Goal: Information Seeking & Learning: Learn about a topic

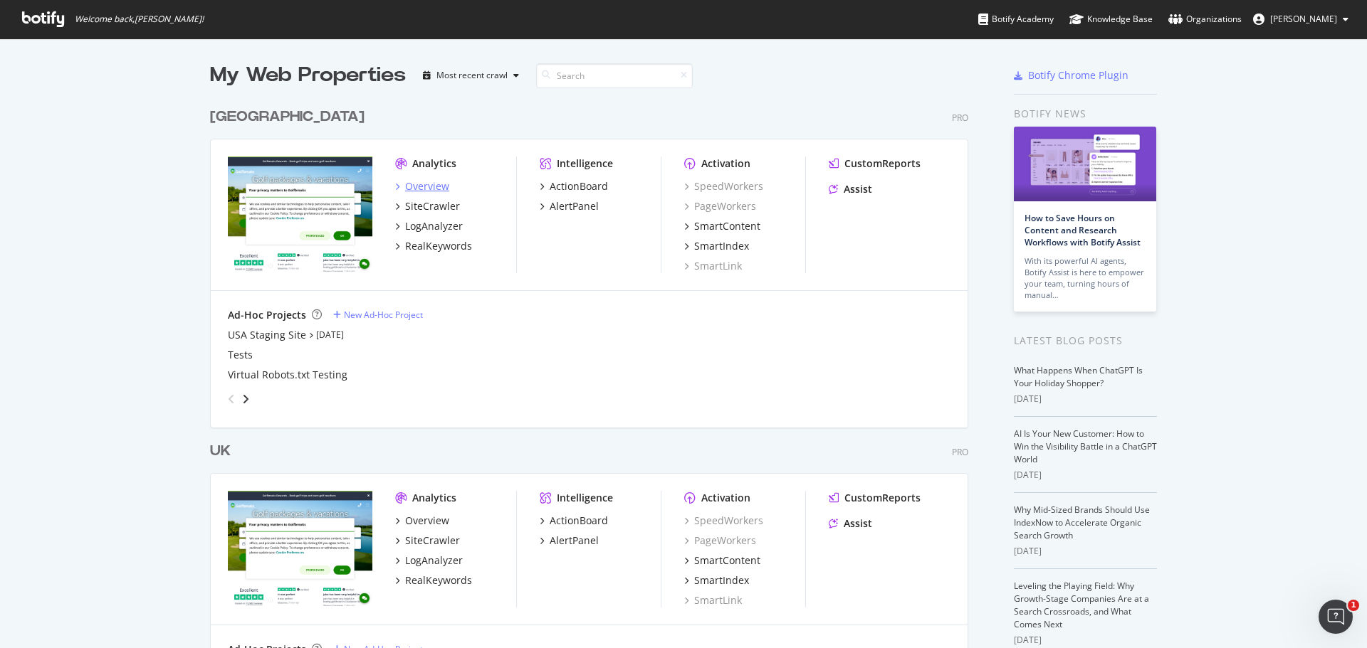
click at [418, 188] on div "Overview" at bounding box center [427, 186] width 44 height 14
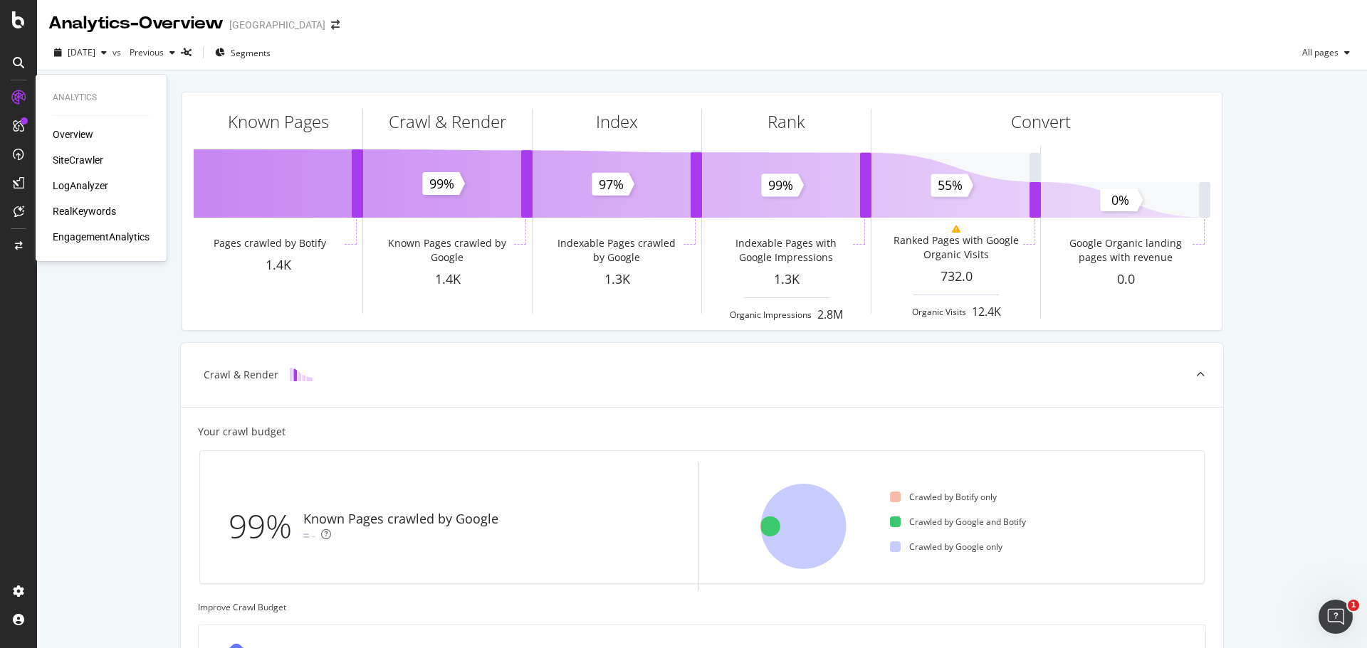
click at [98, 208] on div "RealKeywords" at bounding box center [84, 211] width 63 height 14
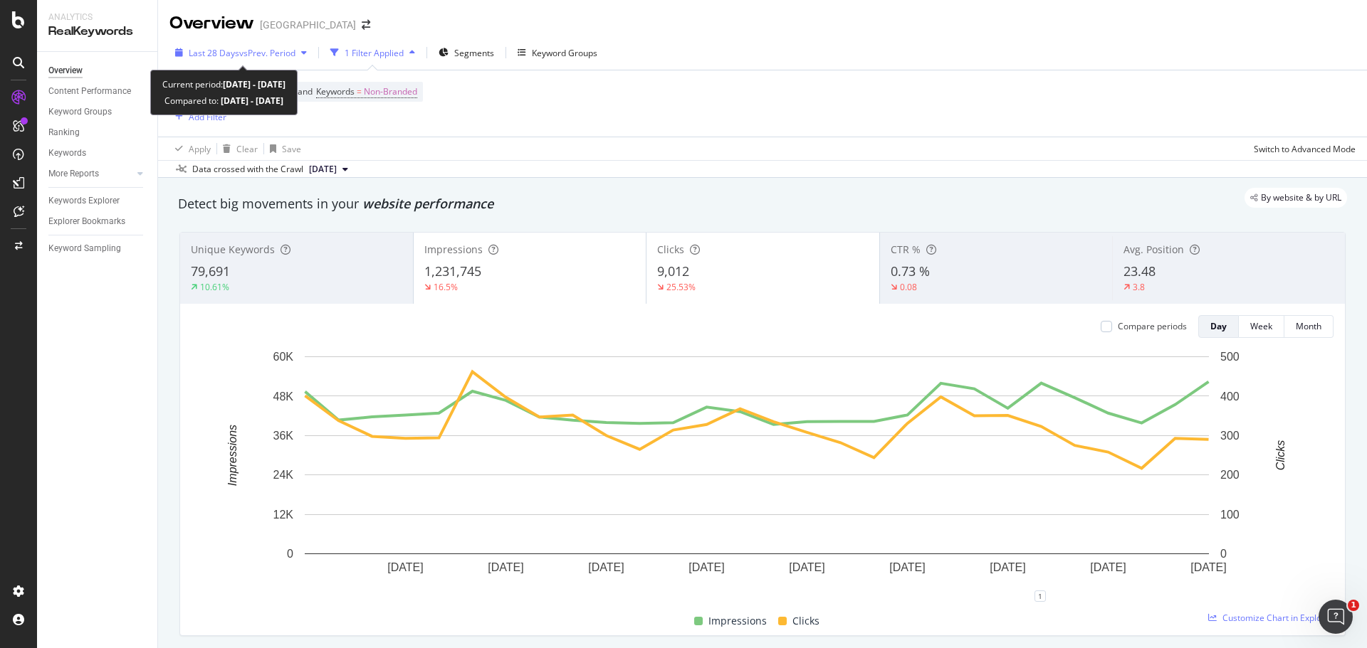
click at [266, 52] on span "vs Prev. Period" at bounding box center [267, 53] width 56 height 12
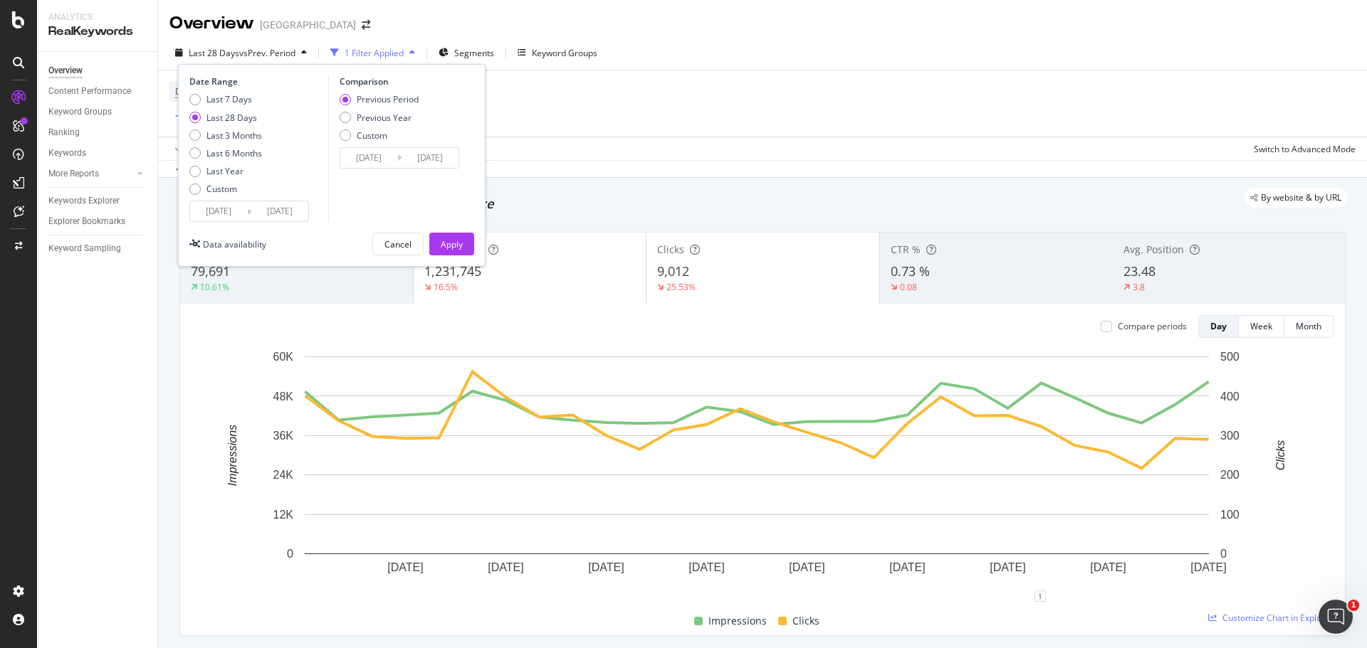
click at [236, 210] on input "[DATE]" at bounding box center [218, 211] width 57 height 20
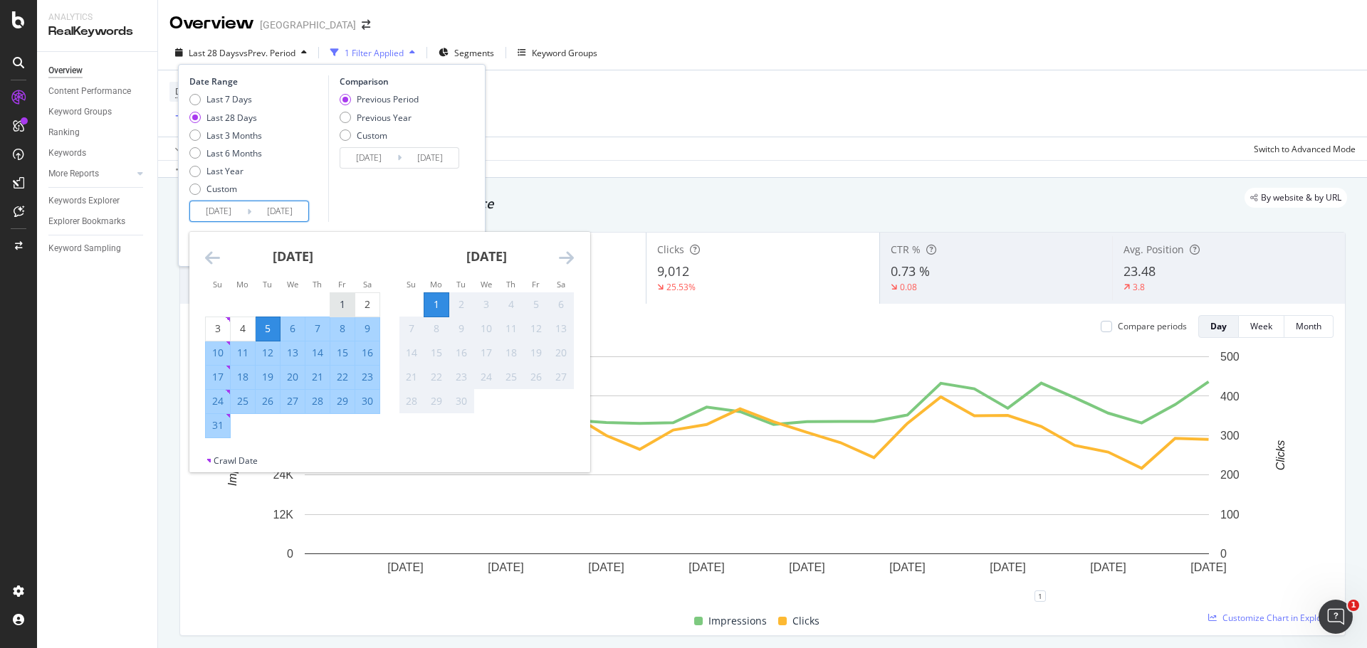
click at [348, 305] on div "1" at bounding box center [342, 305] width 24 height 14
type input "[DATE]"
click at [224, 420] on div "31" at bounding box center [218, 426] width 24 height 14
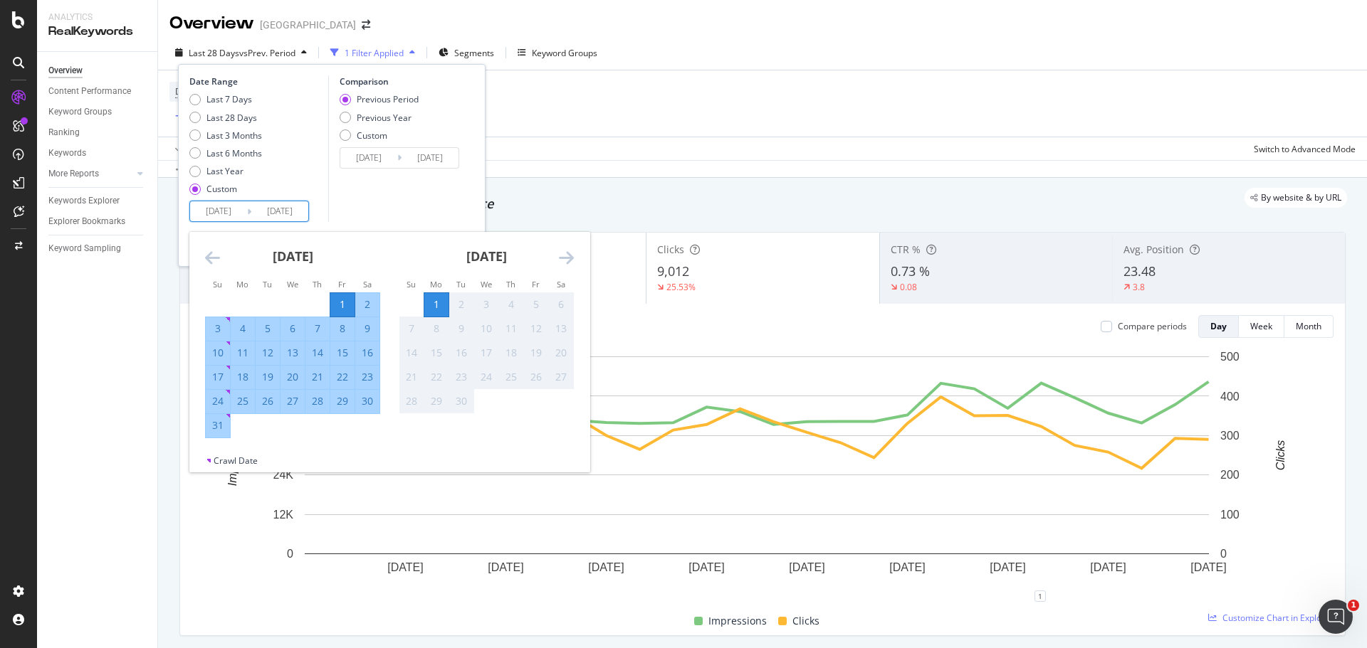
type input "[DATE]"
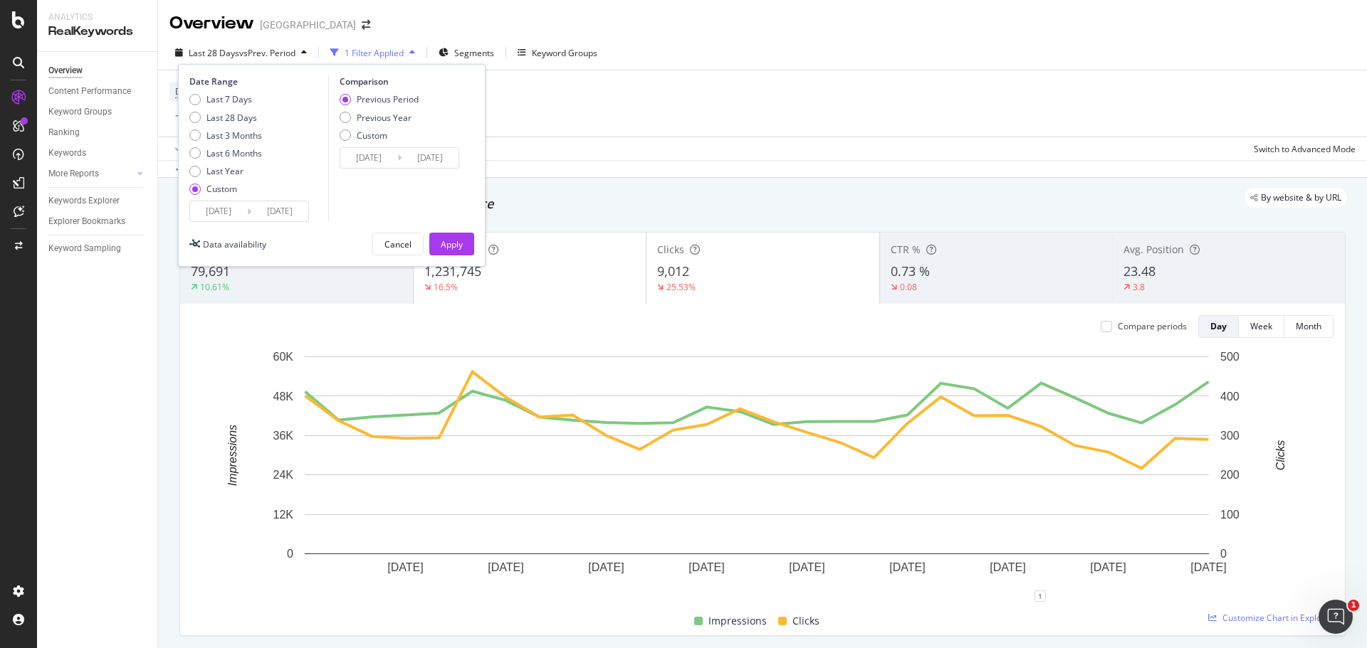
click at [381, 160] on input "[DATE]" at bounding box center [368, 158] width 57 height 20
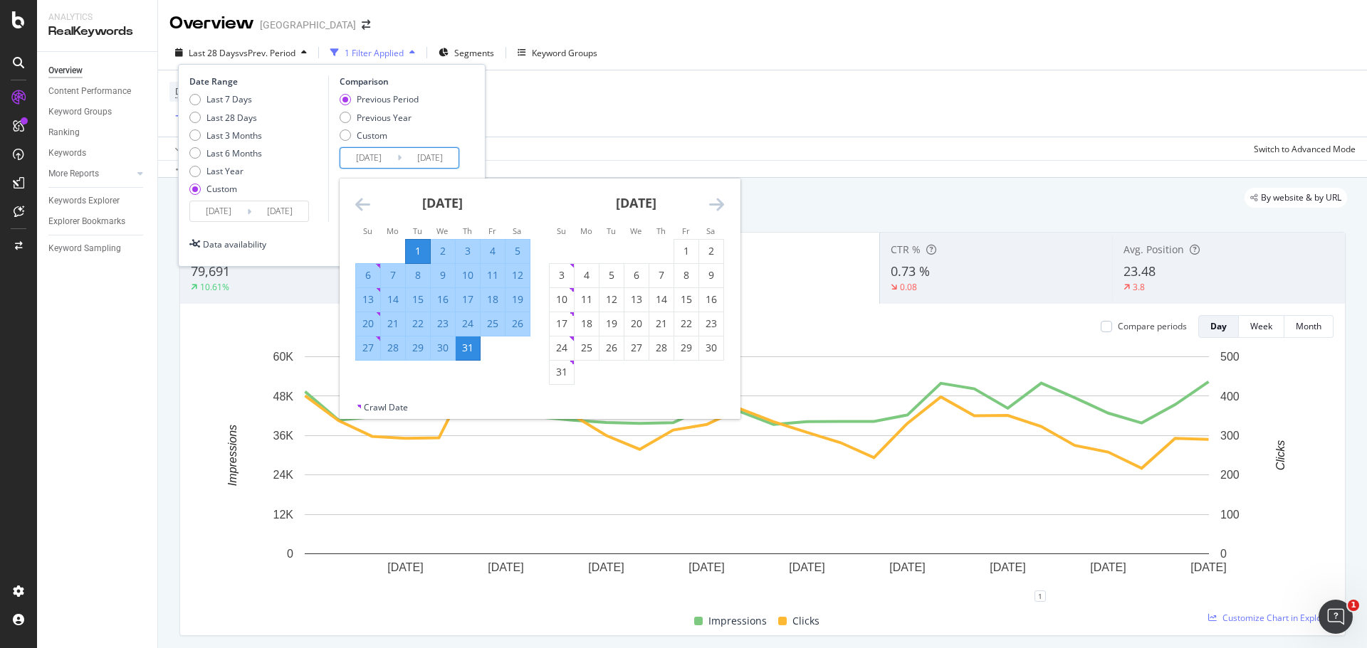
click at [364, 209] on icon "Move backward to switch to the previous month." at bounding box center [362, 204] width 15 height 17
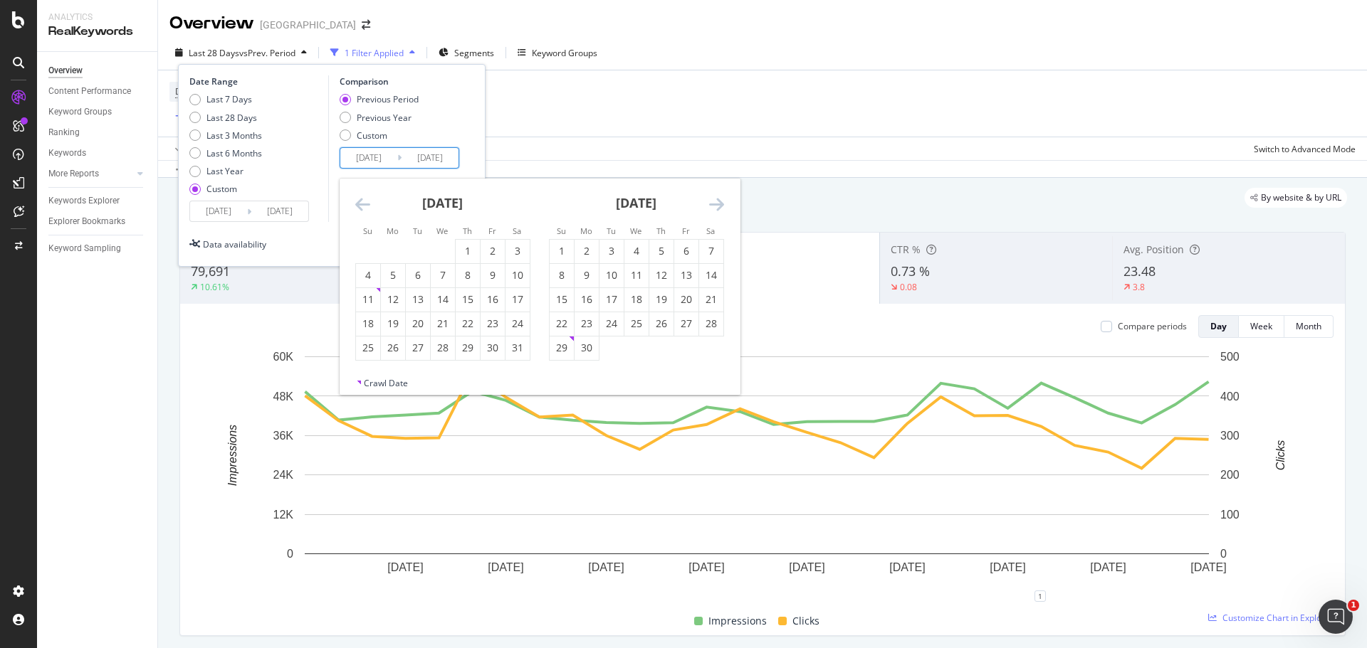
click at [364, 209] on icon "Move backward to switch to the previous month." at bounding box center [362, 204] width 15 height 17
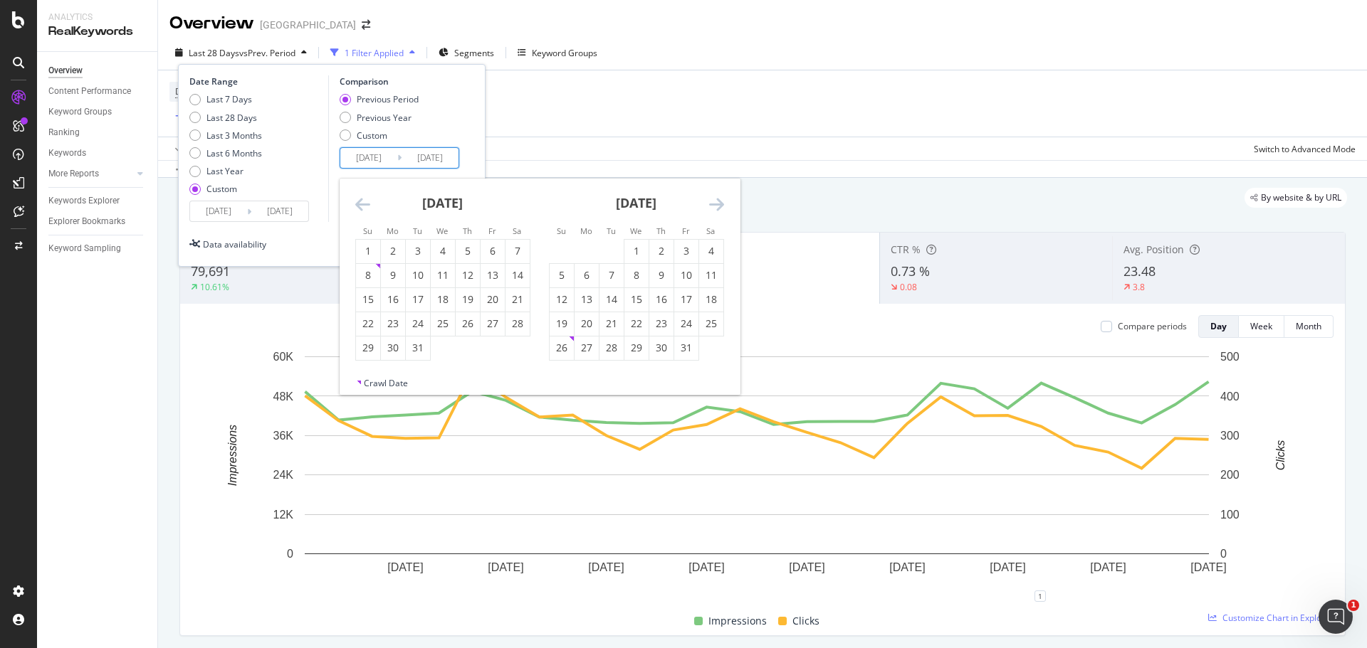
click at [364, 209] on icon "Move backward to switch to the previous month." at bounding box center [362, 204] width 15 height 17
click at [457, 250] on div "1" at bounding box center [468, 251] width 24 height 14
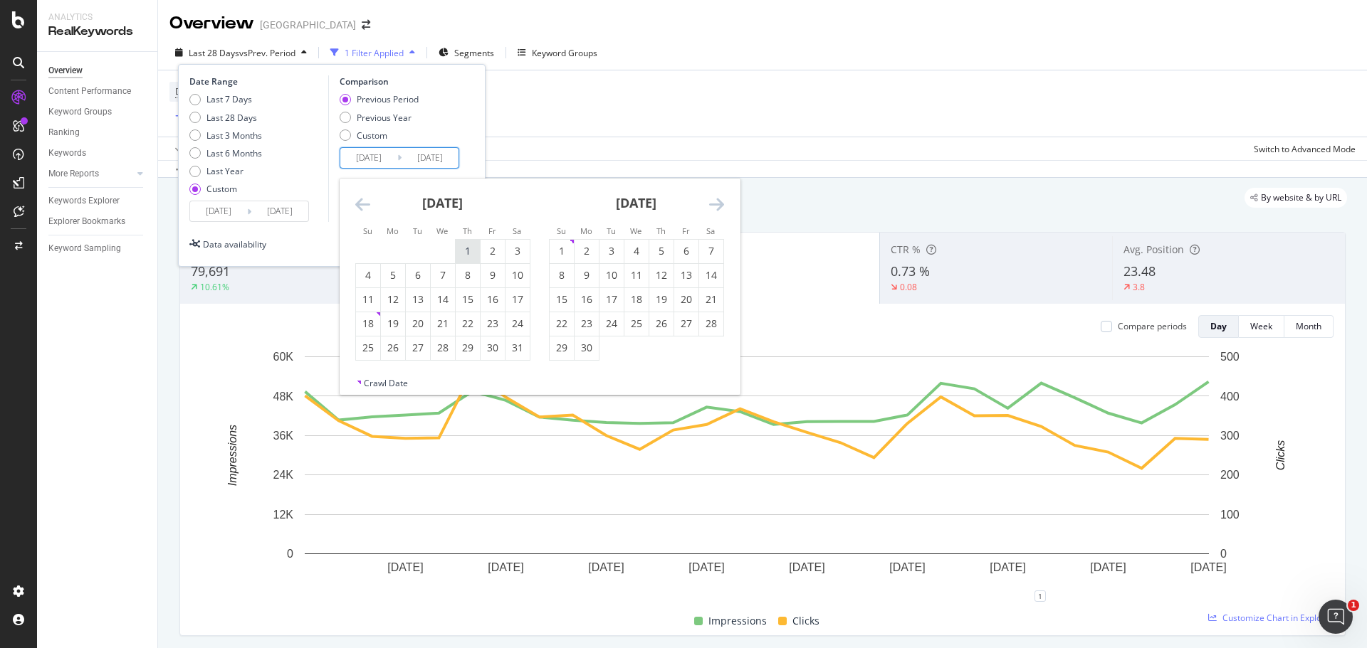
type input "[DATE]"
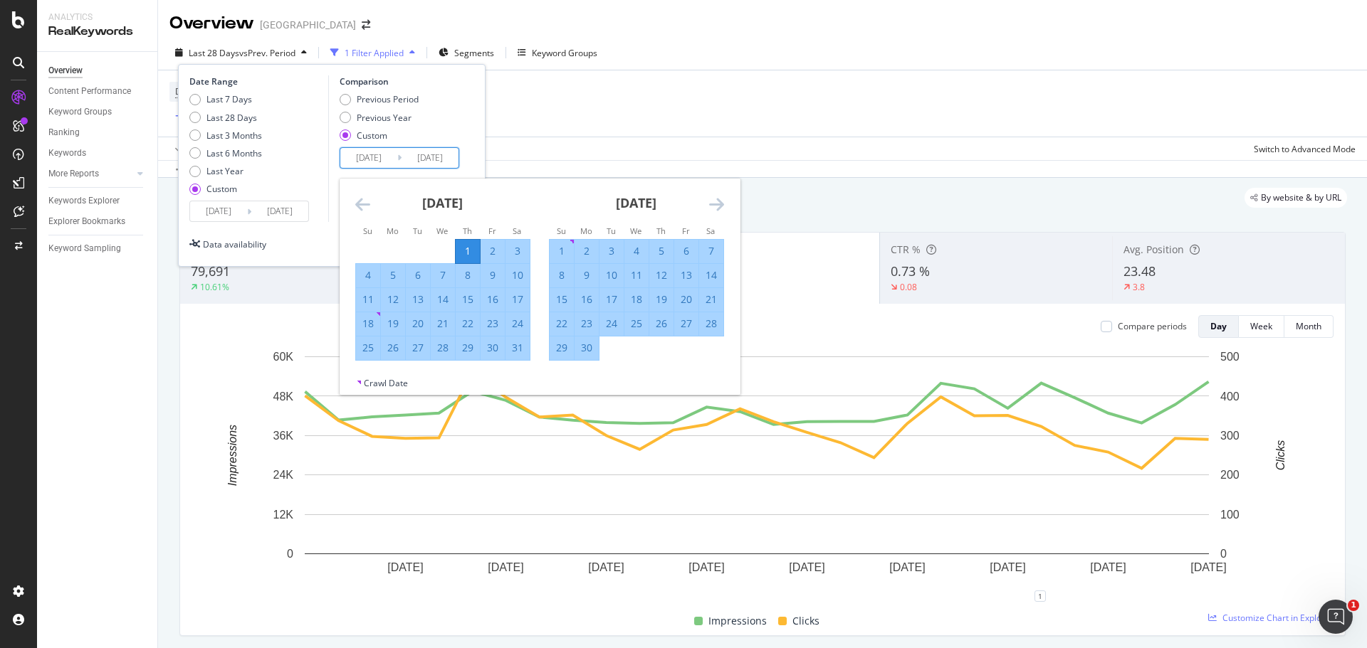
click at [528, 350] on div "31" at bounding box center [517, 348] width 24 height 14
type input "[DATE]"
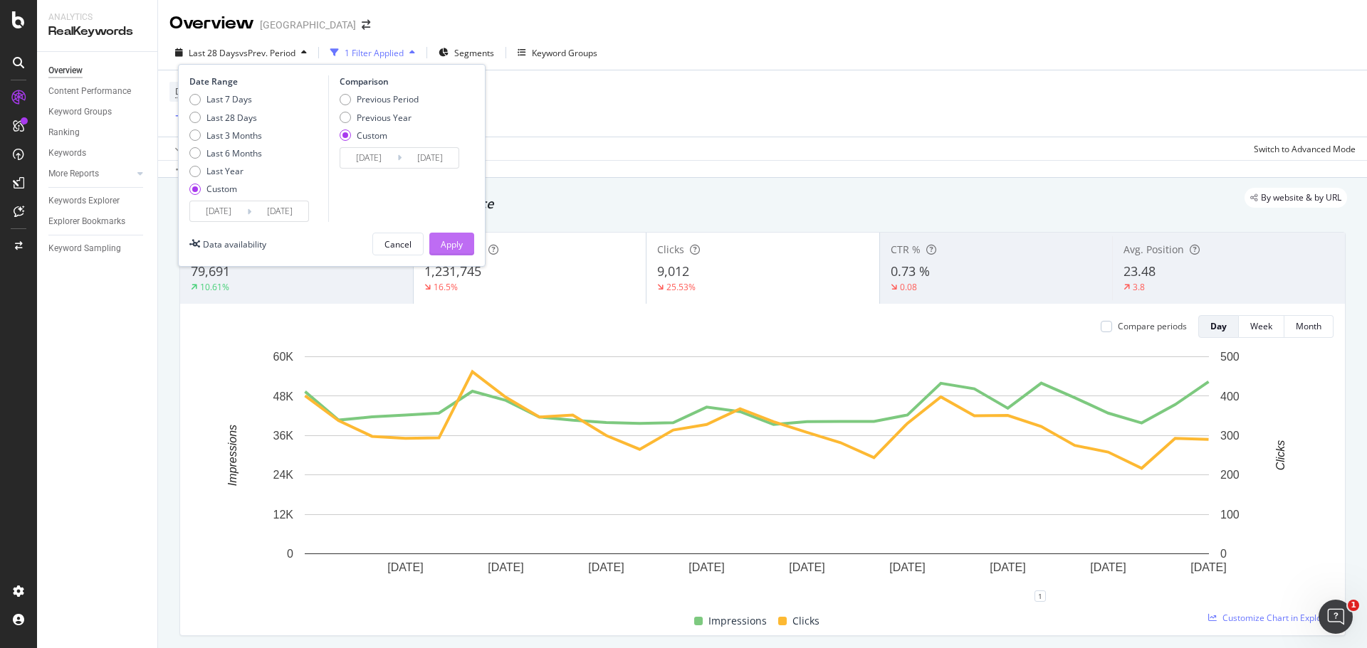
click at [455, 248] on div "Apply" at bounding box center [452, 244] width 22 height 12
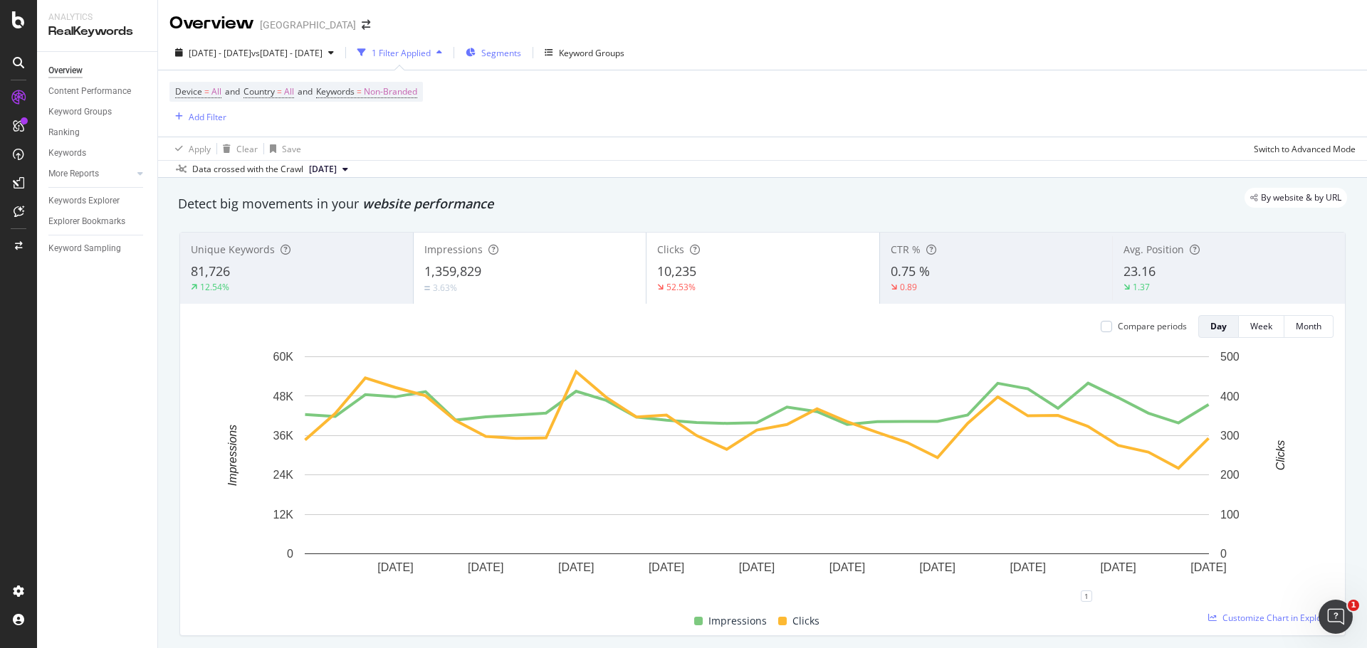
click at [475, 49] on icon "button" at bounding box center [470, 52] width 10 height 9
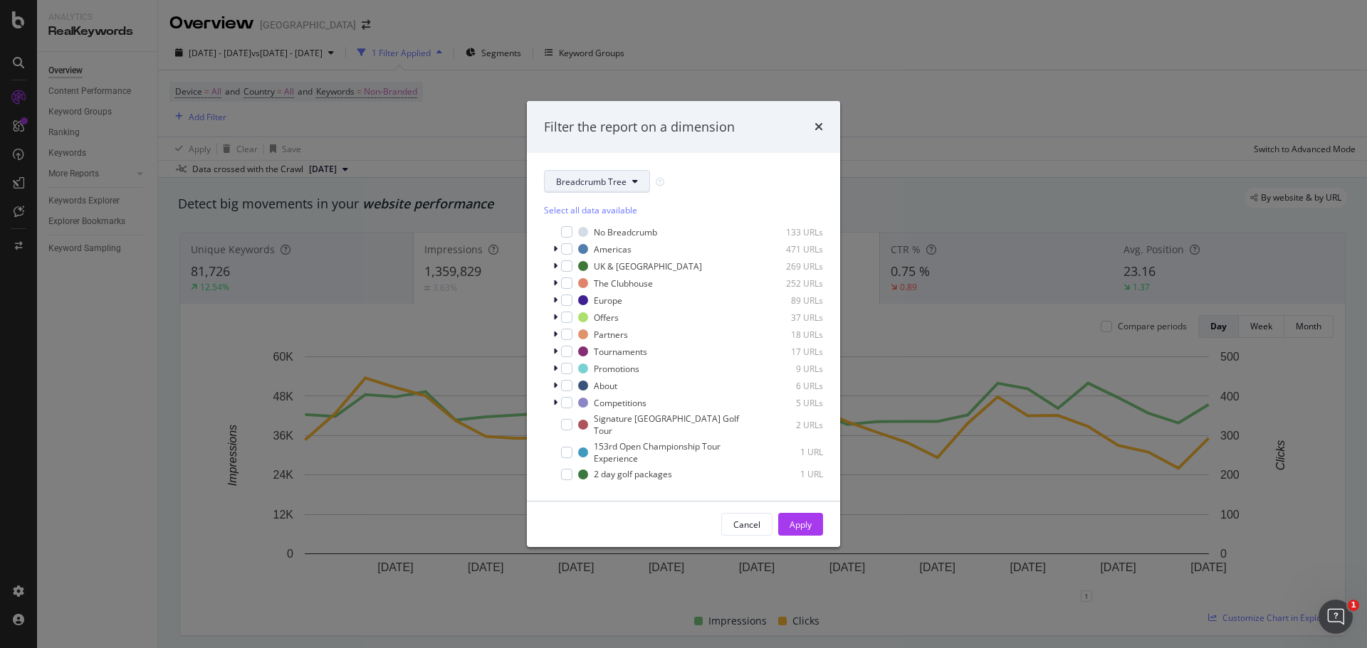
click at [618, 177] on span "Breadcrumb Tree" at bounding box center [591, 182] width 70 height 12
click at [606, 243] on div "new-site" at bounding box center [601, 256] width 115 height 26
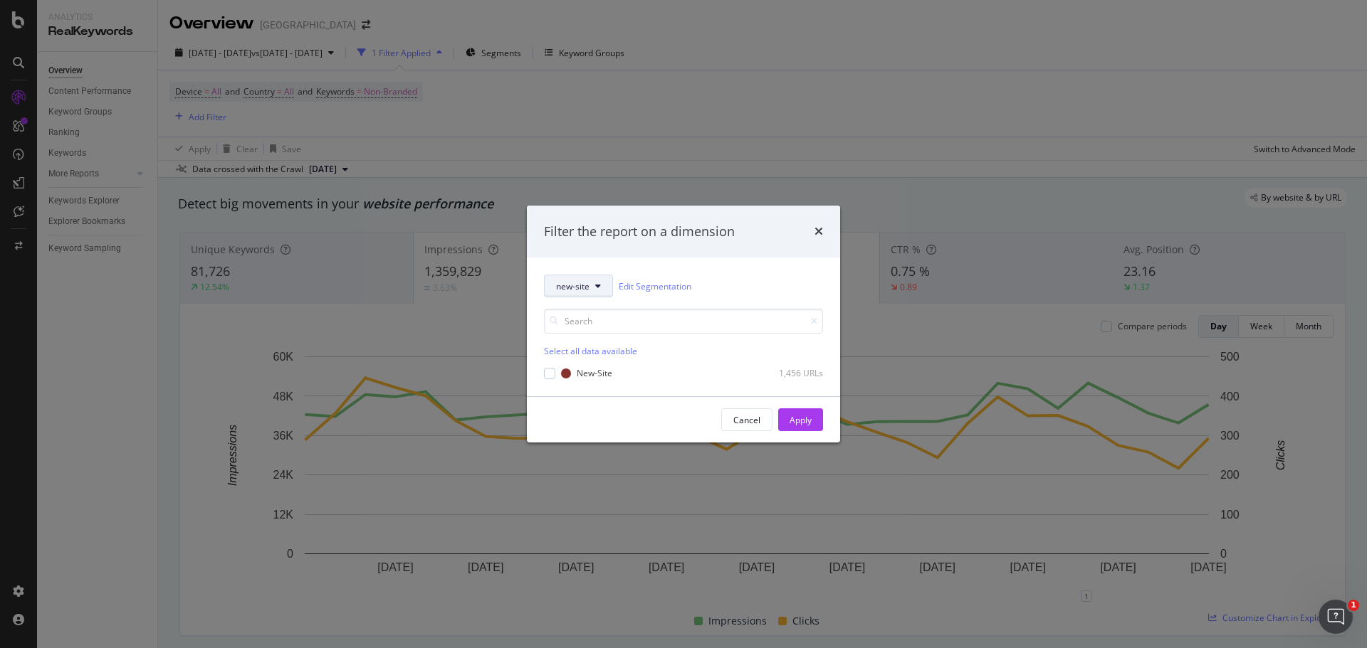
click at [593, 285] on button "new-site" at bounding box center [578, 286] width 69 height 23
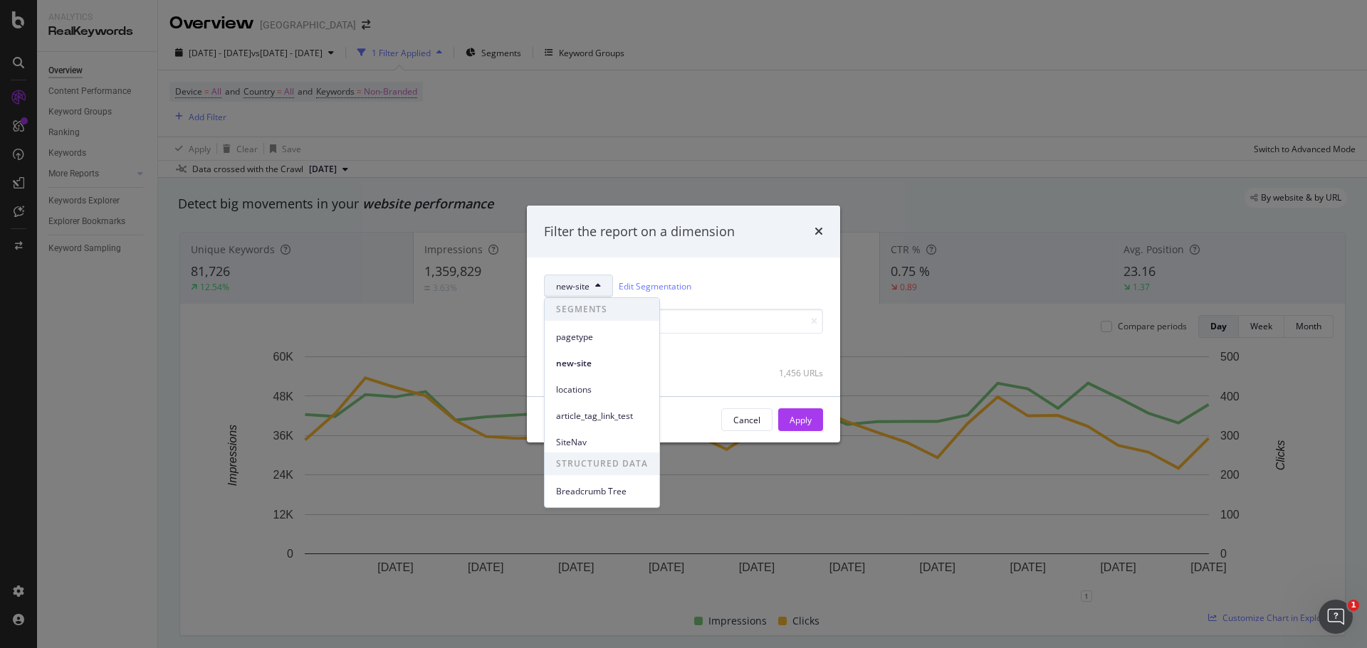
click at [593, 347] on div "new-site" at bounding box center [601, 360] width 115 height 26
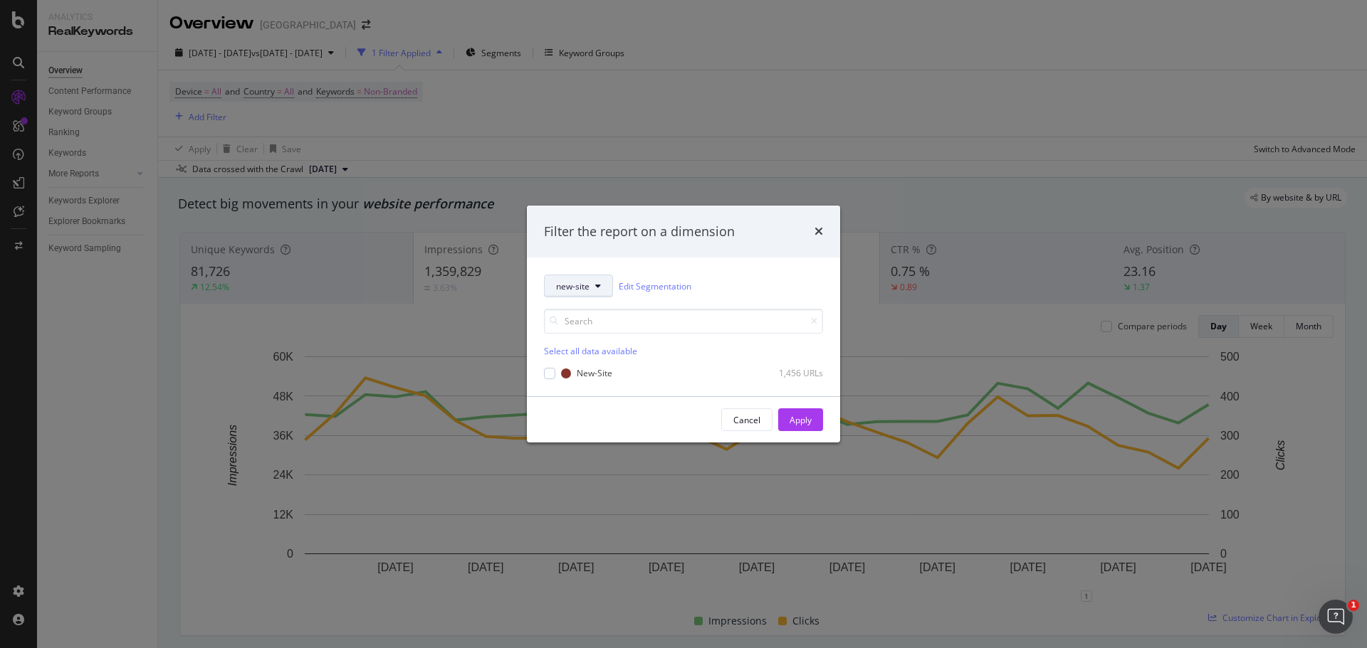
click at [586, 289] on span "new-site" at bounding box center [572, 286] width 33 height 12
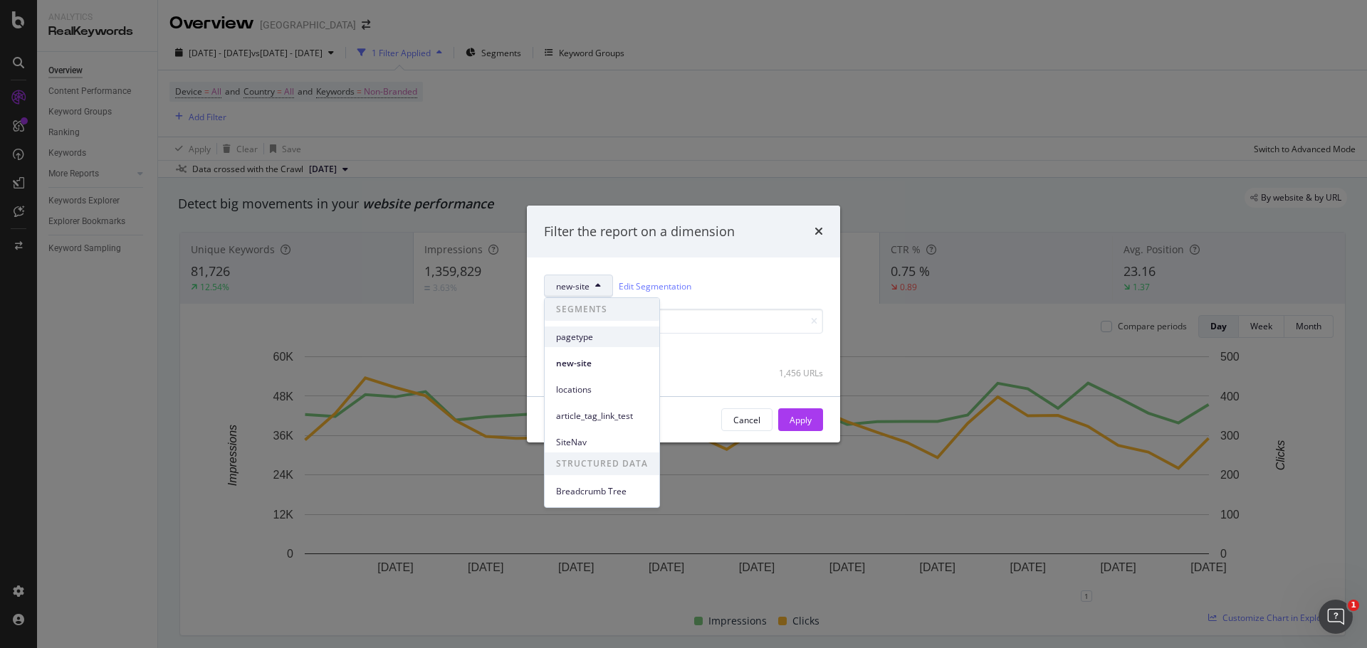
click at [574, 337] on span "pagetype" at bounding box center [602, 337] width 92 height 13
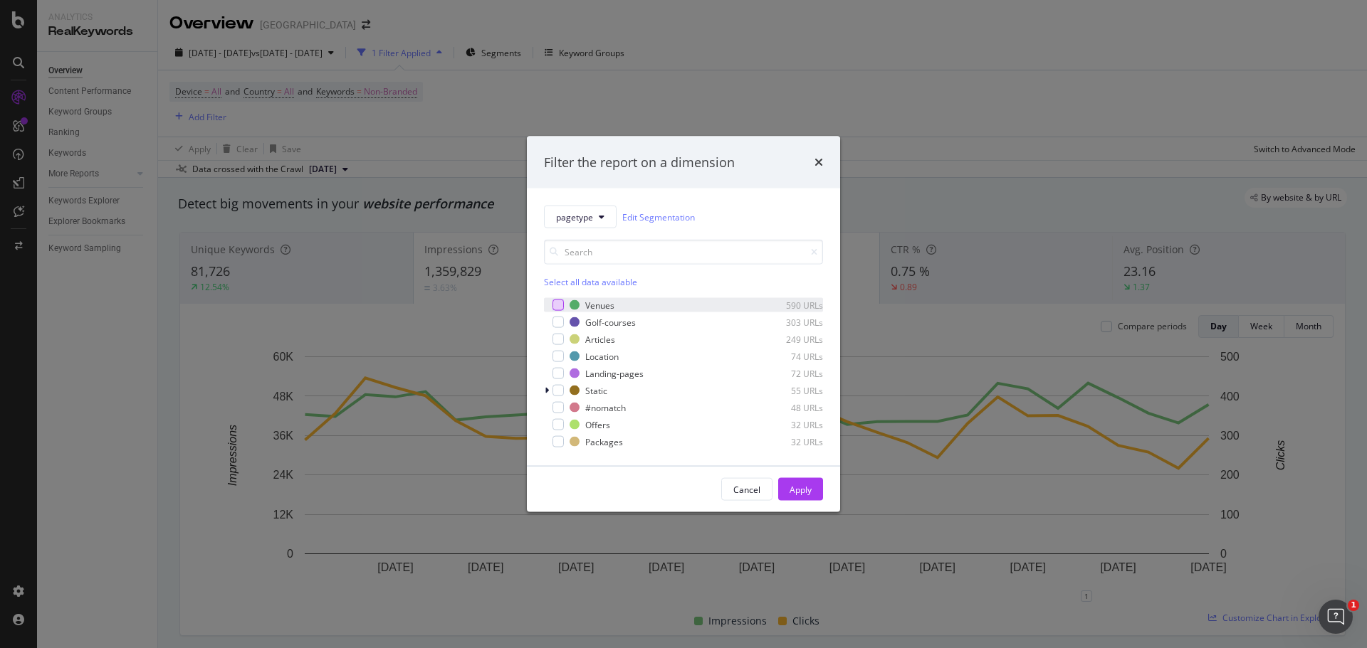
click at [553, 307] on div "modal" at bounding box center [557, 305] width 11 height 11
click at [554, 329] on div "Golf-courses 303 URLs" at bounding box center [683, 322] width 279 height 14
click at [559, 357] on div "modal" at bounding box center [557, 356] width 11 height 11
click at [560, 376] on div "modal" at bounding box center [557, 373] width 11 height 11
click at [560, 394] on div "modal" at bounding box center [557, 390] width 11 height 11
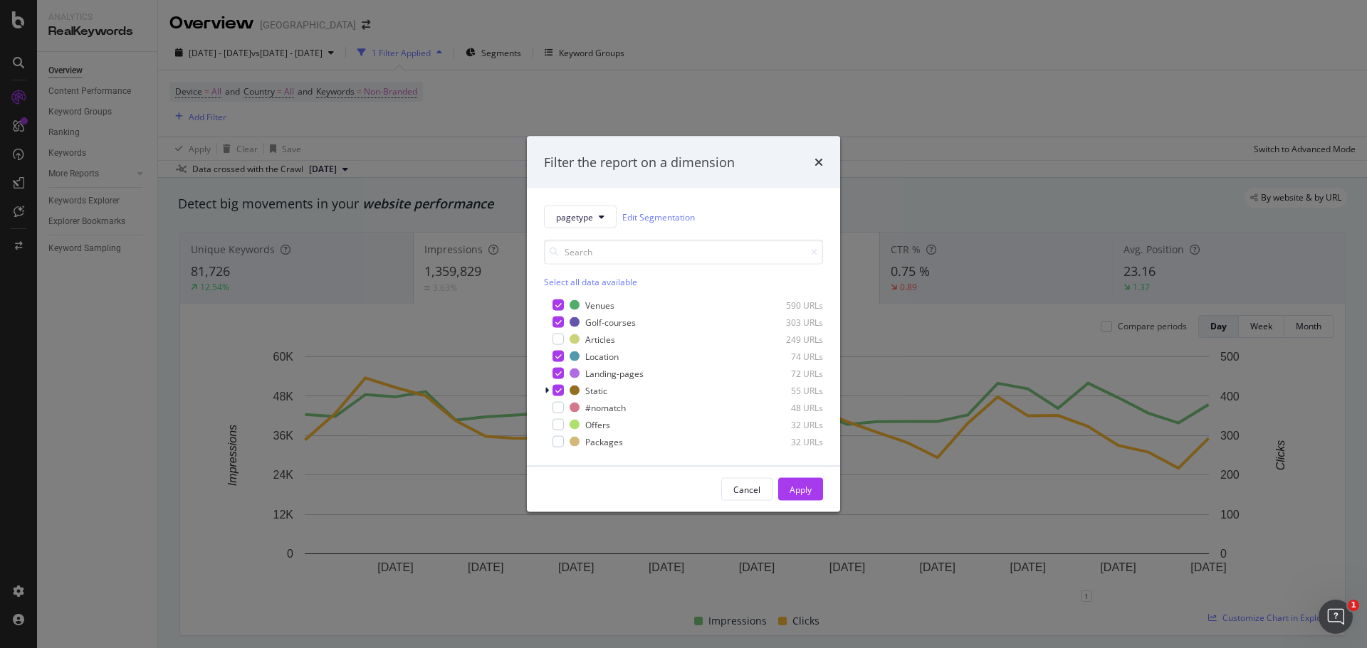
click at [557, 416] on div "Venues 590 URLs Golf-courses 303 URLs Articles 249 URLs Location 74 URLs Landin…" at bounding box center [683, 373] width 279 height 151
click at [559, 412] on div "modal" at bounding box center [557, 407] width 11 height 11
click at [559, 433] on div "Venues 590 URLs Golf-courses 303 URLs Articles 249 URLs Location 74 URLs Landin…" at bounding box center [683, 373] width 279 height 151
click at [562, 426] on div "modal" at bounding box center [557, 424] width 11 height 11
click at [562, 440] on div "modal" at bounding box center [557, 441] width 11 height 11
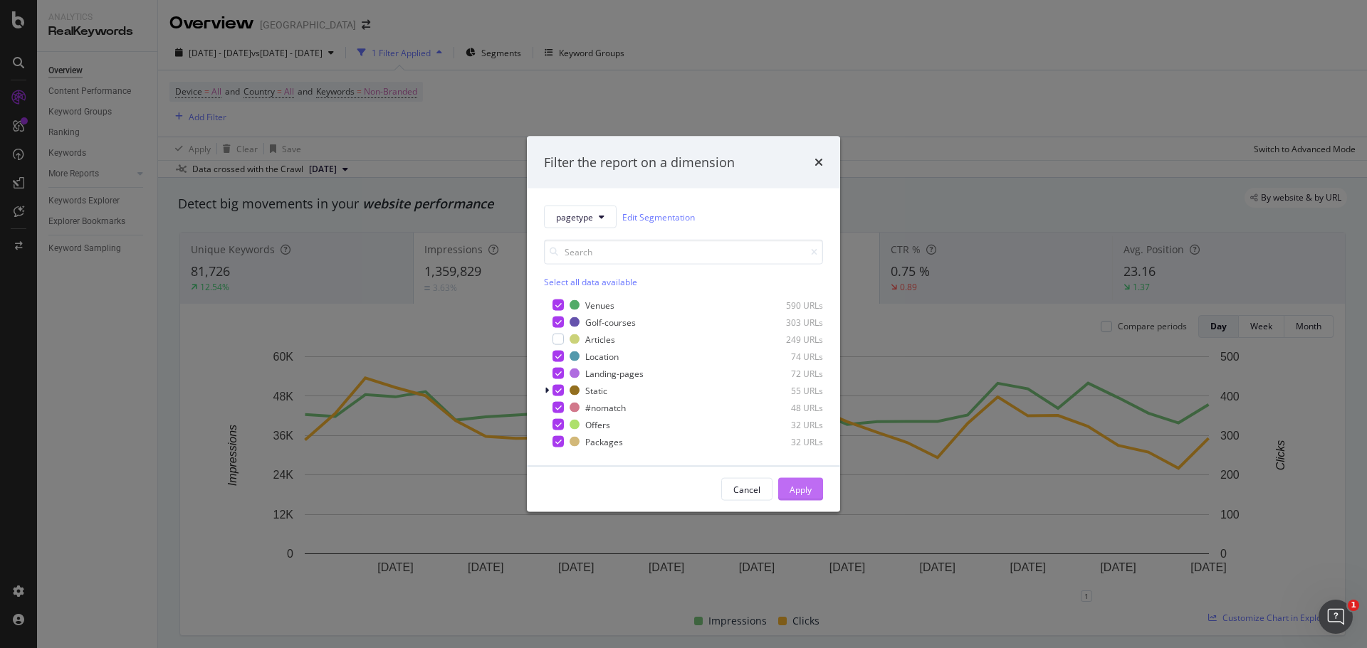
click at [791, 494] on div "Apply" at bounding box center [800, 489] width 22 height 12
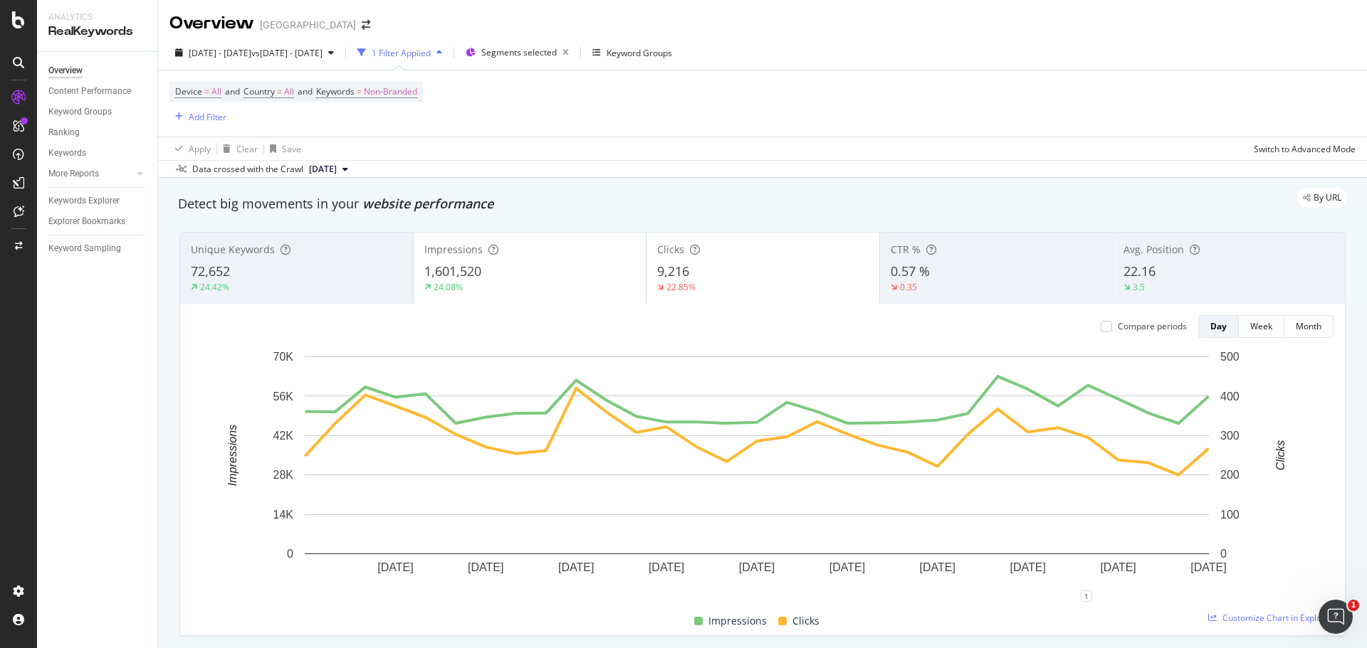
click at [548, 263] on div "1,601,520" at bounding box center [529, 272] width 211 height 19
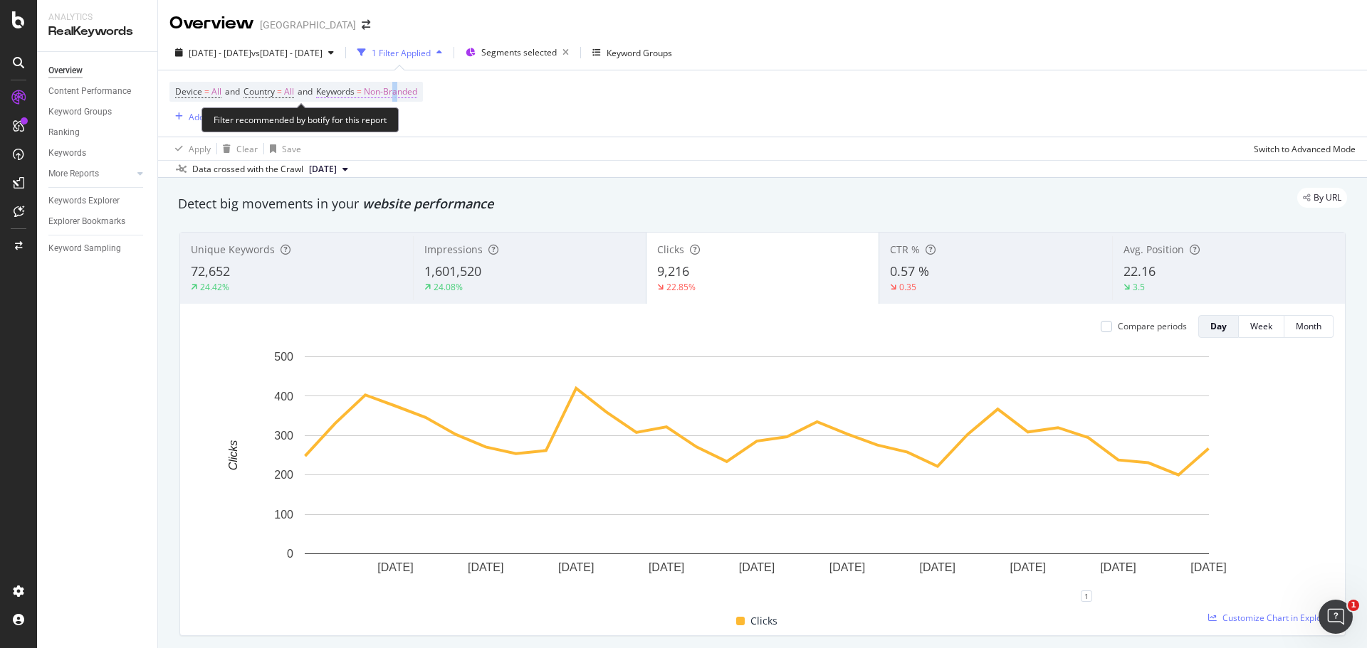
click at [404, 91] on span "Non-Branded" at bounding box center [390, 92] width 53 height 20
click at [393, 130] on span "Non-Branded" at bounding box center [366, 125] width 59 height 12
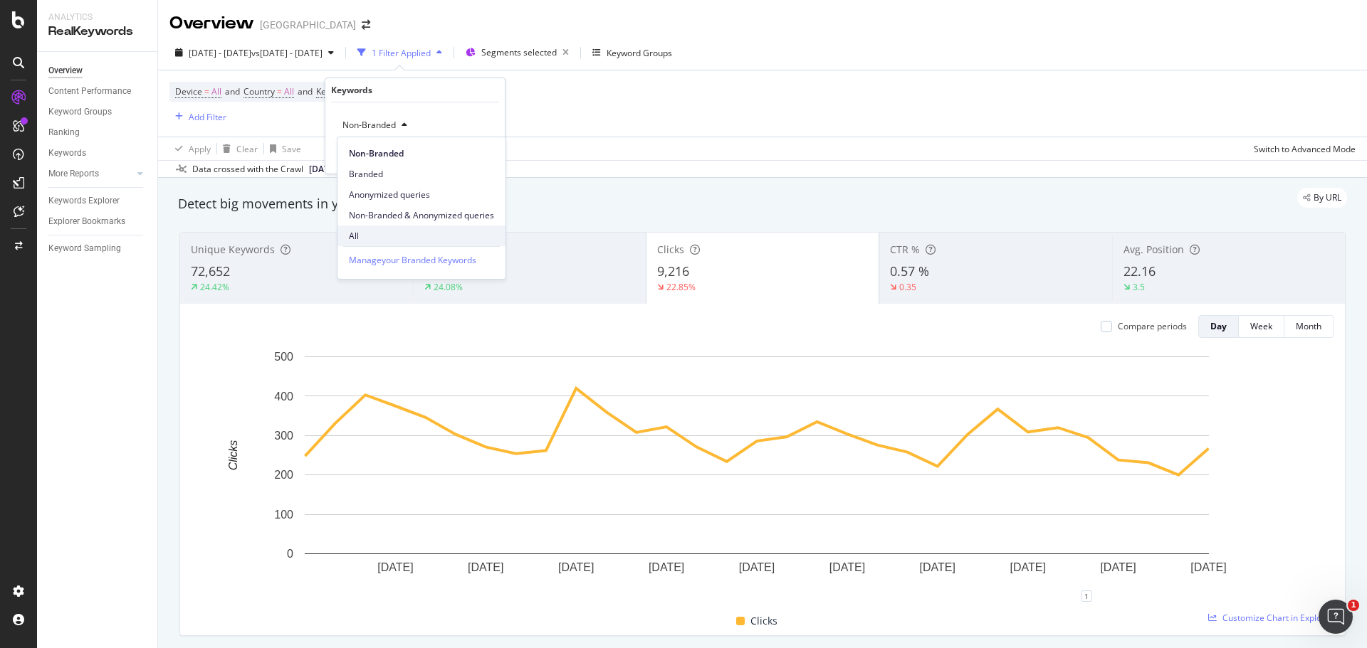
click at [362, 238] on span "All" at bounding box center [421, 236] width 145 height 13
click at [474, 160] on div "Apply" at bounding box center [482, 155] width 22 height 12
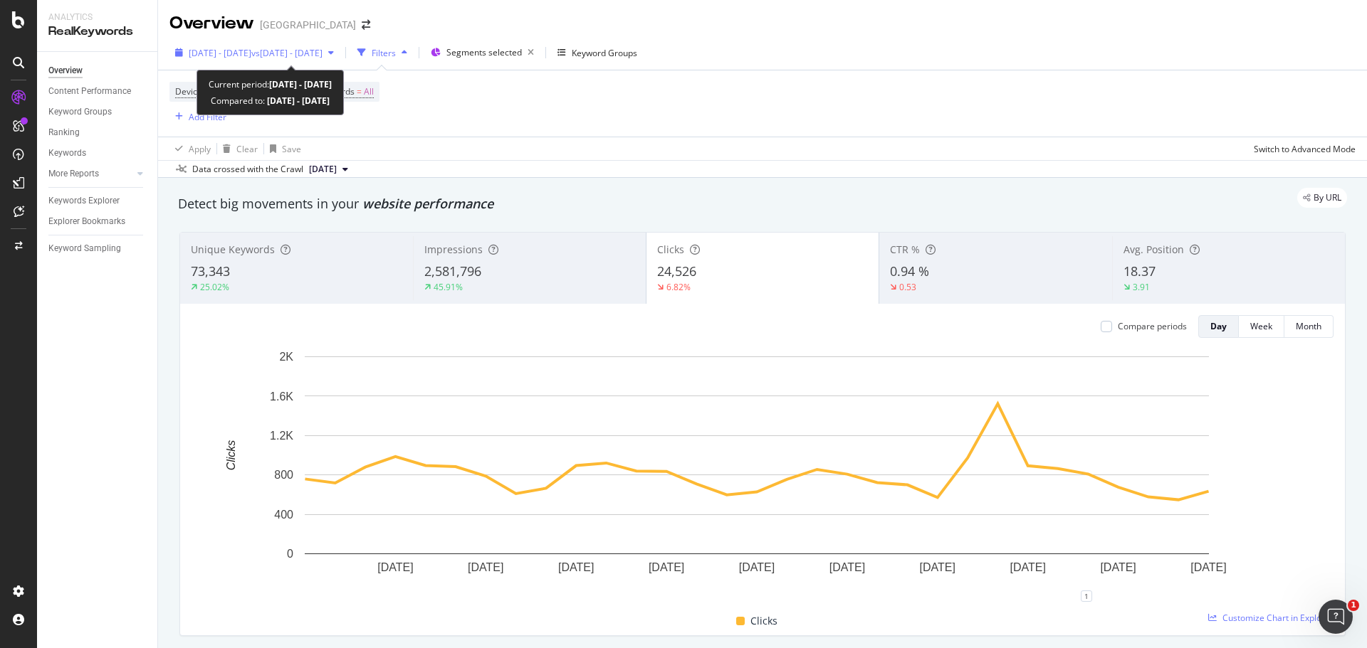
click at [307, 53] on span "vs [DATE] - [DATE]" at bounding box center [286, 53] width 71 height 12
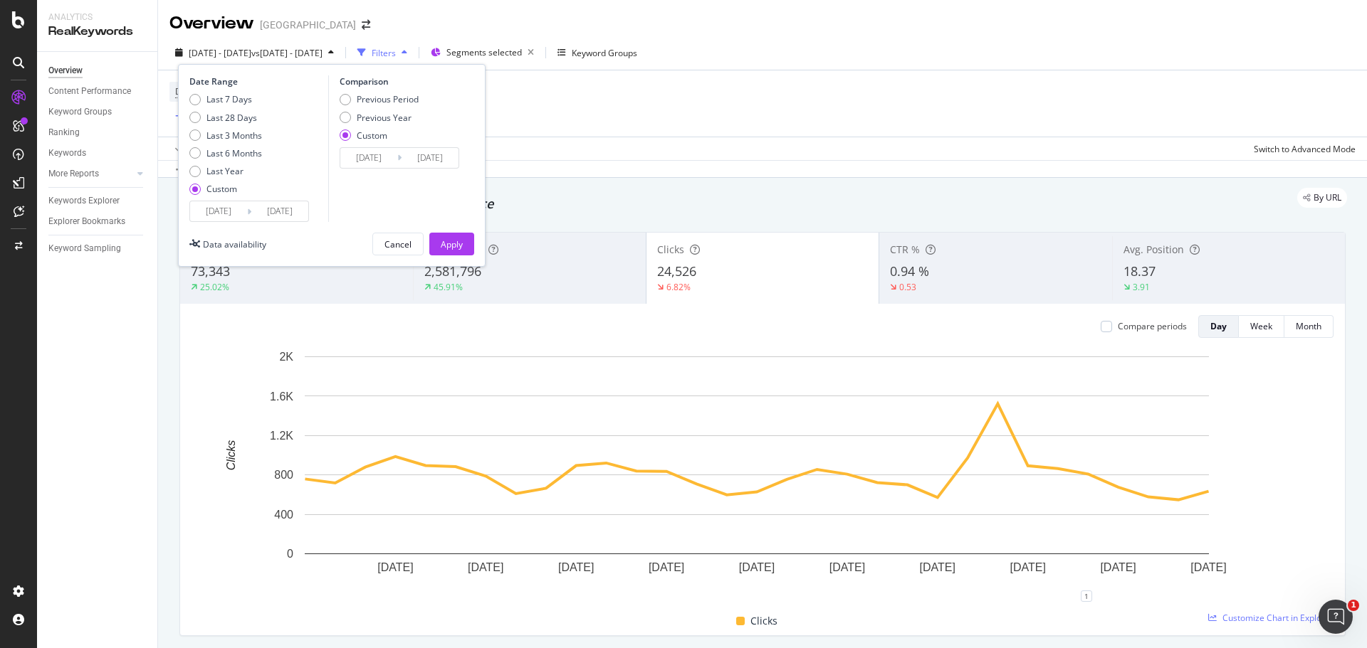
click at [380, 161] on input "[DATE]" at bounding box center [368, 158] width 57 height 20
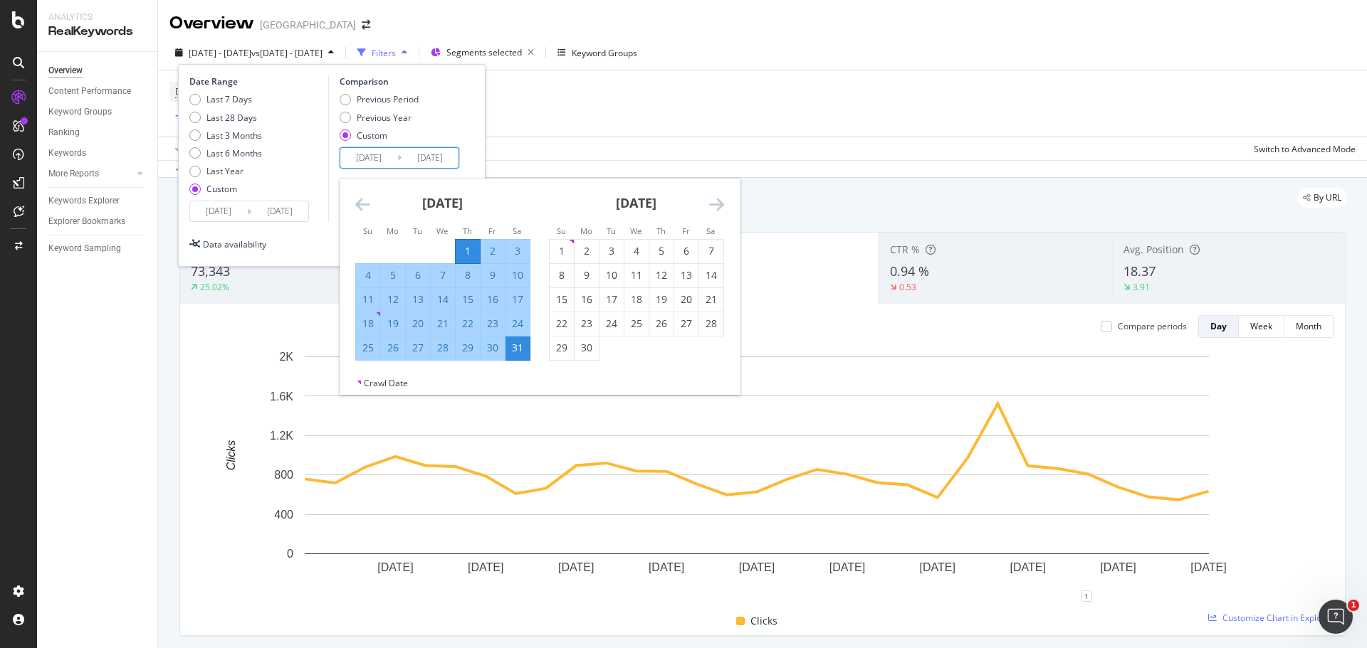
click at [352, 209] on div "[DATE] 1 2 3 4 5 6 7 8 9 10 11 12 13 14 15 16 17 18 19 20 21 22 23 24 25 26 27 …" at bounding box center [443, 270] width 194 height 182
click at [353, 207] on div "[DATE] 1 2 3 4 5 6 7 8 9 10 11 12 13 14 15 16 17 18 19 20 21 22 23 24 25 26 27 …" at bounding box center [443, 270] width 194 height 182
click at [357, 203] on icon "Move backward to switch to the previous month." at bounding box center [362, 204] width 15 height 17
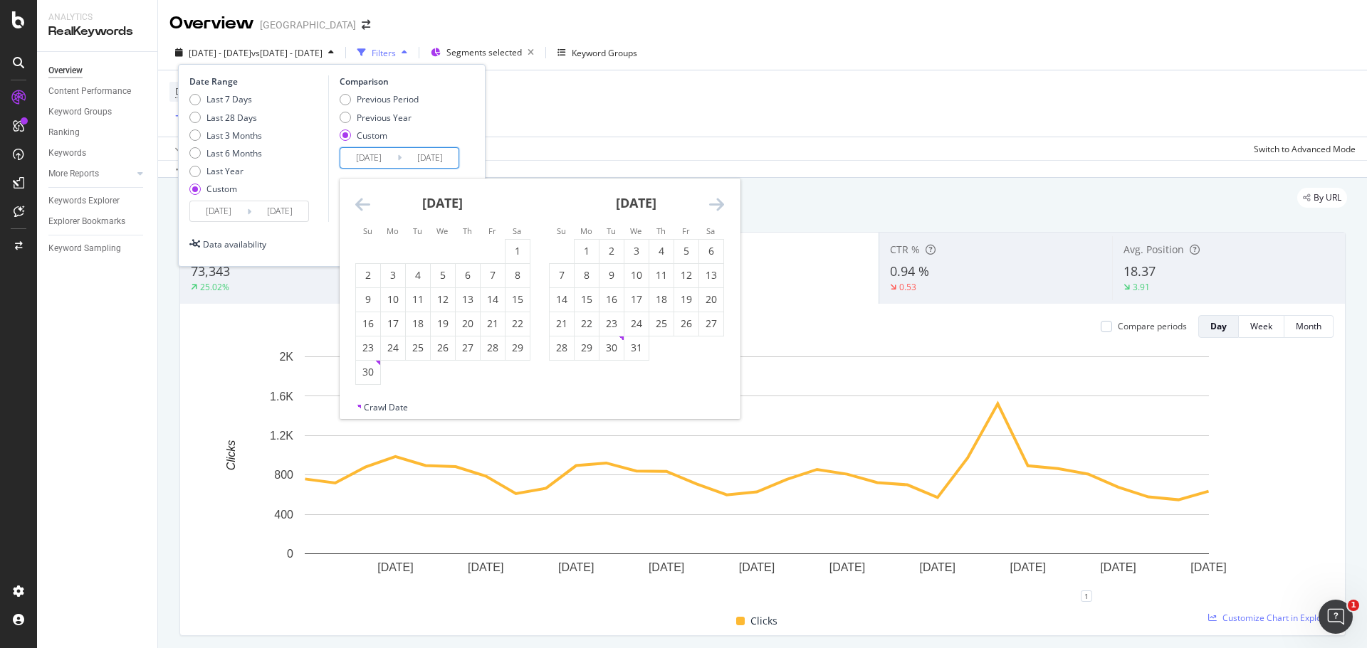
click at [357, 203] on icon "Move backward to switch to the previous month." at bounding box center [362, 204] width 15 height 17
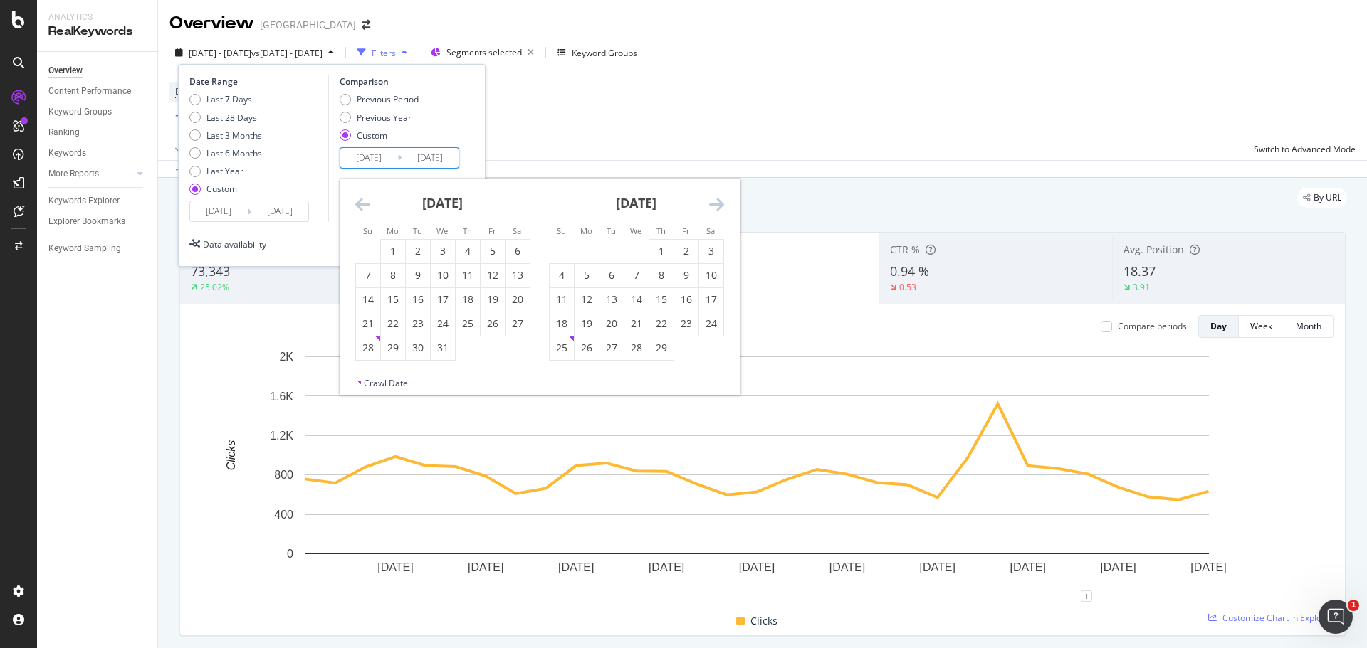
click at [357, 203] on icon "Move backward to switch to the previous month." at bounding box center [362, 204] width 15 height 17
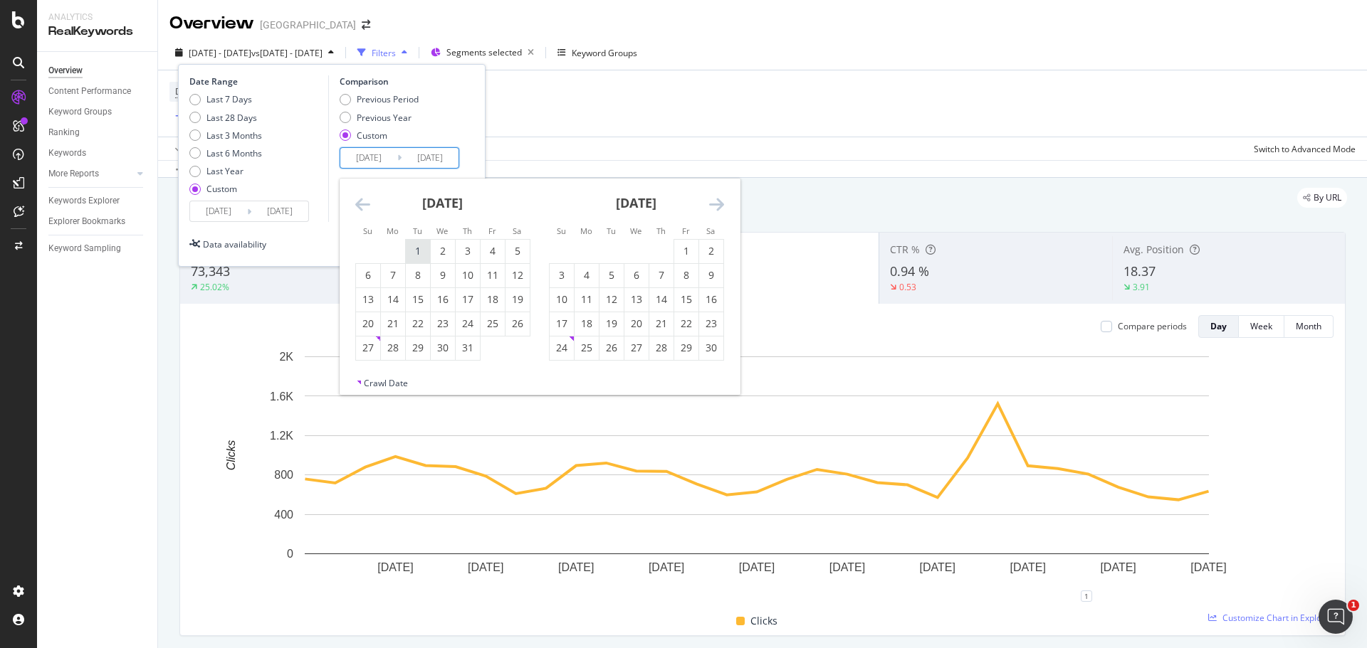
click at [411, 248] on div "1" at bounding box center [418, 251] width 24 height 14
type input "[DATE]"
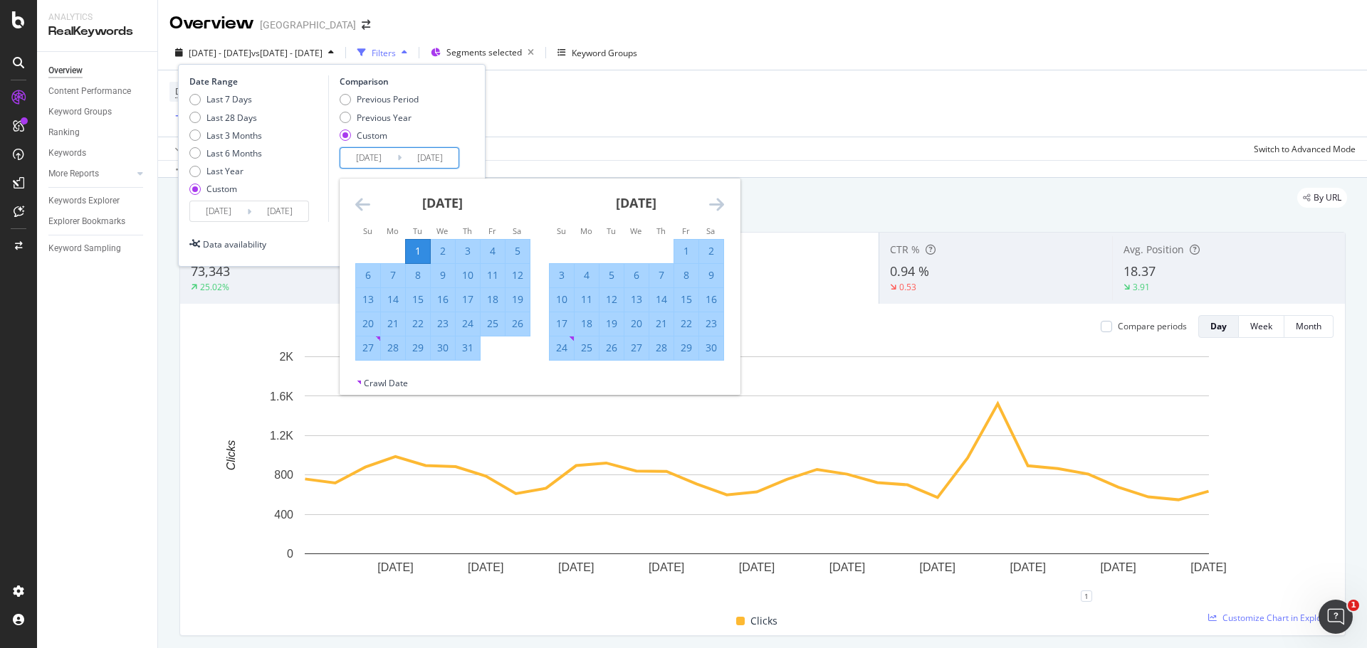
click at [465, 351] on div "31" at bounding box center [468, 348] width 24 height 14
type input "[DATE]"
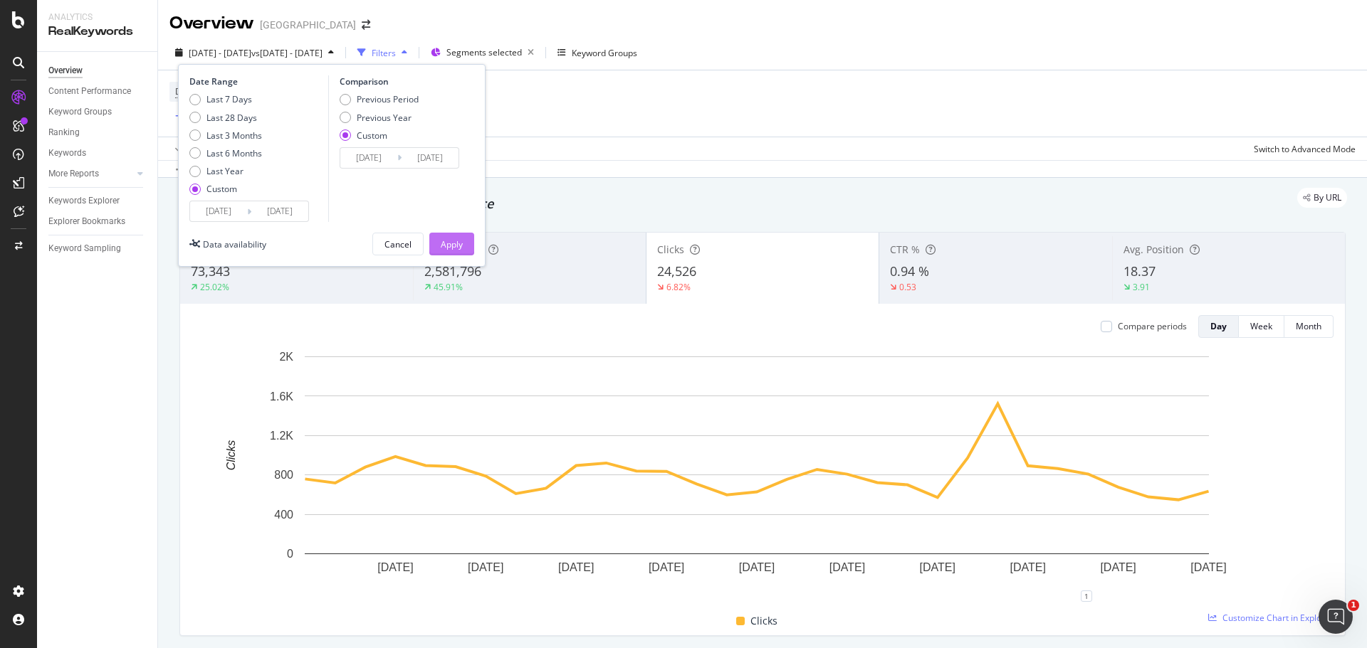
click at [446, 253] on div "Apply" at bounding box center [452, 243] width 22 height 21
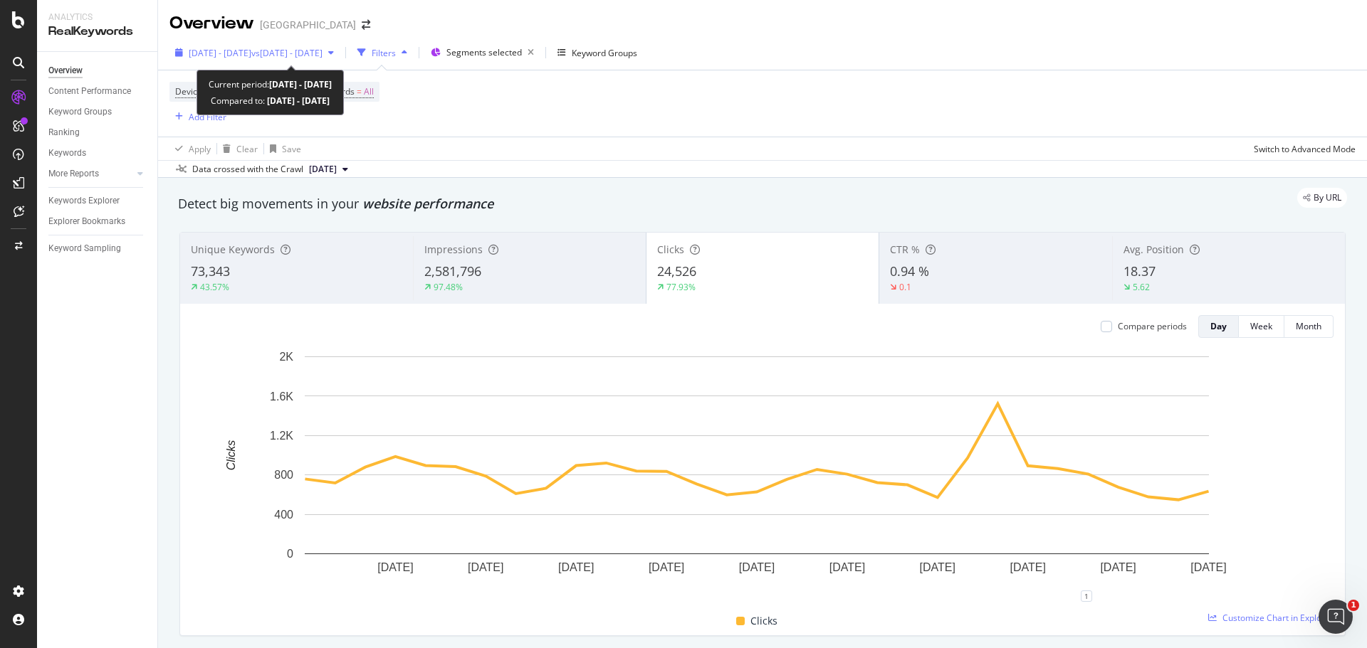
click at [321, 55] on span "vs [DATE] - [DATE]" at bounding box center [286, 53] width 71 height 12
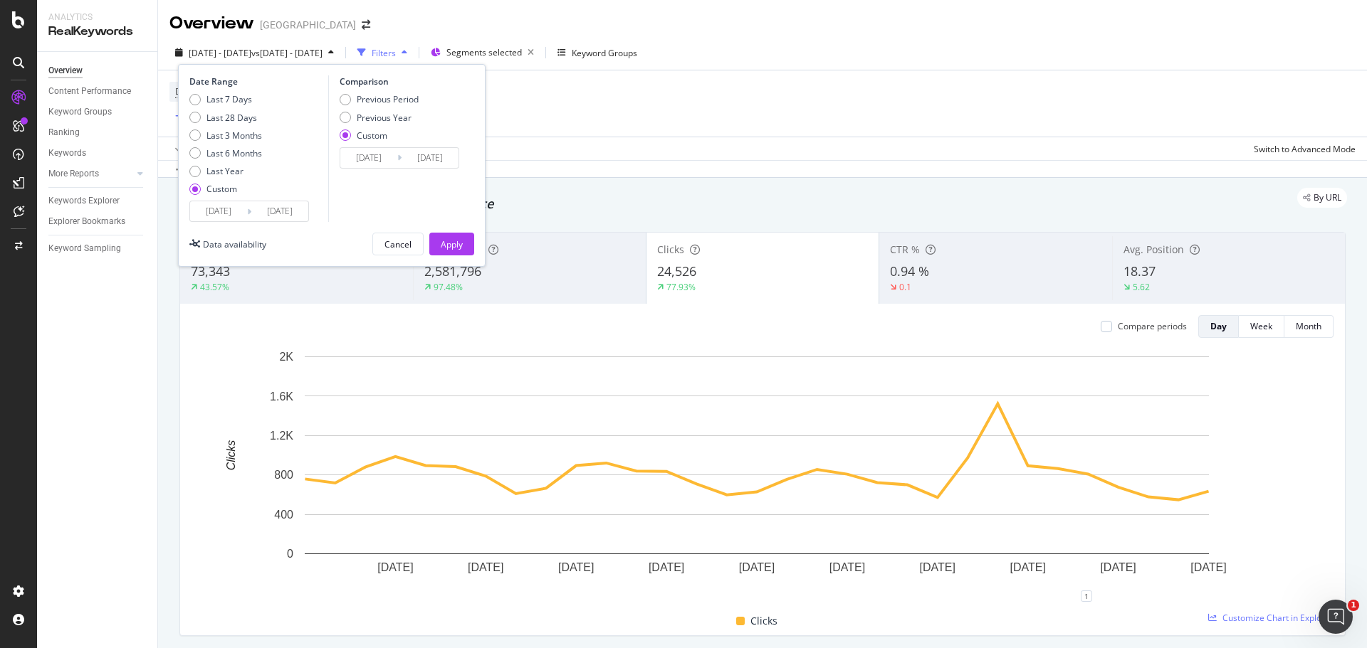
click at [369, 160] on input "[DATE]" at bounding box center [368, 158] width 57 height 20
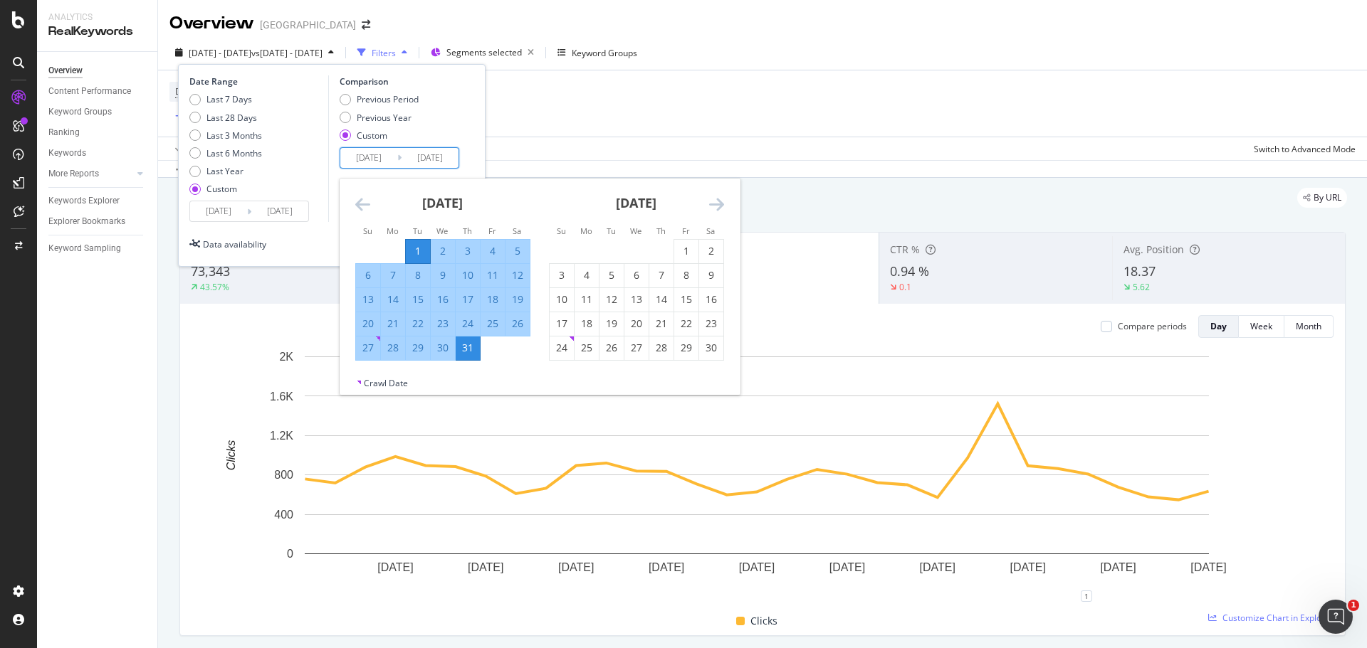
click at [372, 205] on div "[DATE]" at bounding box center [442, 209] width 175 height 60
click at [359, 208] on icon "Move backward to switch to the previous month." at bounding box center [362, 204] width 15 height 17
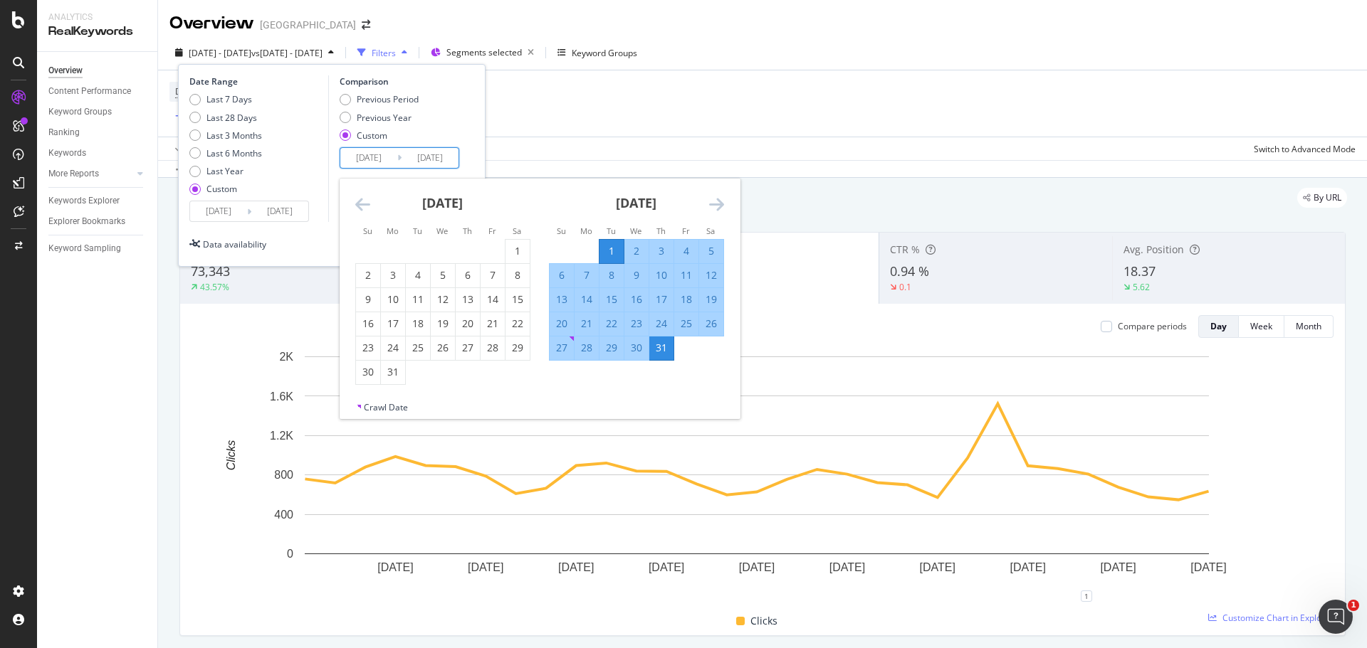
click at [359, 208] on icon "Move backward to switch to the previous month." at bounding box center [362, 204] width 15 height 17
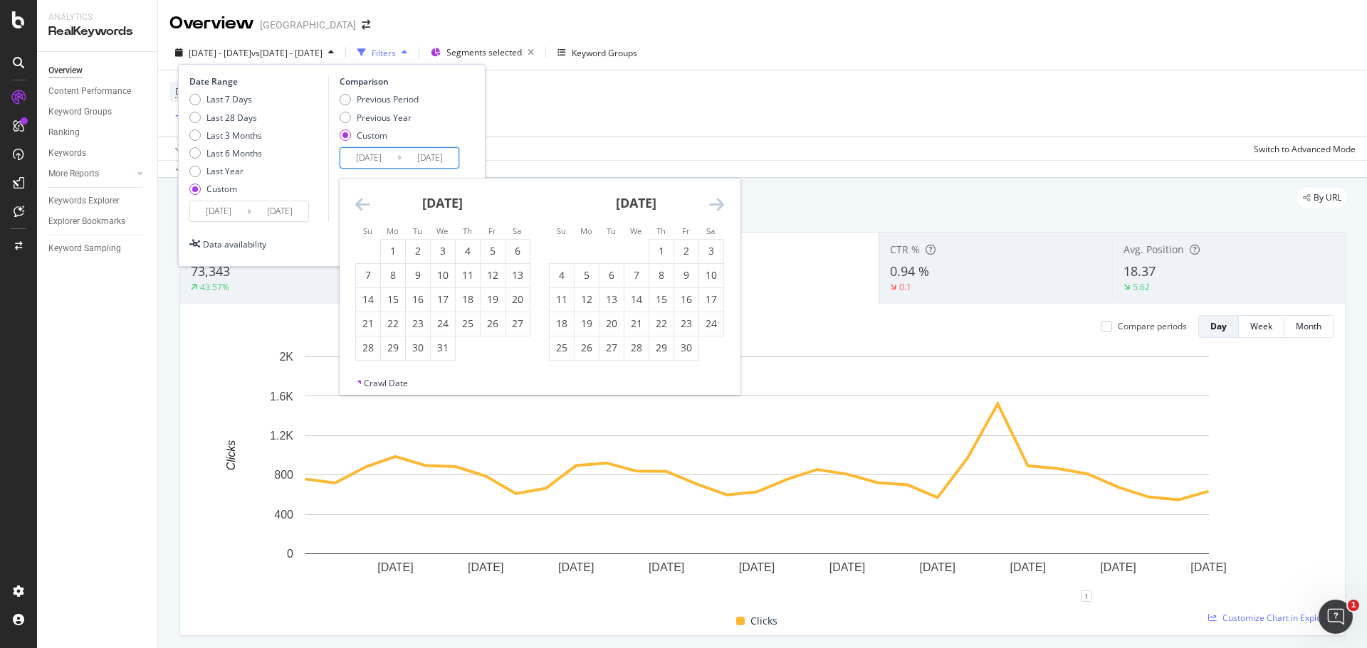
click at [359, 208] on icon "Move backward to switch to the previous month." at bounding box center [362, 204] width 15 height 17
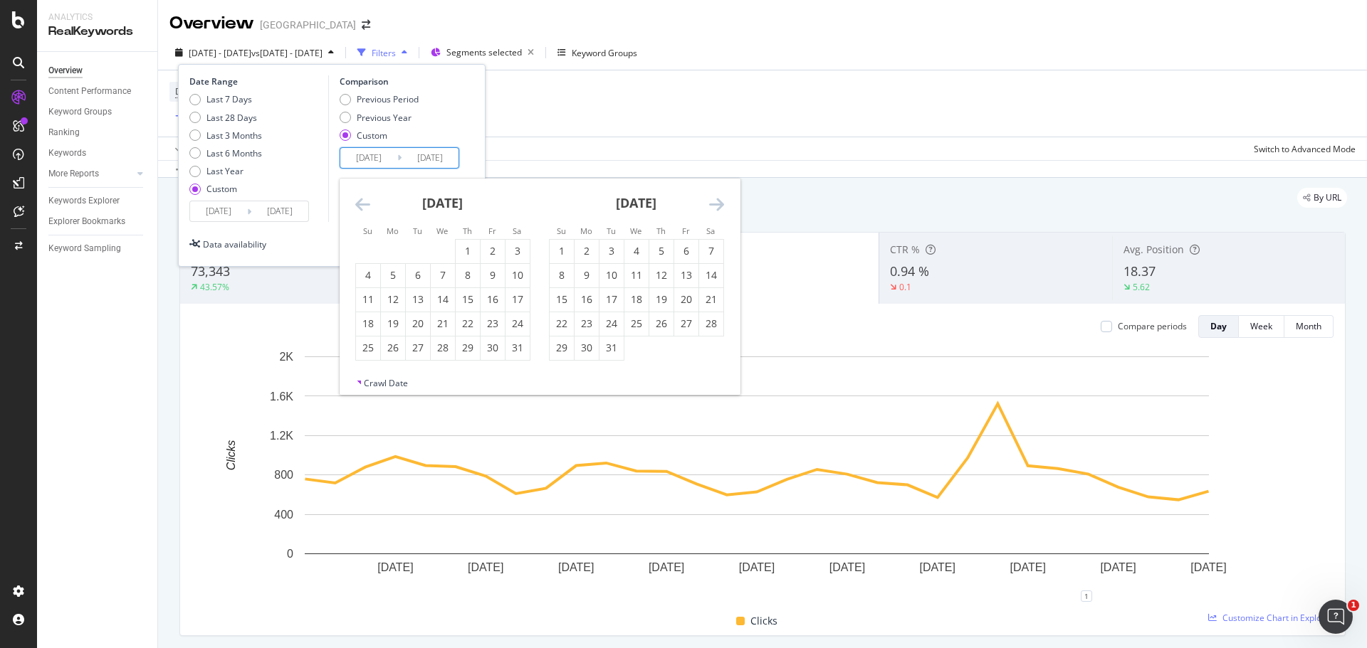
click at [359, 208] on icon "Move backward to switch to the previous month." at bounding box center [362, 204] width 15 height 17
click at [404, 255] on div "1" at bounding box center [393, 251] width 24 height 14
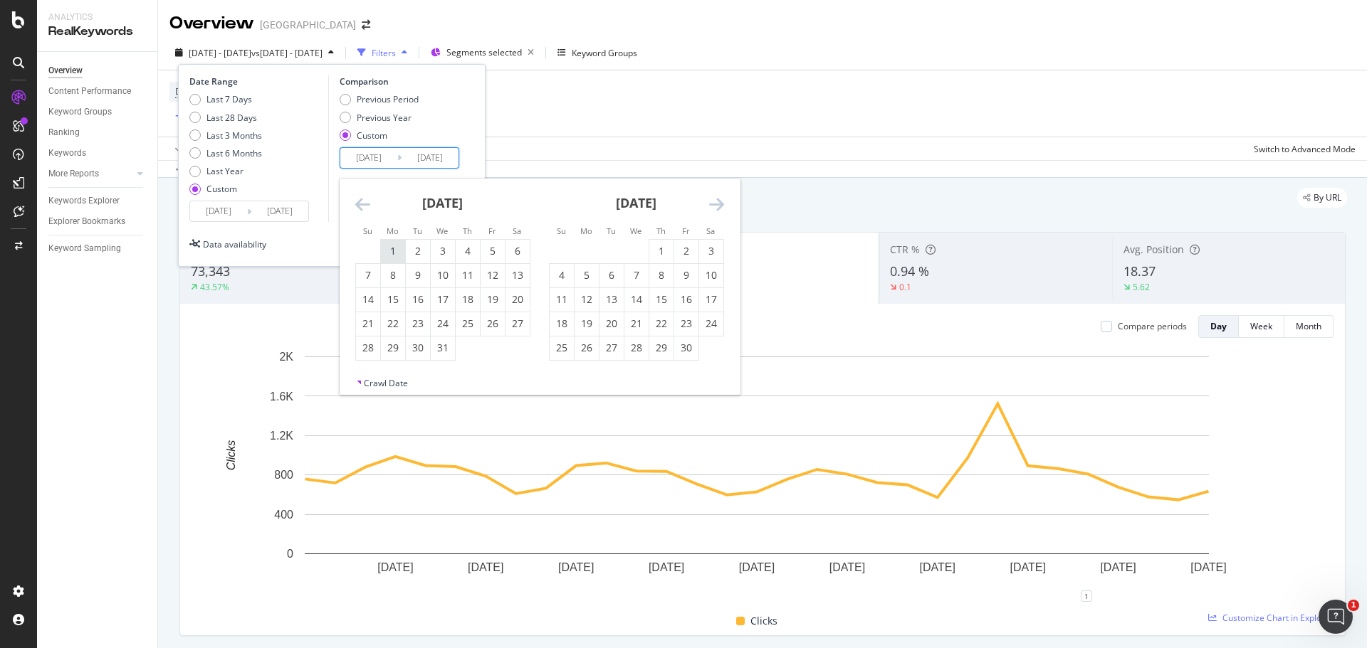
type input "[DATE]"
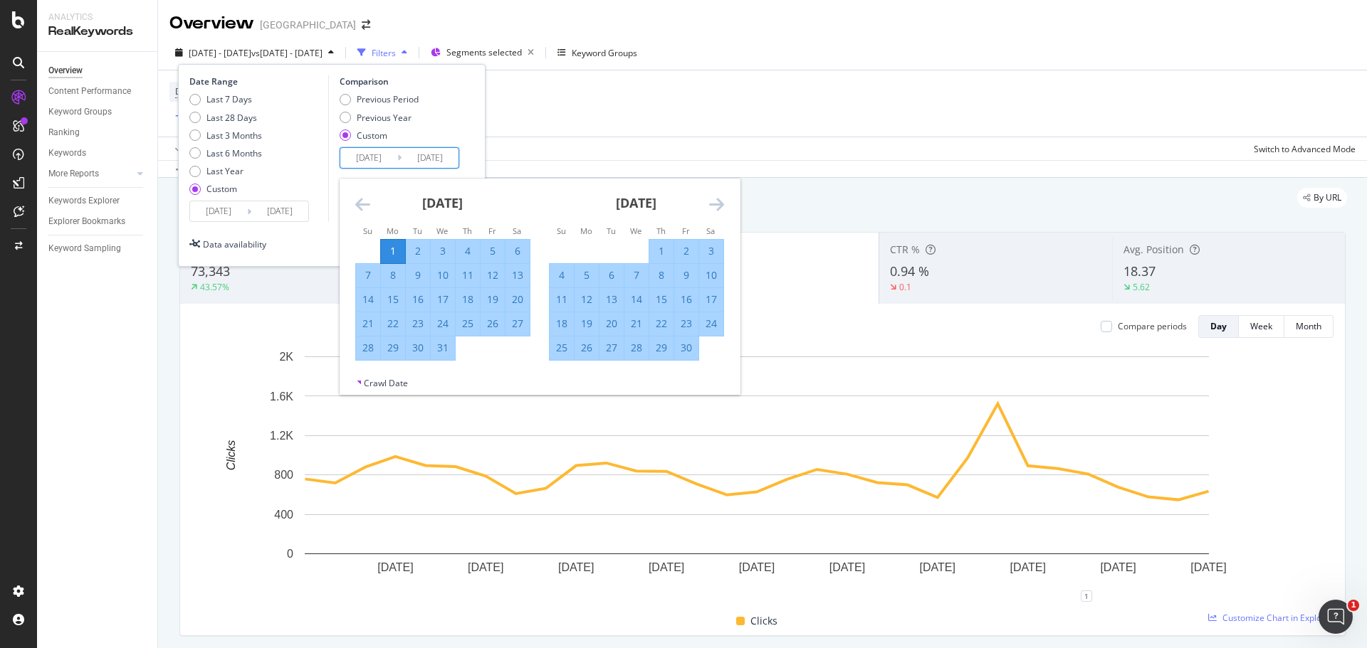
click at [443, 352] on div "31" at bounding box center [443, 348] width 24 height 14
type input "[DATE]"
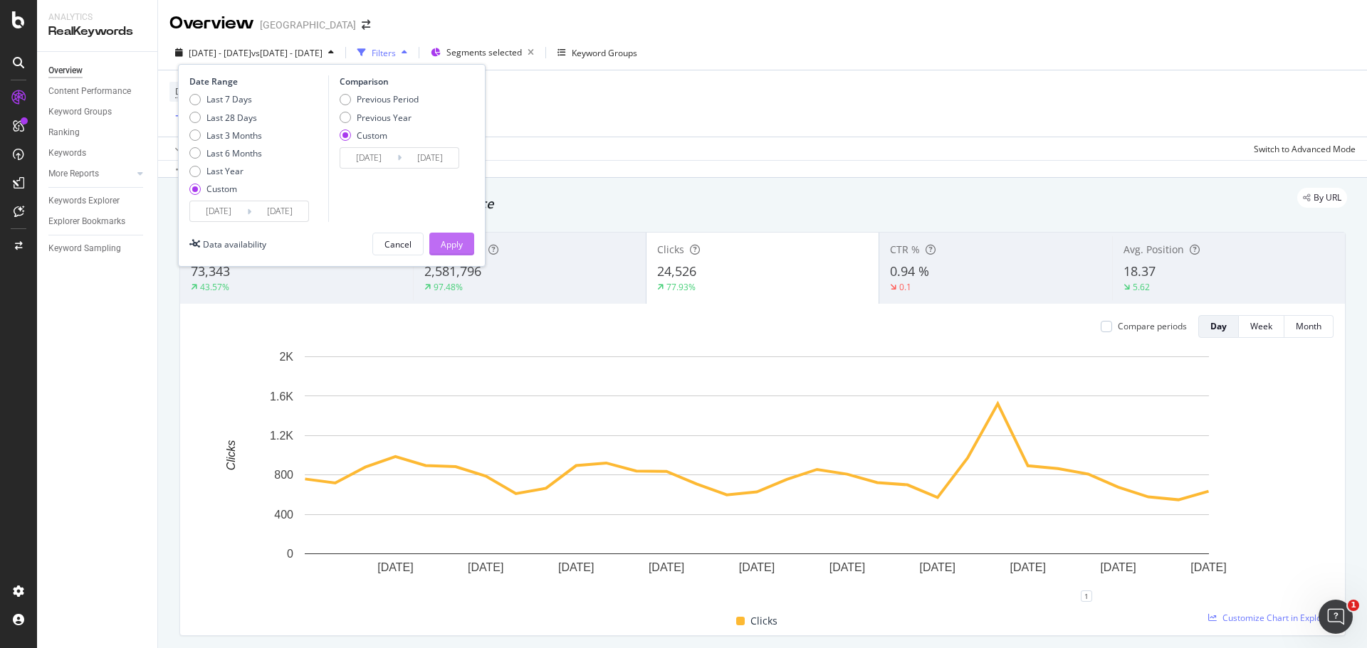
click at [456, 240] on div "Apply" at bounding box center [452, 244] width 22 height 12
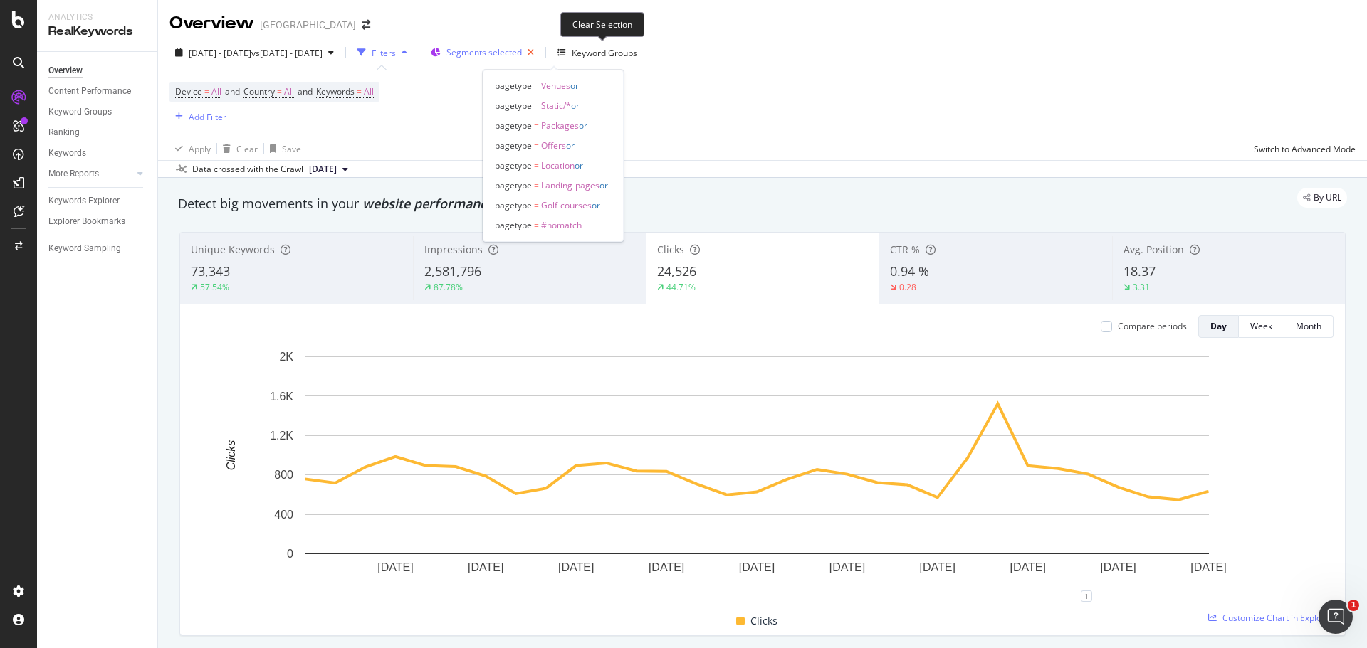
click at [540, 56] on icon "button" at bounding box center [531, 53] width 18 height 20
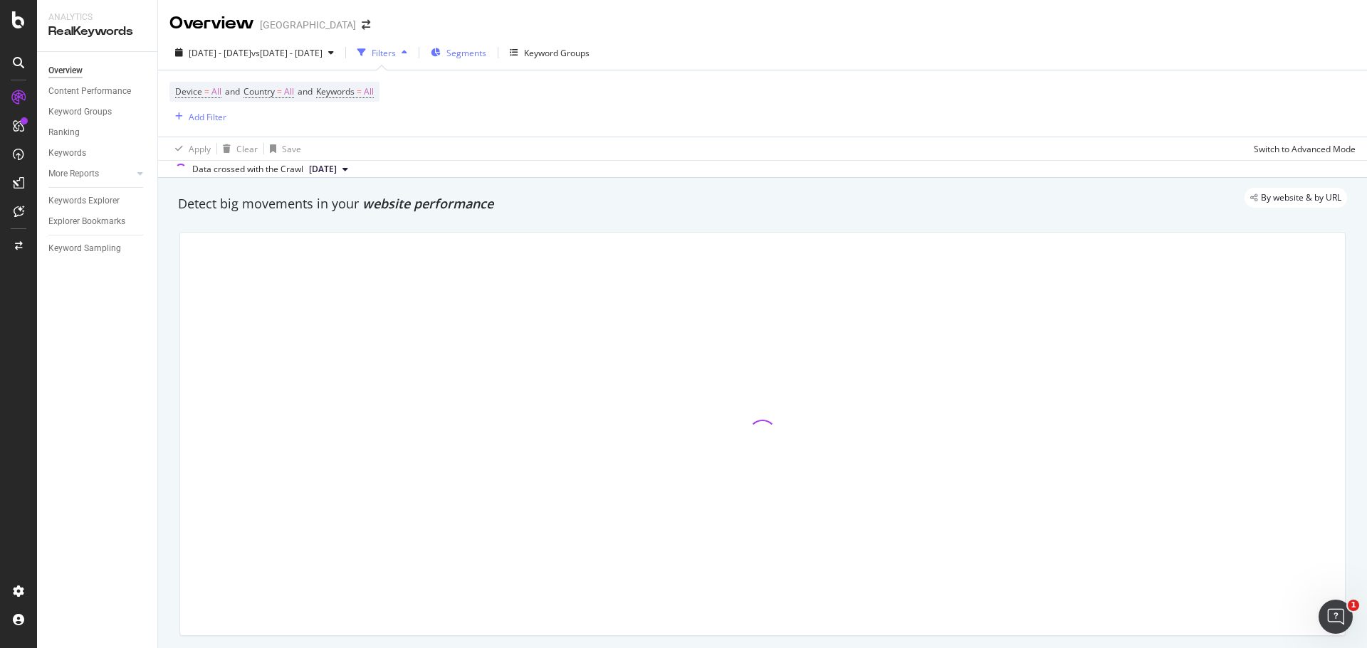
click at [486, 48] on div "Segments" at bounding box center [459, 52] width 56 height 21
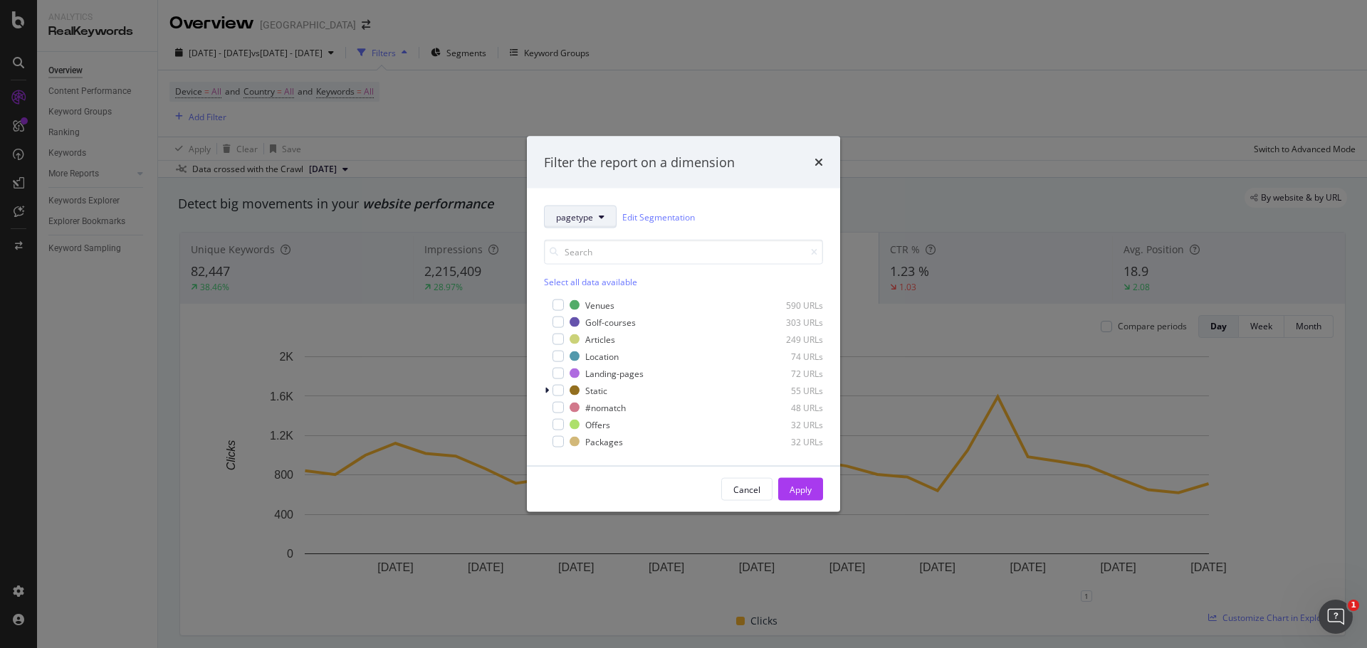
click at [599, 221] on icon "modal" at bounding box center [602, 217] width 6 height 9
click at [574, 316] on span "locations" at bounding box center [602, 321] width 92 height 13
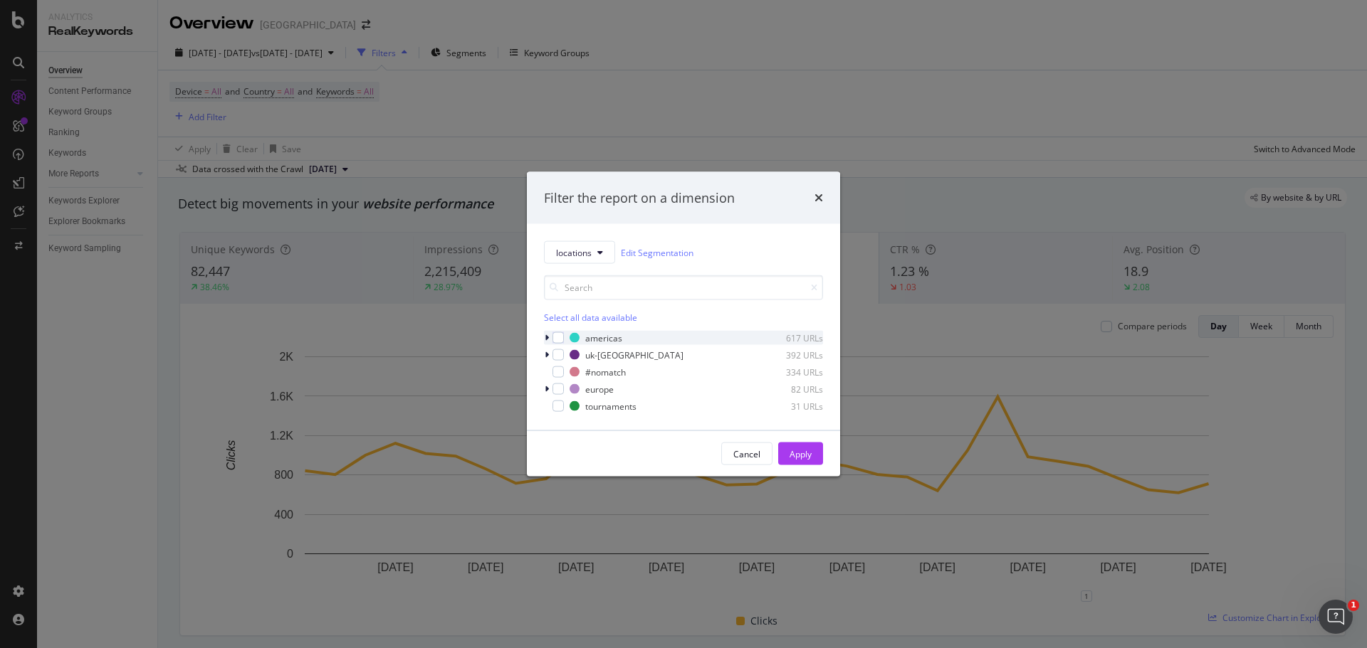
click at [546, 340] on icon "modal" at bounding box center [546, 338] width 4 height 9
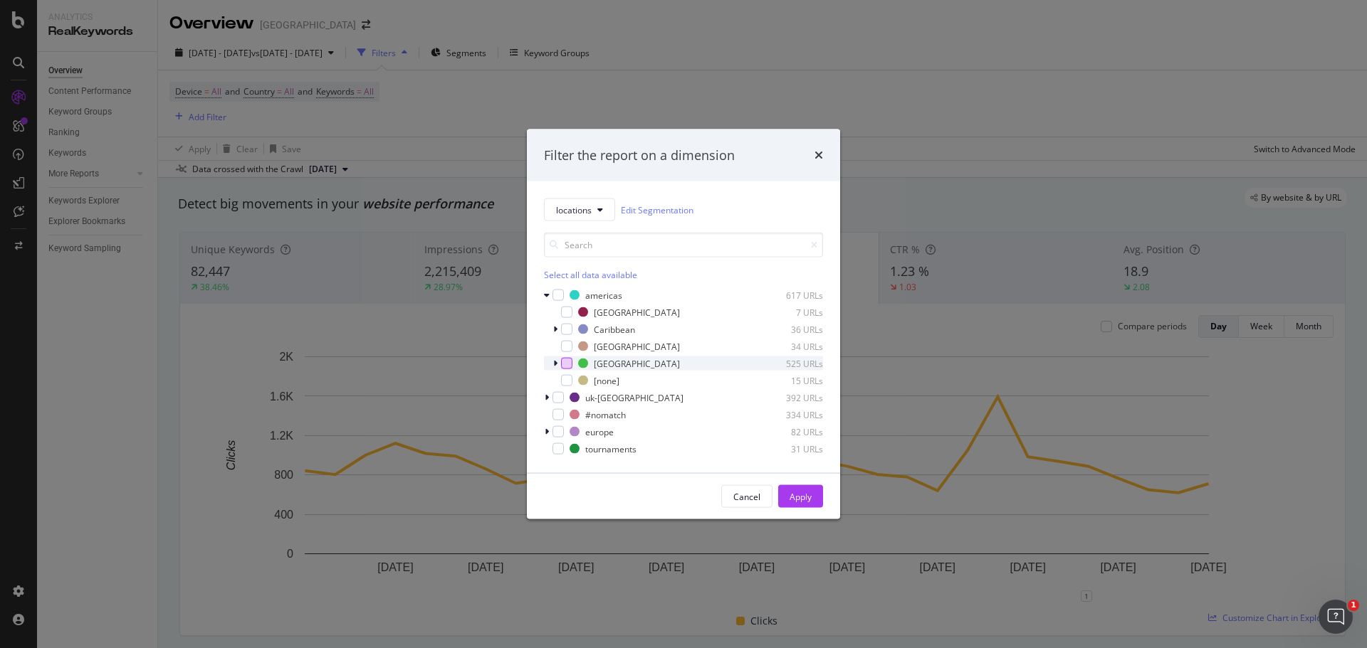
click at [563, 364] on div "modal" at bounding box center [566, 363] width 11 height 11
click at [797, 500] on div "Apply" at bounding box center [800, 496] width 22 height 12
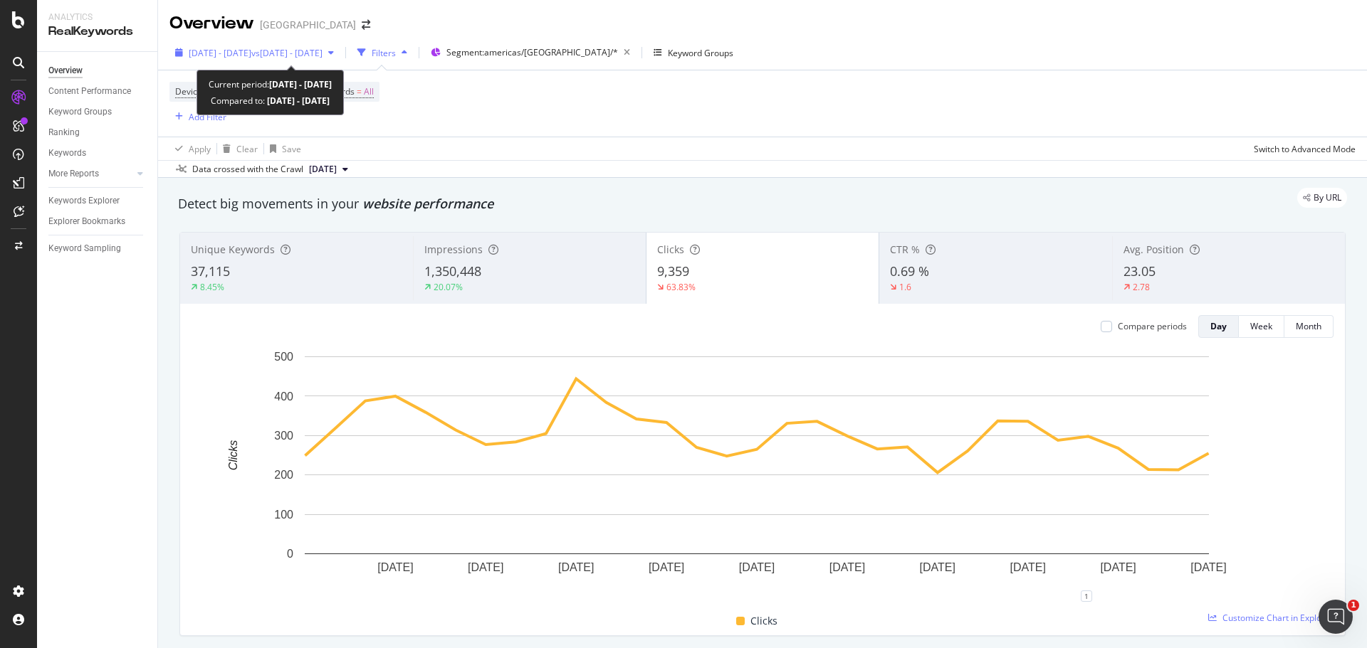
click at [322, 51] on span "vs [DATE] - [DATE]" at bounding box center [286, 53] width 71 height 12
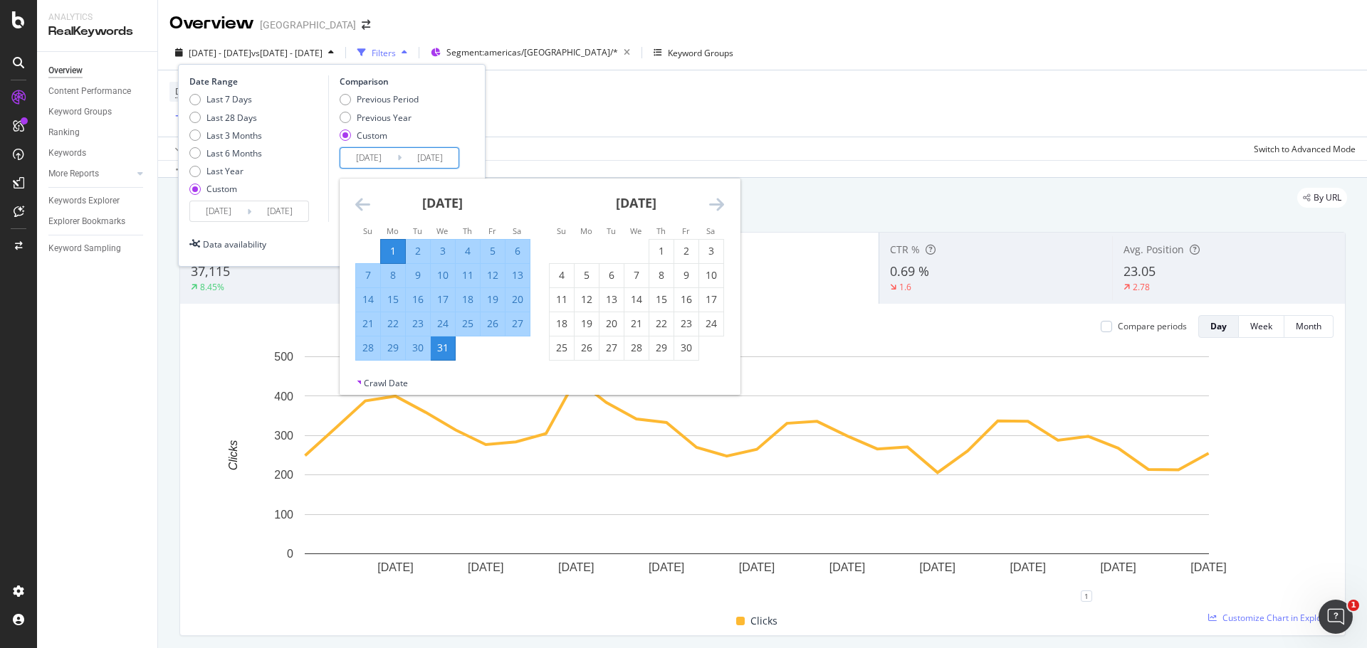
click at [365, 161] on input "[DATE]" at bounding box center [368, 158] width 57 height 20
click at [390, 120] on div "Previous Year" at bounding box center [384, 118] width 55 height 12
type input "[DATE]"
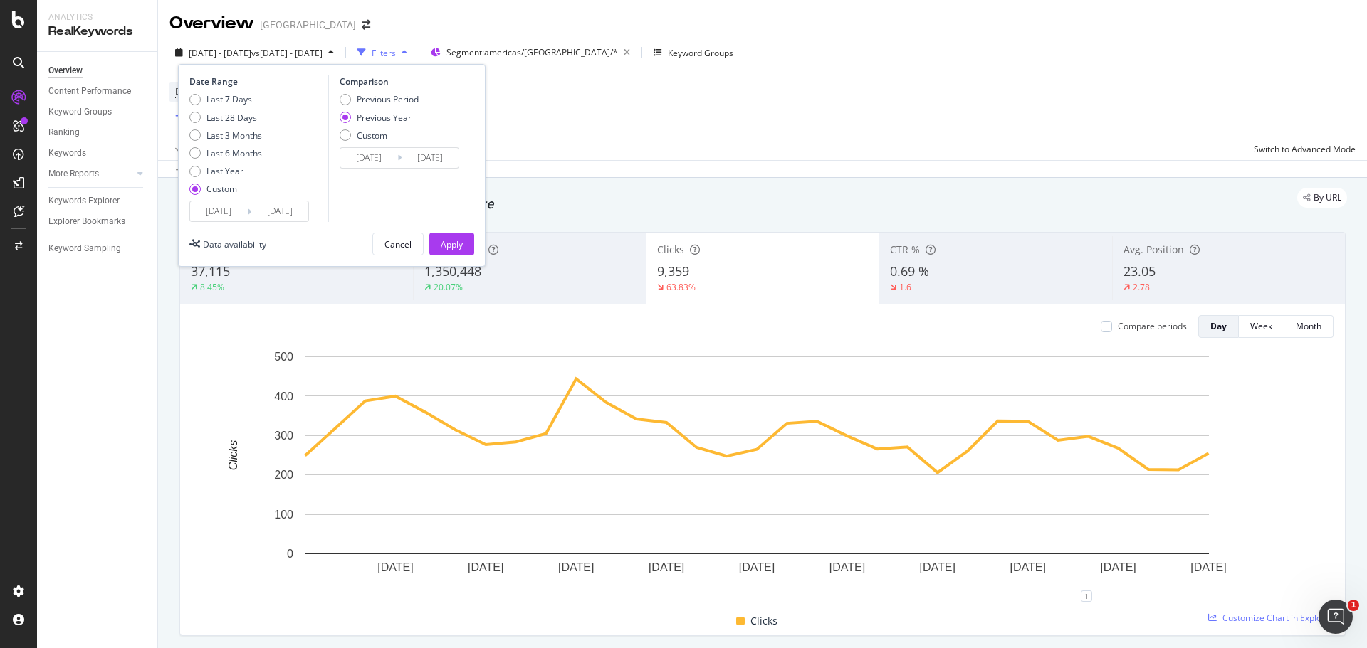
click at [381, 151] on input "[DATE]" at bounding box center [368, 158] width 57 height 20
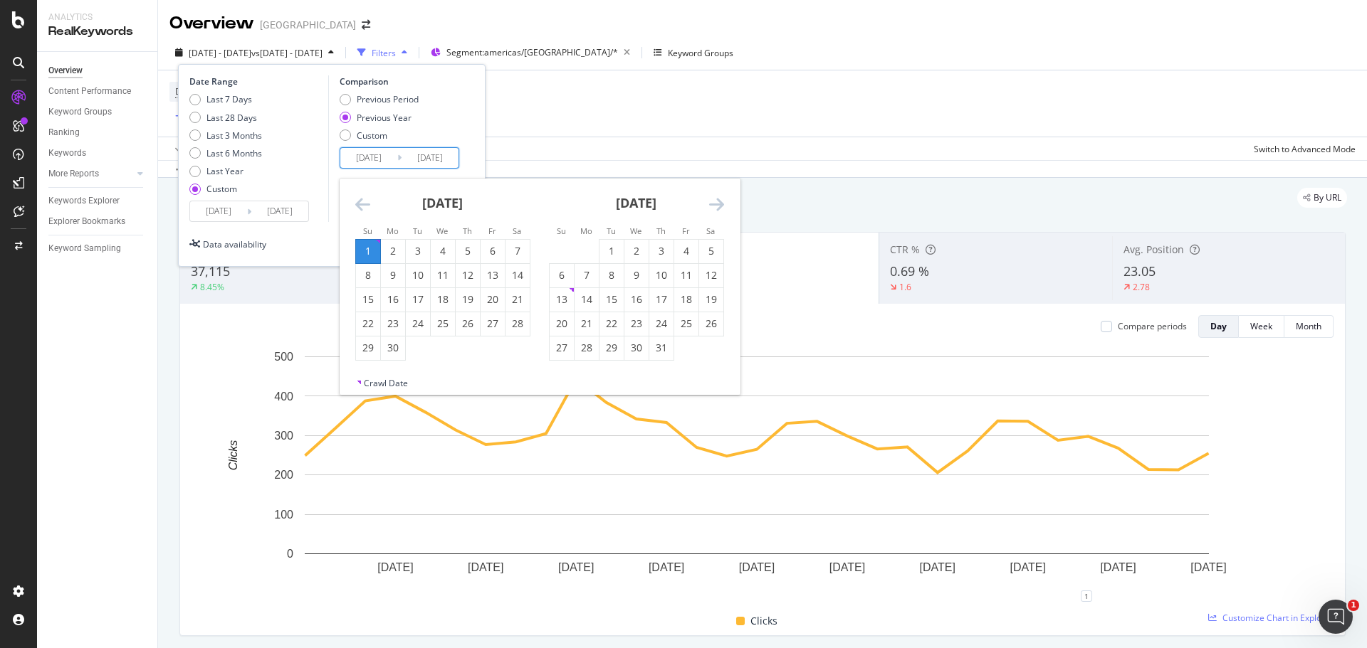
click at [364, 198] on icon "Move backward to switch to the previous month." at bounding box center [362, 204] width 15 height 17
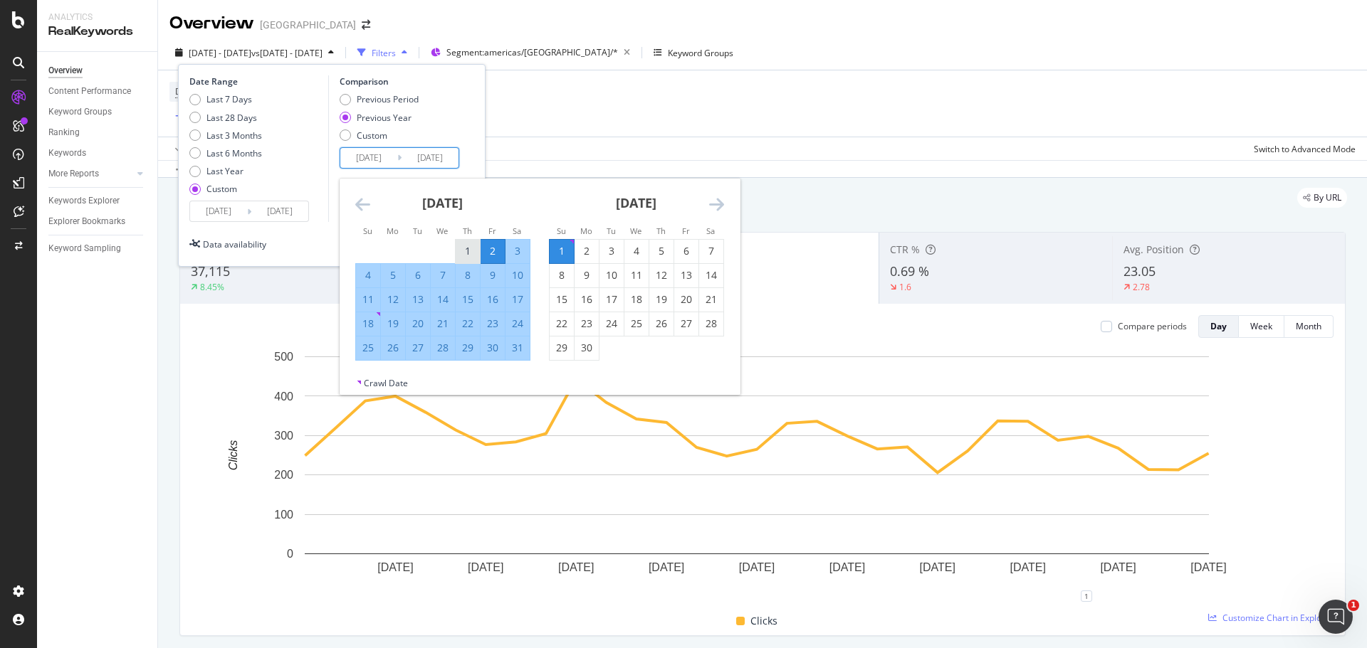
click at [470, 249] on div "1" at bounding box center [468, 251] width 24 height 14
type input "[DATE]"
click at [517, 355] on div "31" at bounding box center [517, 348] width 24 height 14
type input "[DATE]"
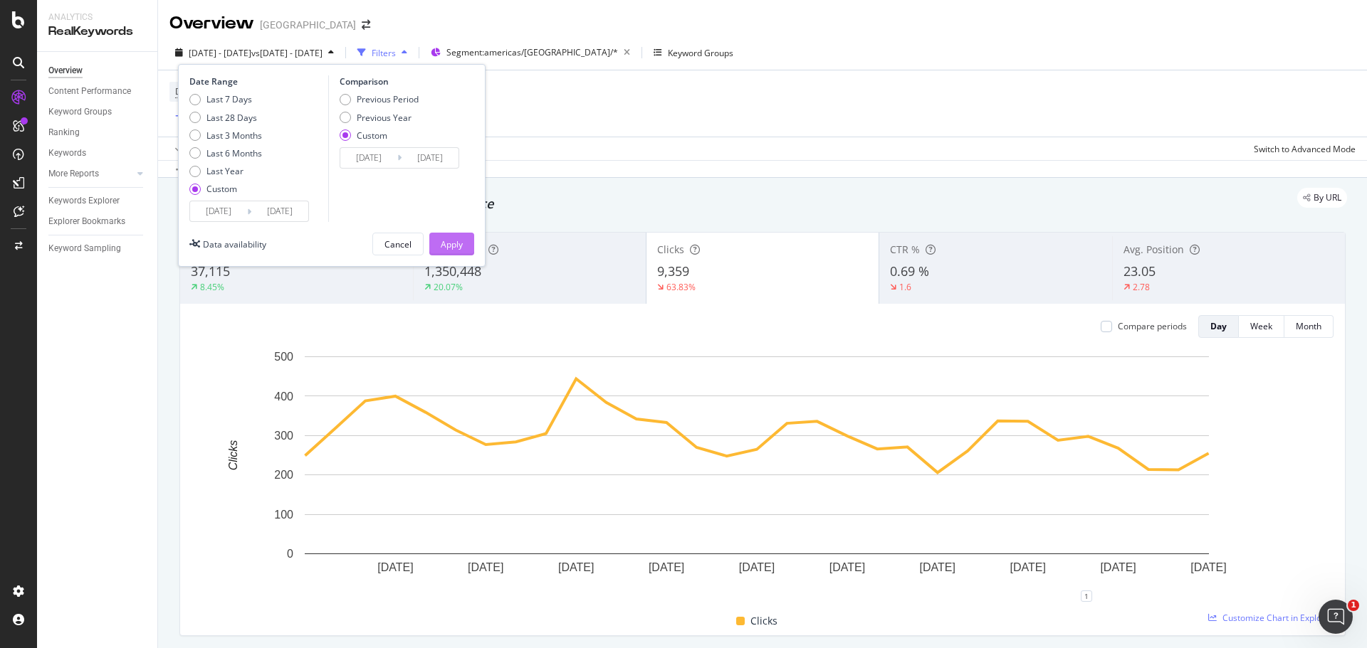
click at [461, 240] on div "Apply" at bounding box center [452, 244] width 22 height 12
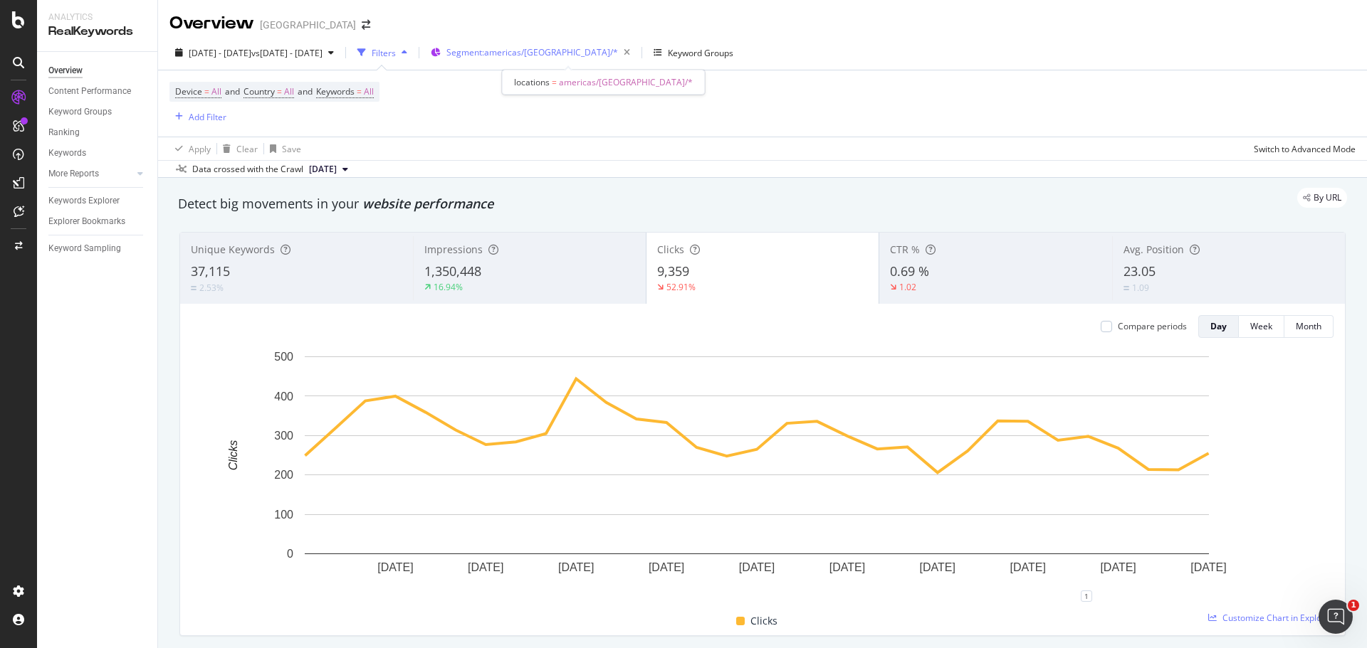
click at [581, 48] on span "Segment: [GEOGRAPHIC_DATA]/[GEOGRAPHIC_DATA]/*" at bounding box center [532, 52] width 172 height 12
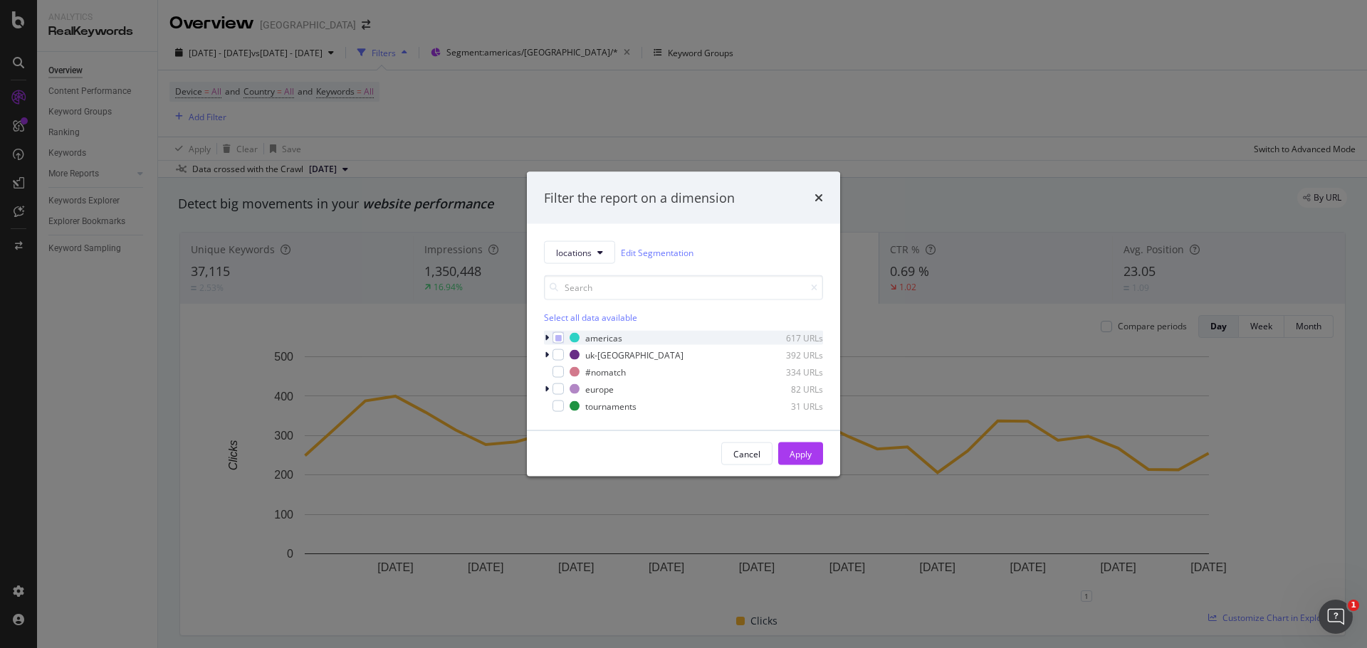
click at [548, 340] on icon "modal" at bounding box center [546, 338] width 4 height 9
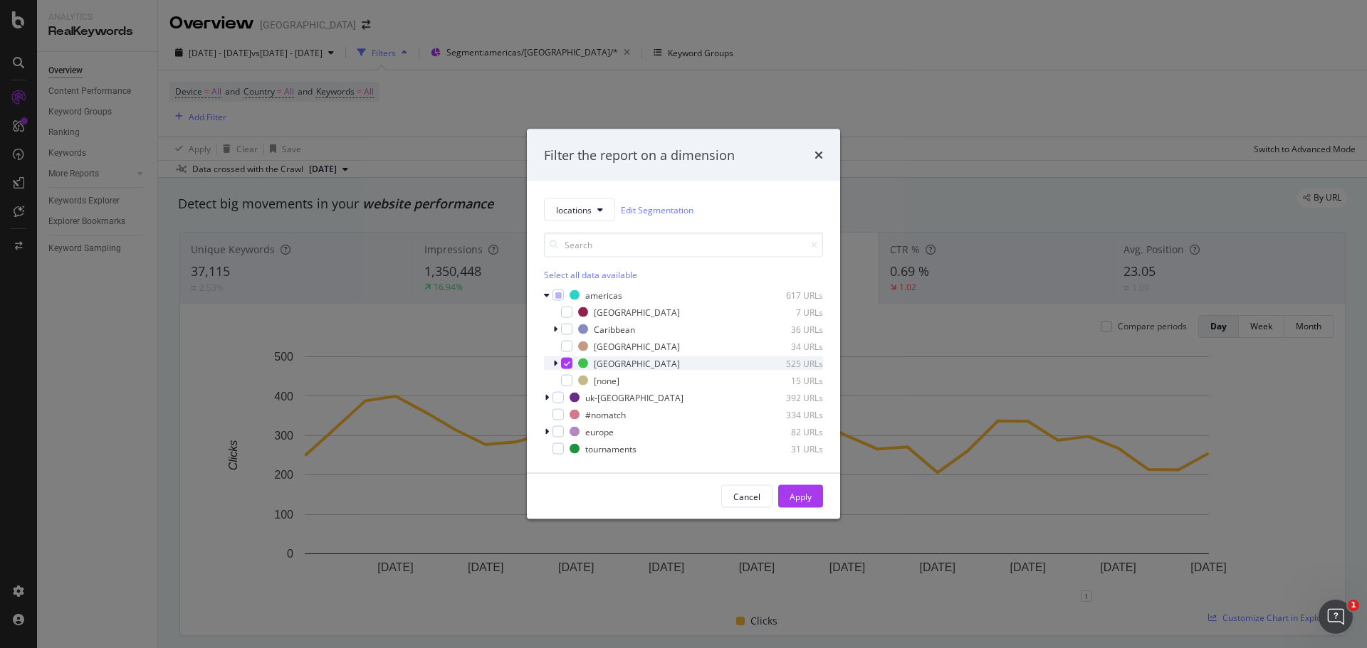
click at [567, 369] on div "modal" at bounding box center [566, 363] width 11 height 11
click at [568, 347] on div "modal" at bounding box center [566, 346] width 11 height 11
click at [791, 507] on button "Apply" at bounding box center [800, 496] width 45 height 23
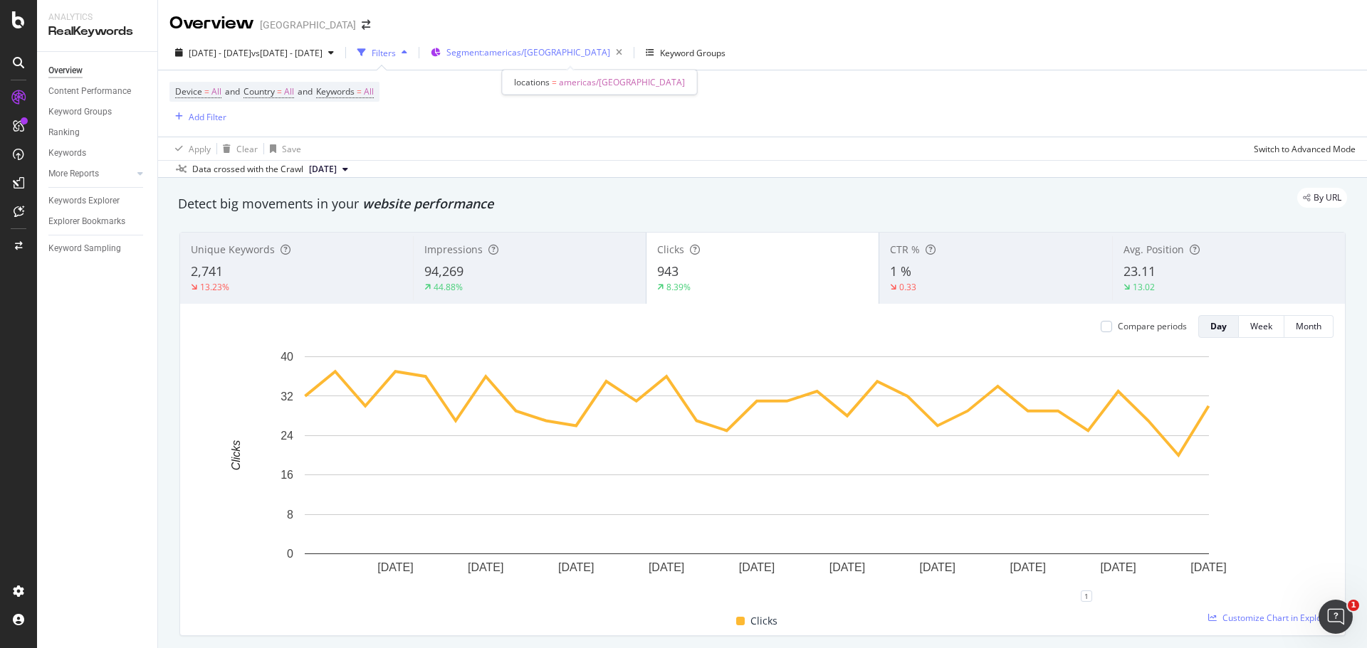
click at [559, 43] on div "Segment: [GEOGRAPHIC_DATA]/[GEOGRAPHIC_DATA]" at bounding box center [536, 53] width 181 height 20
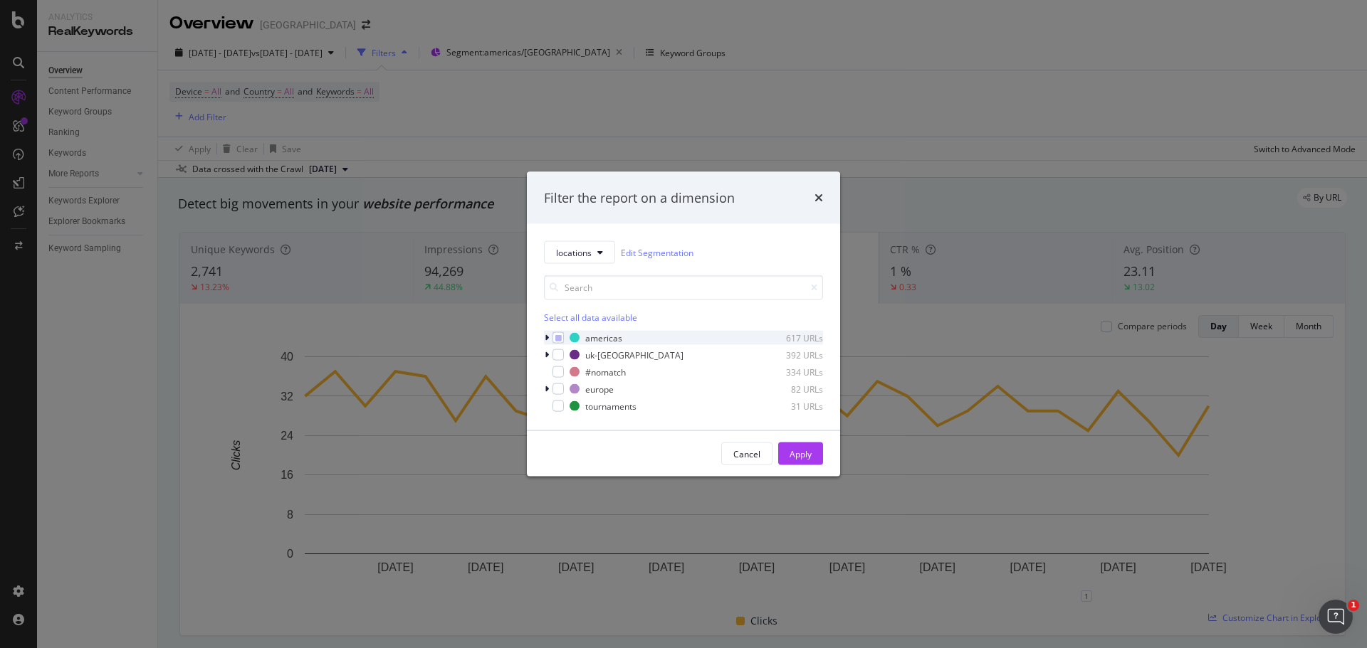
click at [547, 340] on icon "modal" at bounding box center [546, 338] width 4 height 9
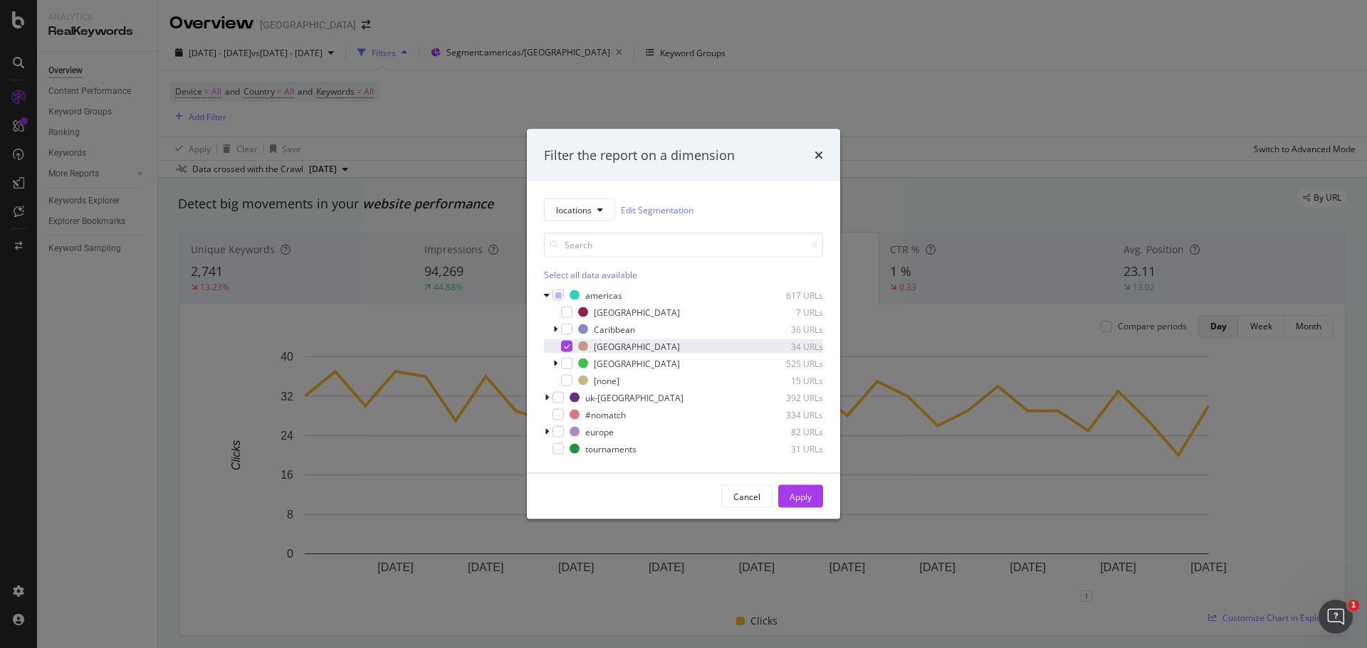
click at [565, 351] on div "modal" at bounding box center [566, 346] width 11 height 11
click at [564, 327] on div "modal" at bounding box center [566, 329] width 11 height 11
click at [799, 501] on div "Apply" at bounding box center [800, 496] width 22 height 12
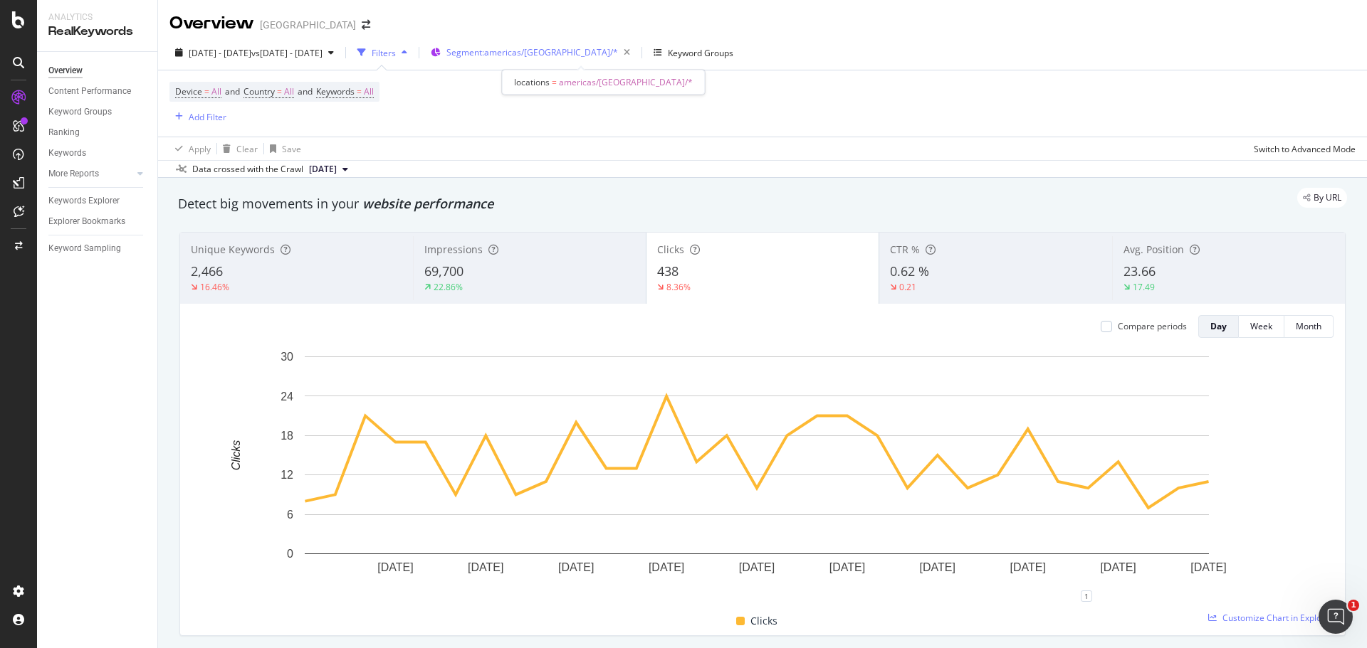
click at [582, 53] on span "Segment: americas/[GEOGRAPHIC_DATA]/*" at bounding box center [532, 52] width 172 height 12
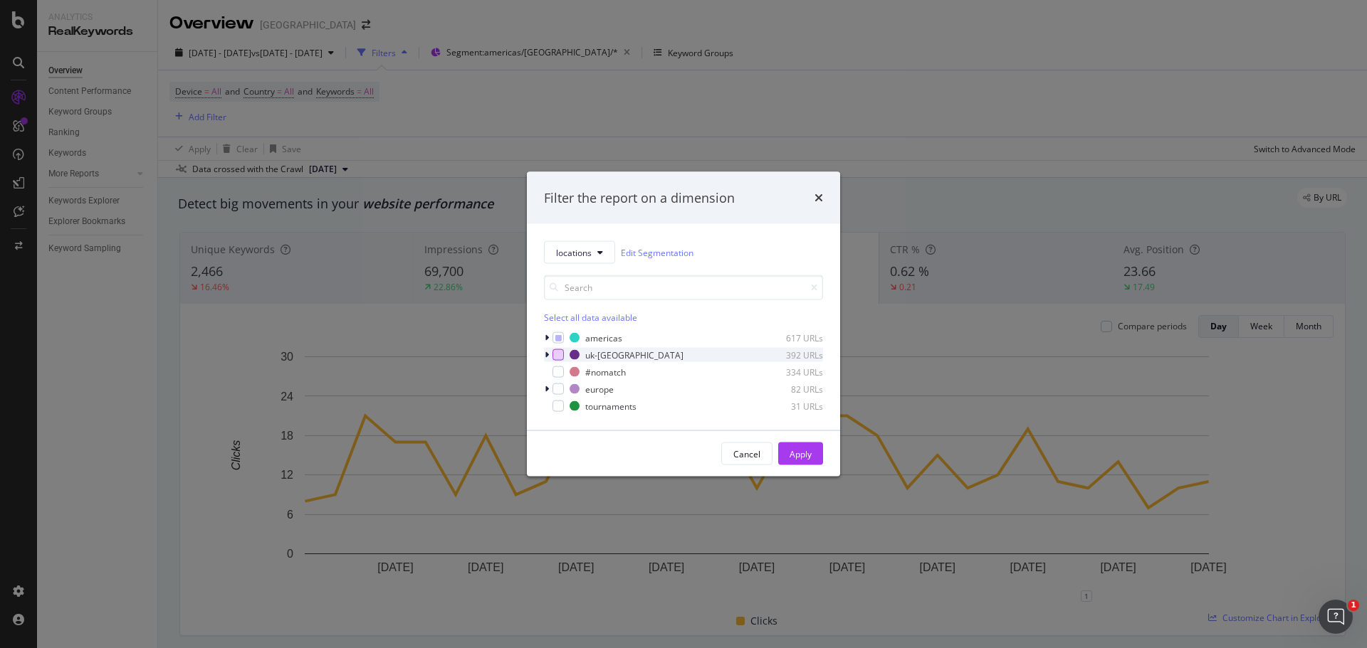
click at [555, 350] on div "modal" at bounding box center [557, 354] width 11 height 11
click at [555, 338] on icon "modal" at bounding box center [558, 338] width 6 height 7
click at [802, 454] on div "Apply" at bounding box center [800, 454] width 22 height 12
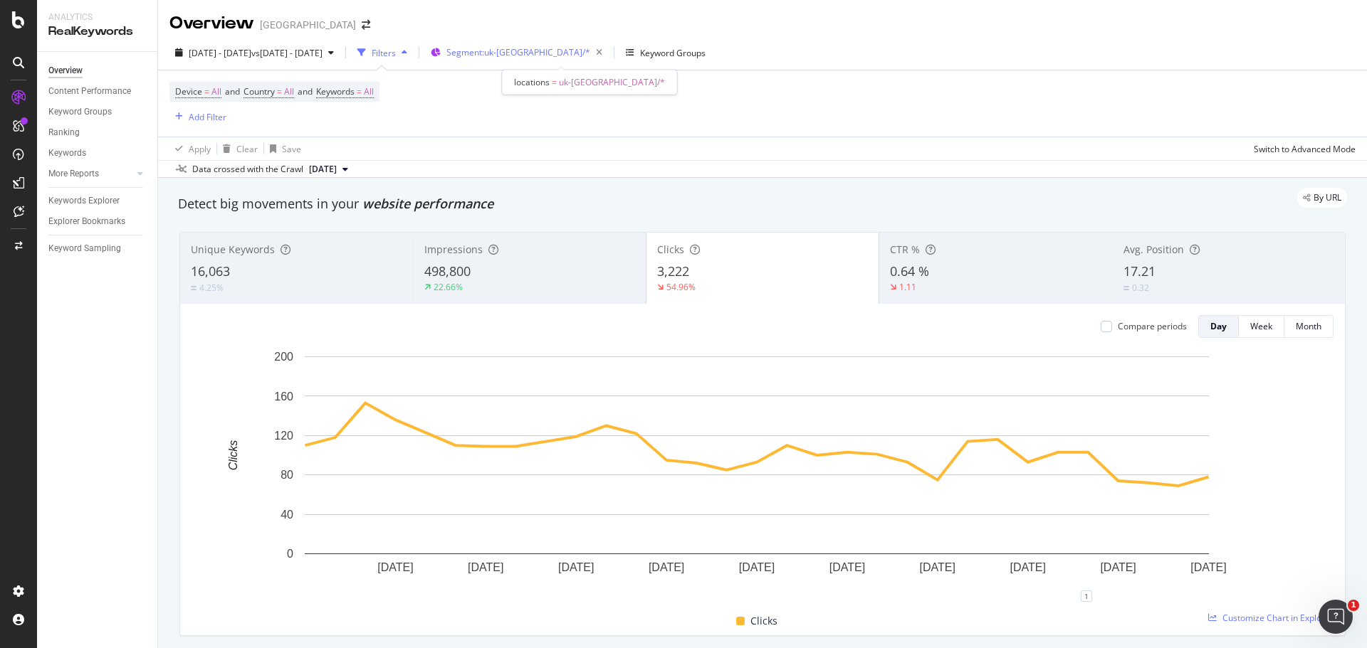
click at [544, 49] on span "Segment: [GEOGRAPHIC_DATA]-[GEOGRAPHIC_DATA]/*" at bounding box center [518, 52] width 144 height 12
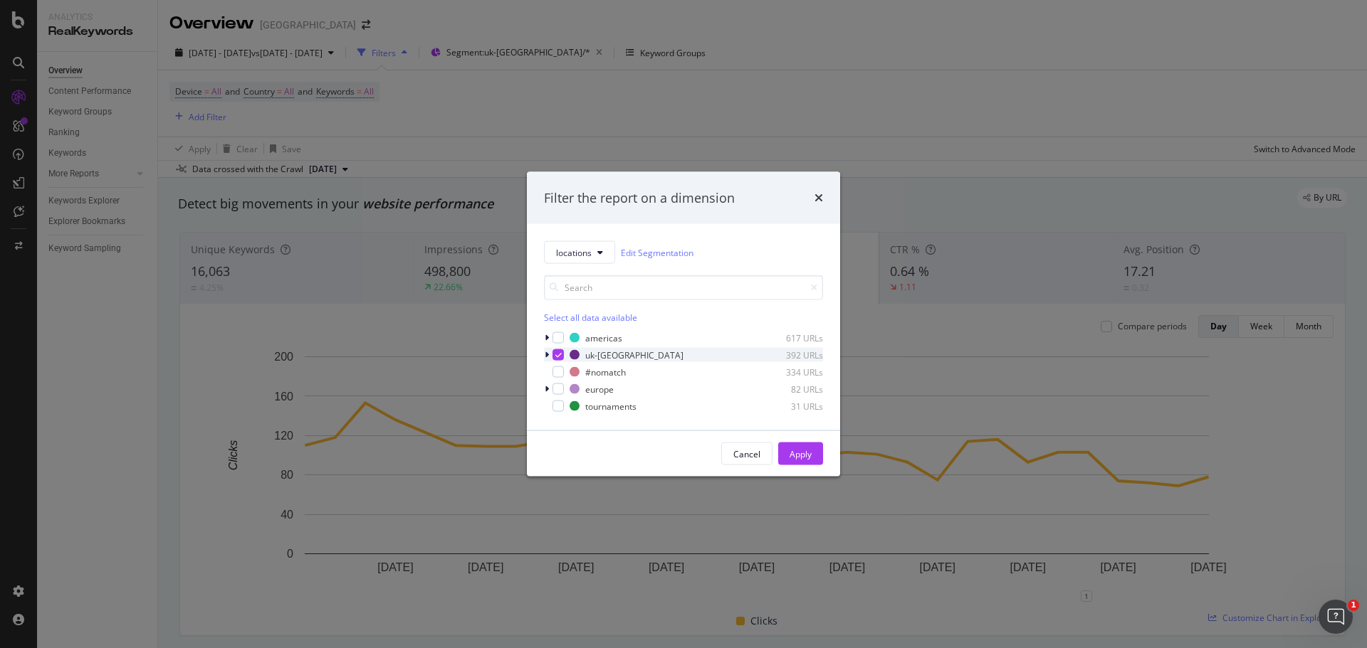
click at [559, 355] on icon "modal" at bounding box center [558, 355] width 6 height 7
click at [561, 408] on div "modal" at bounding box center [557, 406] width 11 height 11
click at [791, 453] on div "Apply" at bounding box center [800, 454] width 22 height 12
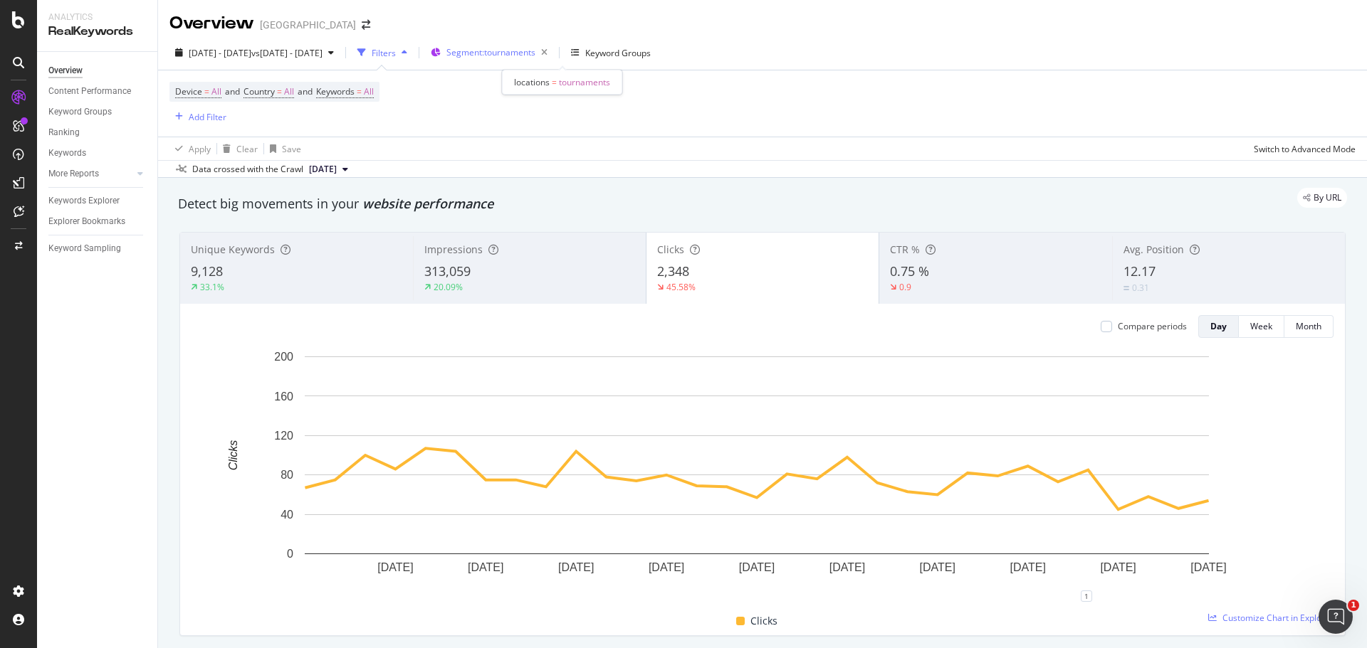
click at [534, 54] on span "Segment: tournaments" at bounding box center [490, 52] width 89 height 12
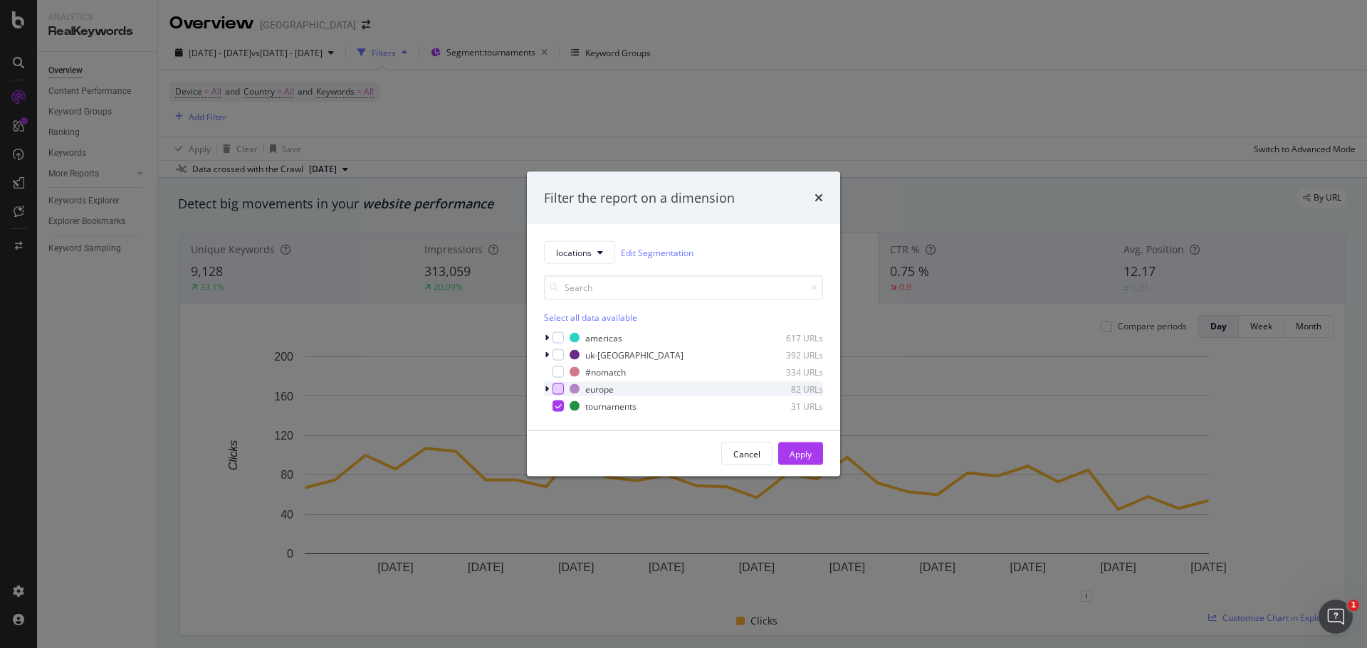
click at [554, 392] on div "modal" at bounding box center [557, 389] width 11 height 11
click at [554, 405] on div "modal" at bounding box center [557, 406] width 11 height 11
click at [807, 461] on div "Apply" at bounding box center [800, 453] width 22 height 21
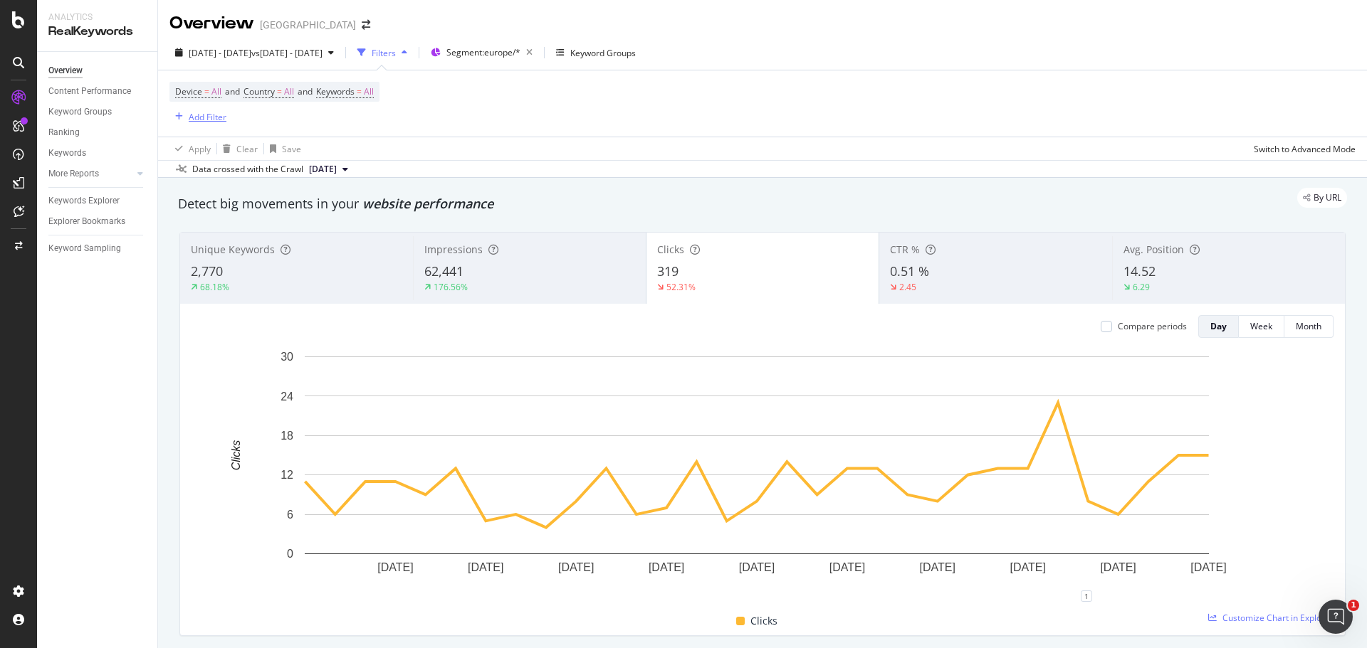
click at [201, 117] on div "Add Filter" at bounding box center [208, 117] width 38 height 12
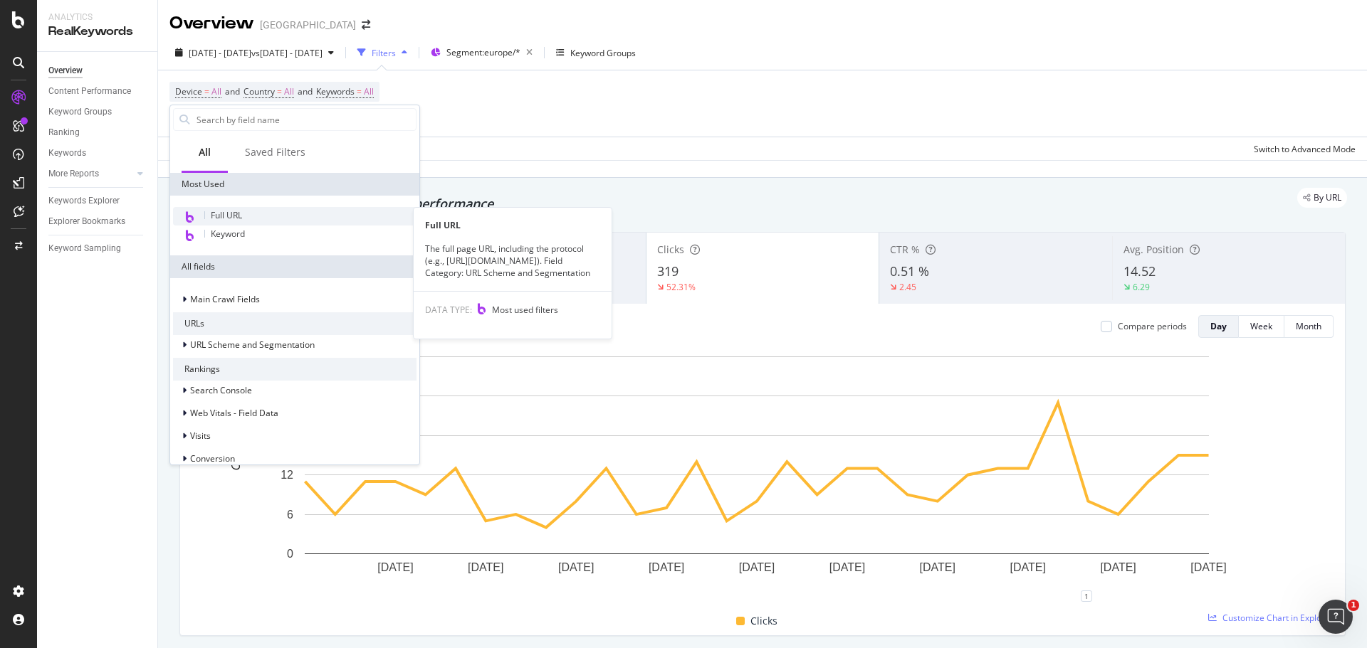
click at [265, 219] on div "Full URL" at bounding box center [294, 216] width 243 height 19
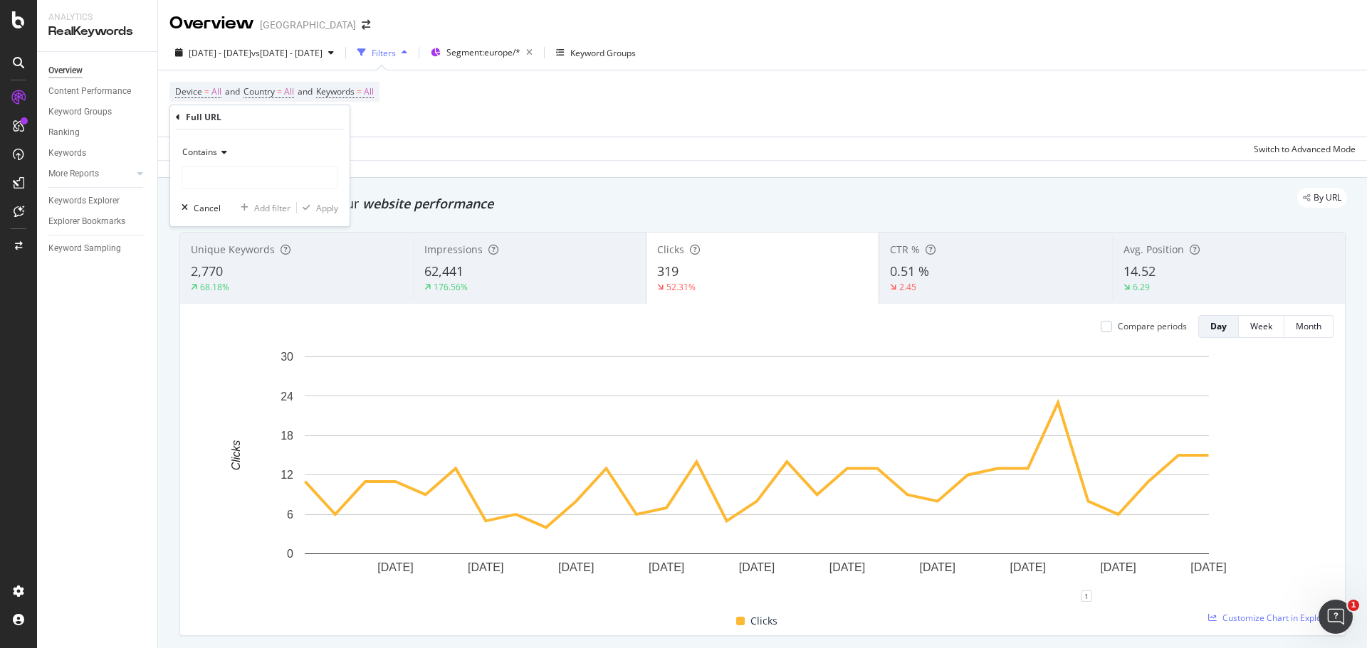
click at [210, 154] on span "Contains" at bounding box center [199, 152] width 35 height 12
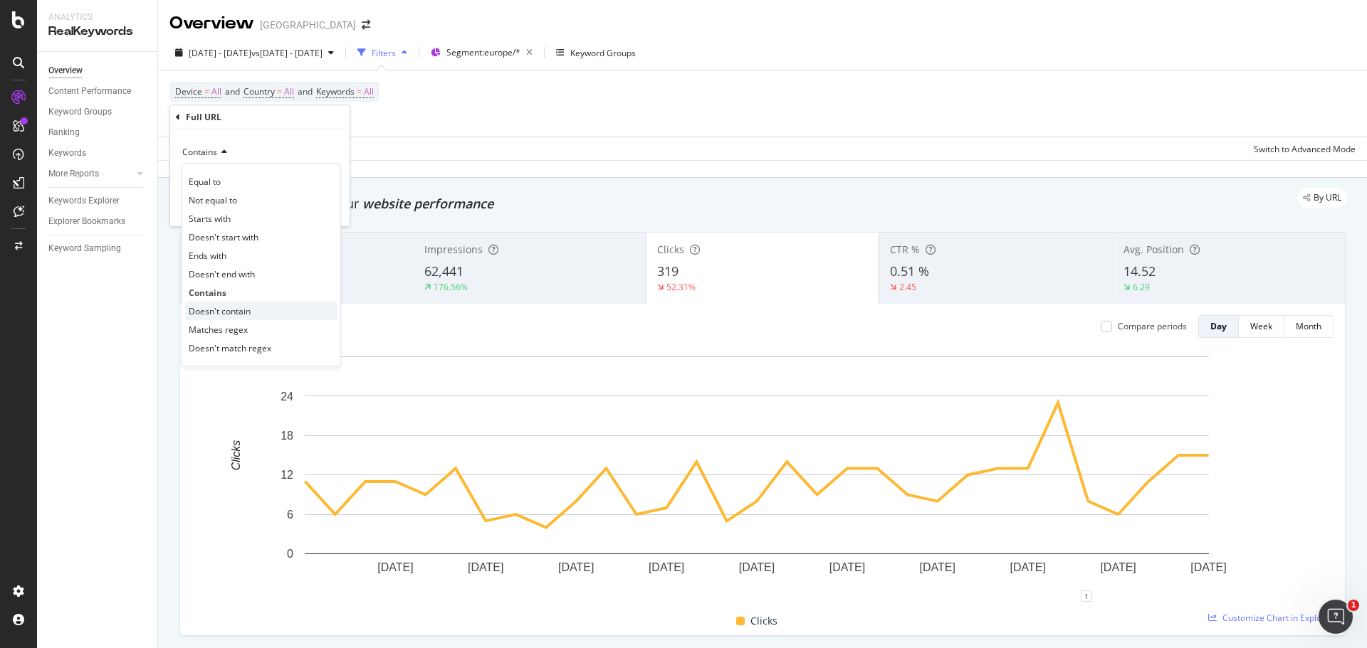
click at [228, 312] on span "Doesn't contain" at bounding box center [220, 311] width 62 height 12
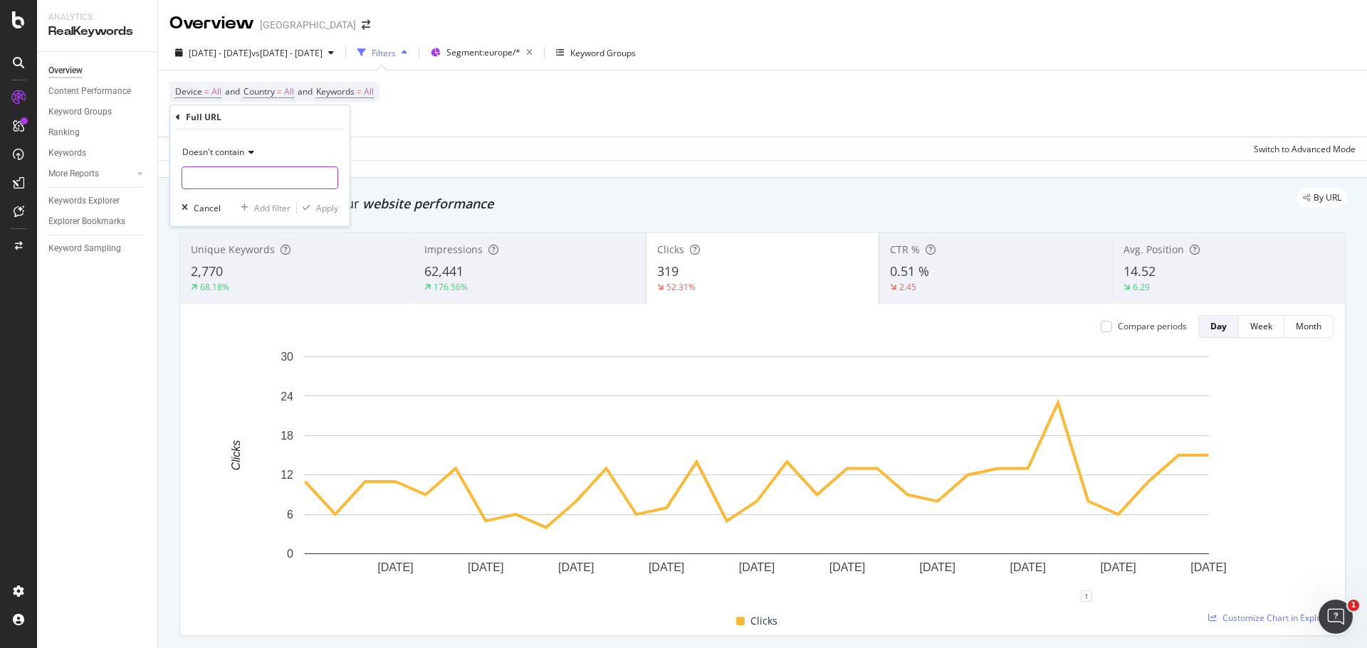
click at [264, 181] on input "text" at bounding box center [259, 178] width 155 height 23
type input "inspiration"
click at [322, 210] on div "Apply" at bounding box center [327, 208] width 22 height 12
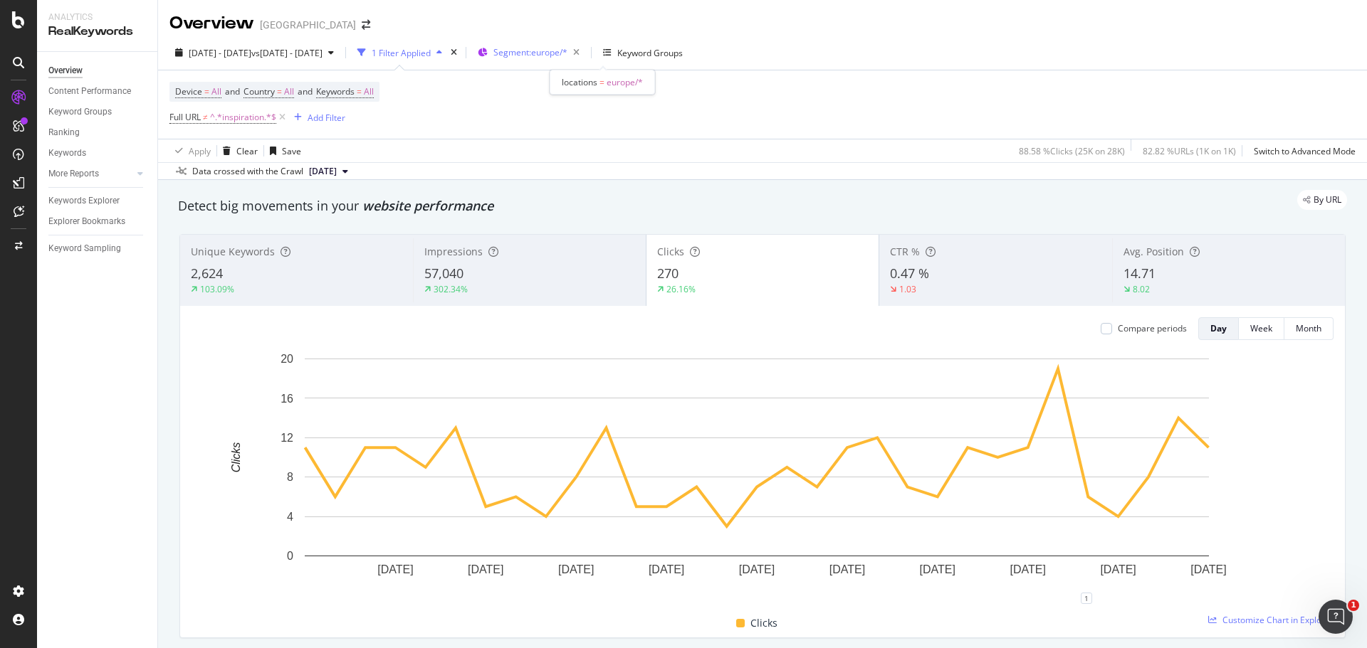
click at [567, 53] on span "Segment: [GEOGRAPHIC_DATA]/*" at bounding box center [530, 52] width 74 height 12
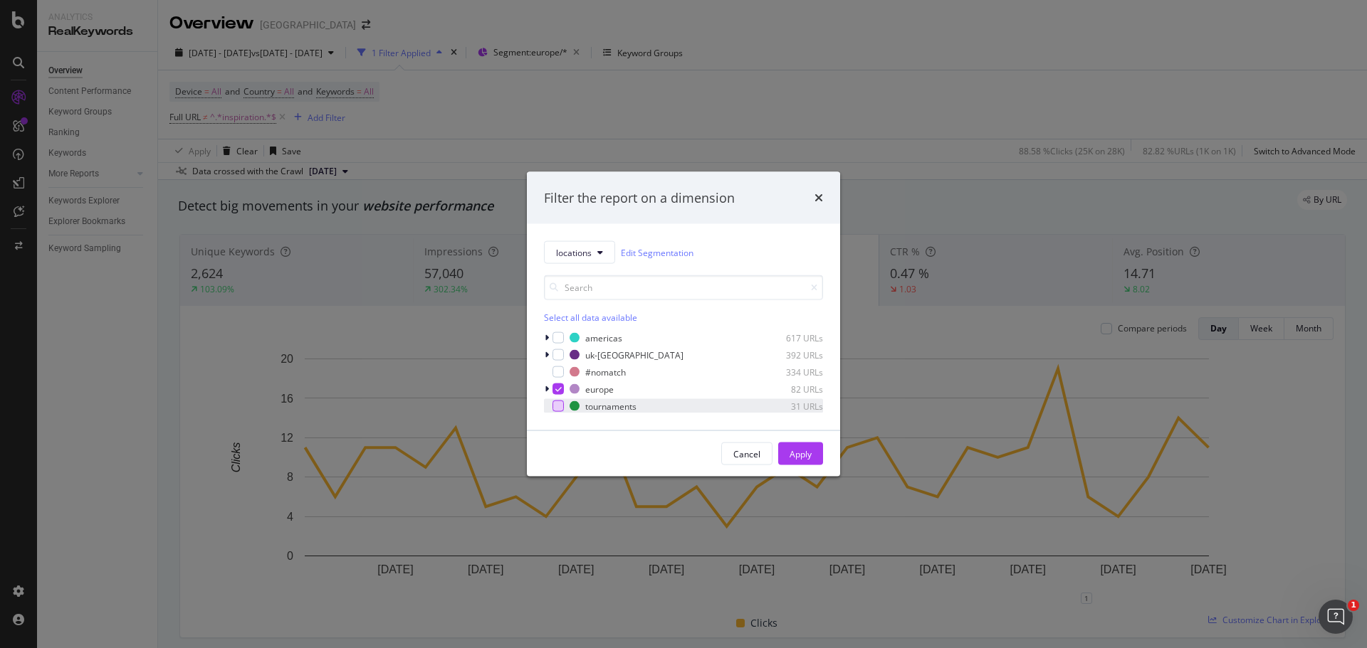
click at [554, 405] on div "modal" at bounding box center [557, 406] width 11 height 11
click at [555, 392] on icon "modal" at bounding box center [558, 389] width 6 height 7
click at [800, 457] on div "Apply" at bounding box center [800, 454] width 22 height 12
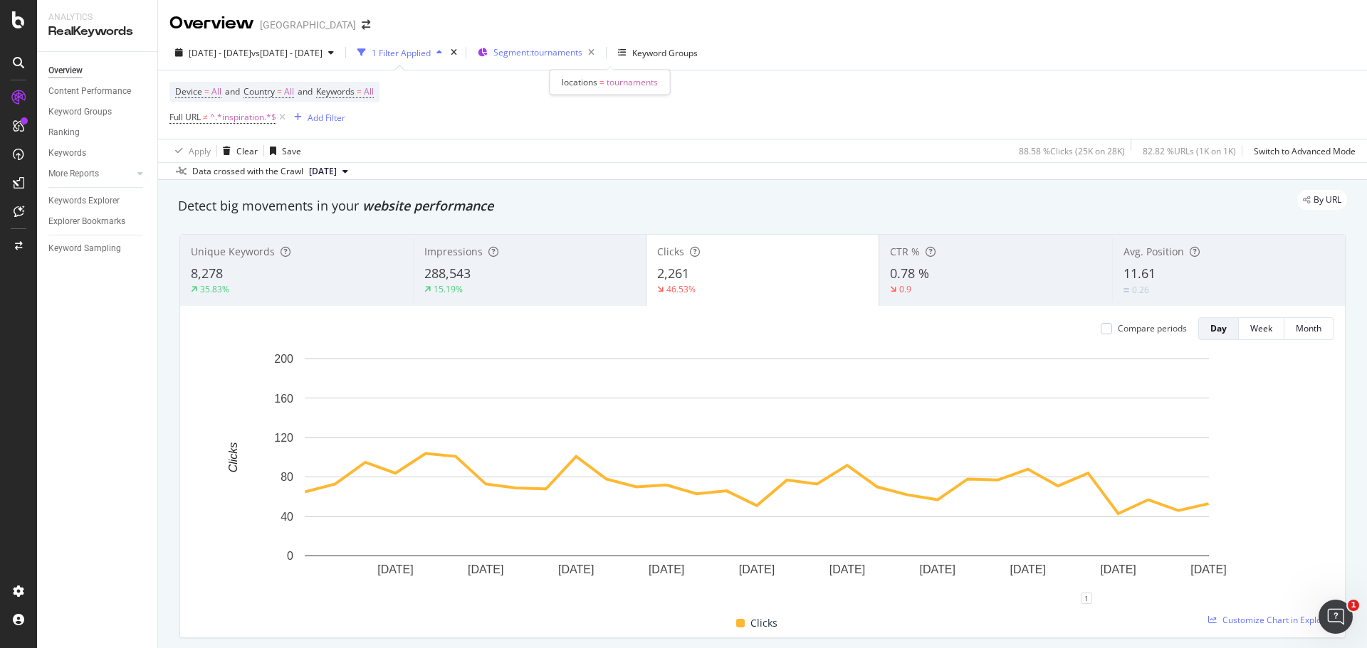
click at [582, 47] on span "Segment: tournaments" at bounding box center [537, 52] width 89 height 12
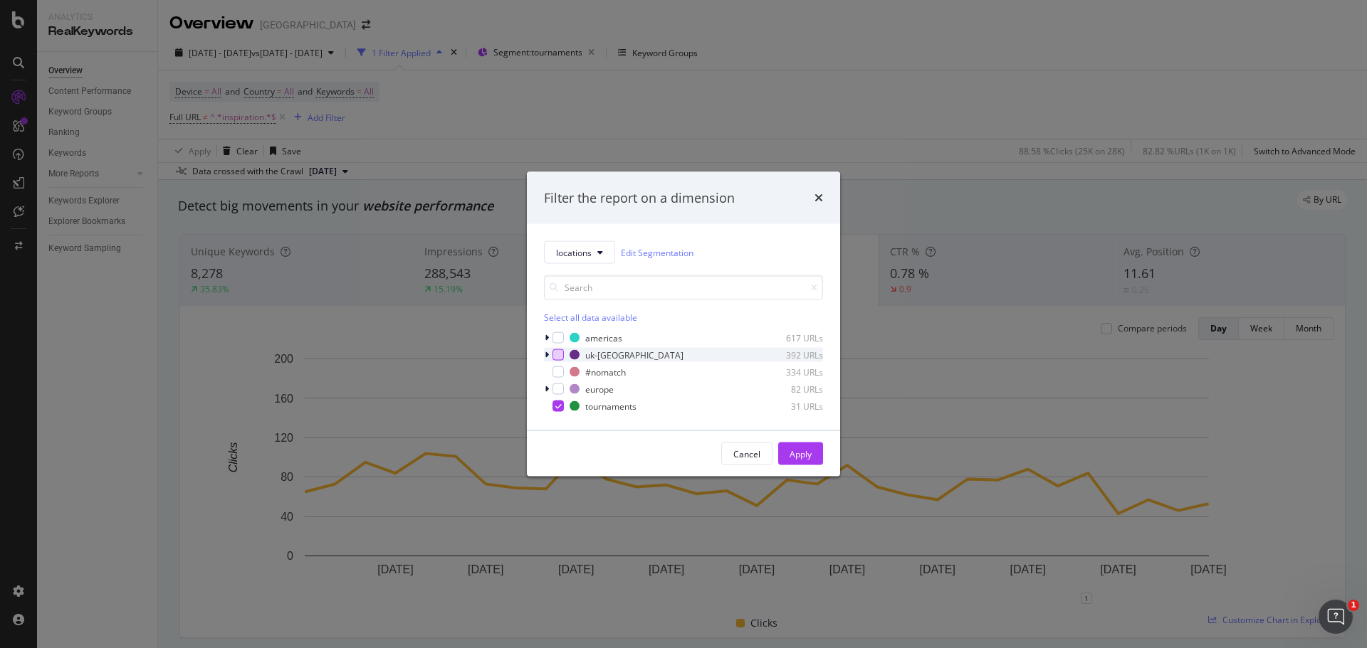
click at [560, 352] on div "modal" at bounding box center [557, 354] width 11 height 11
click at [557, 403] on icon "modal" at bounding box center [558, 406] width 6 height 7
click at [804, 458] on div "Apply" at bounding box center [800, 454] width 22 height 12
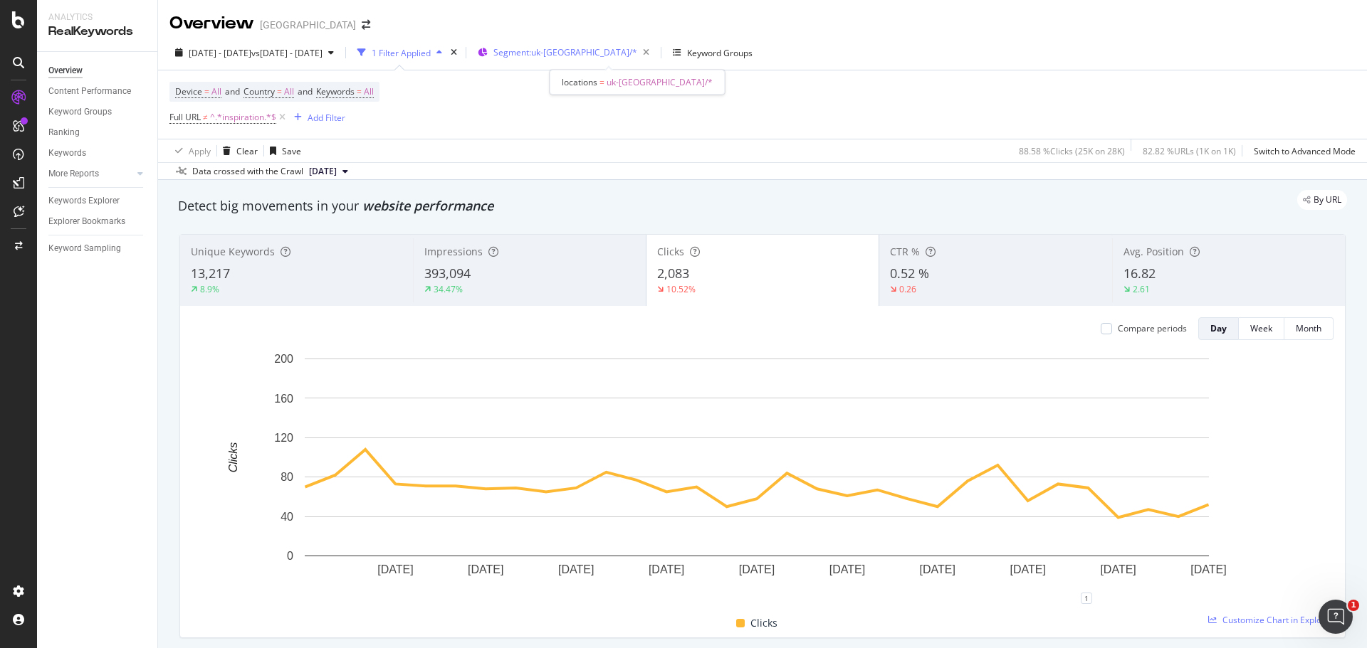
click at [626, 51] on span "Segment: [GEOGRAPHIC_DATA]-[GEOGRAPHIC_DATA]/*" at bounding box center [565, 52] width 144 height 12
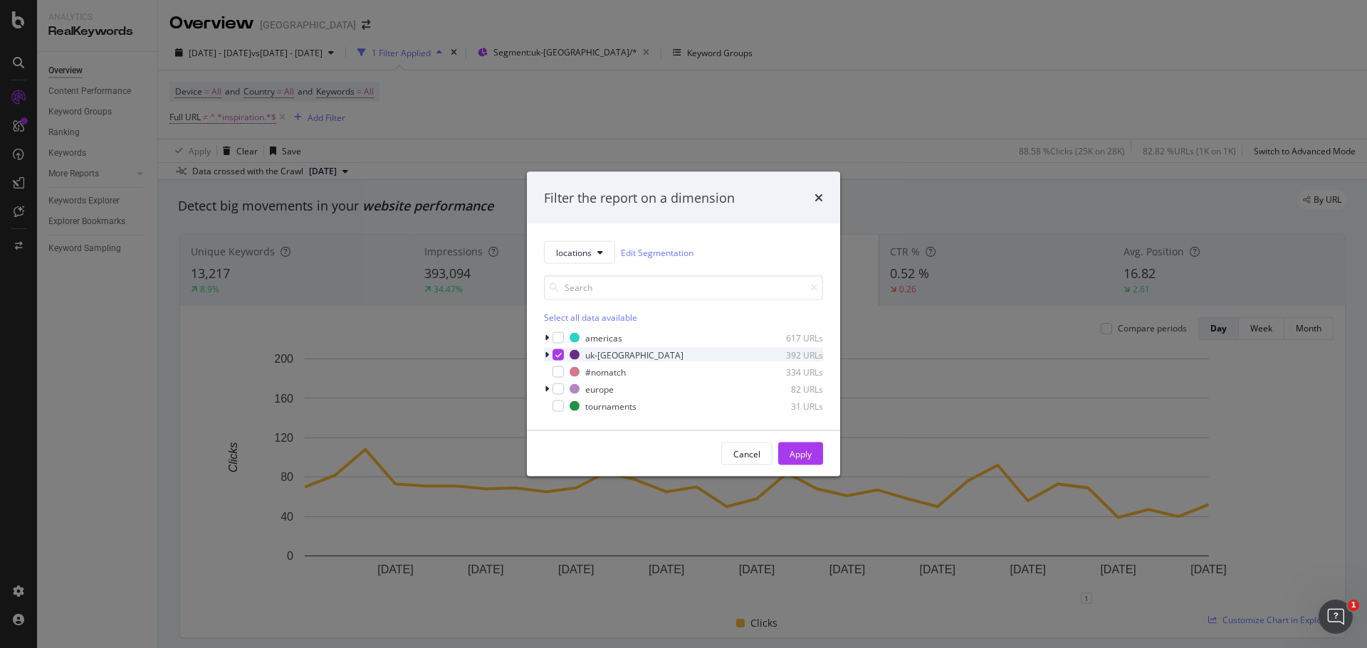
click at [554, 355] on div "modal" at bounding box center [557, 354] width 11 height 11
click at [546, 340] on icon "modal" at bounding box center [546, 338] width 4 height 9
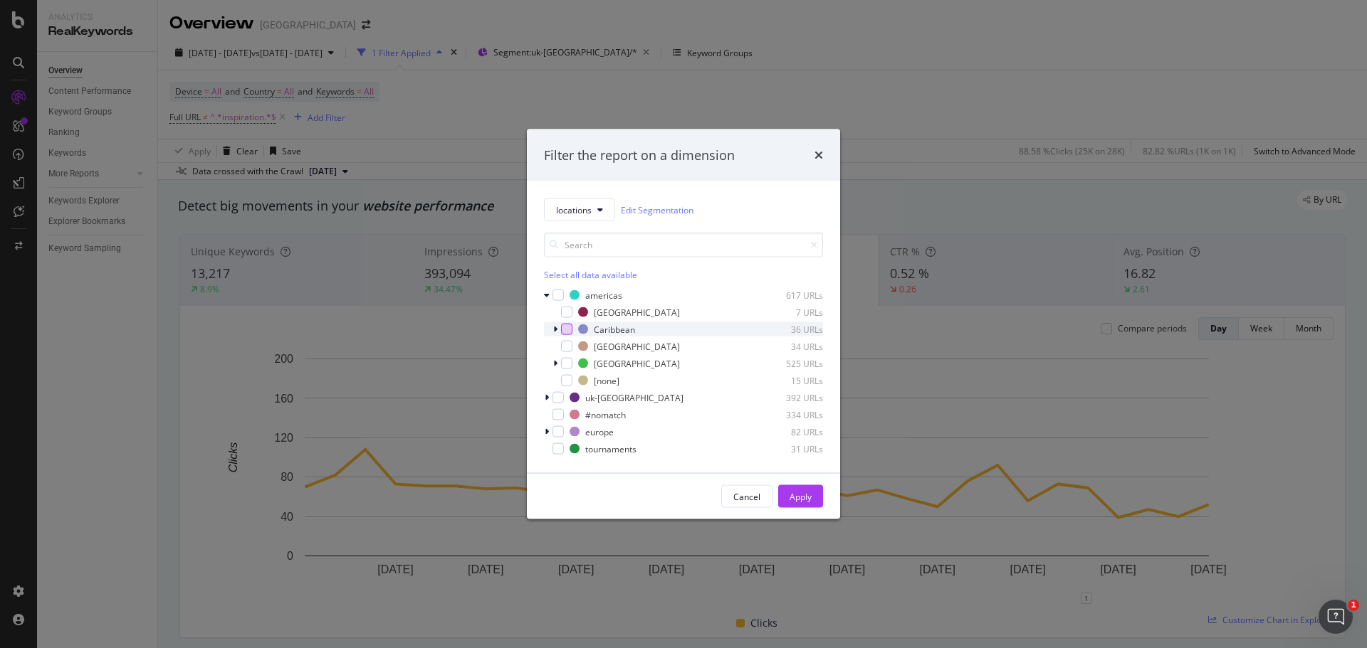
click at [568, 330] on div "modal" at bounding box center [566, 329] width 11 height 11
click at [794, 497] on div "Apply" at bounding box center [800, 496] width 22 height 12
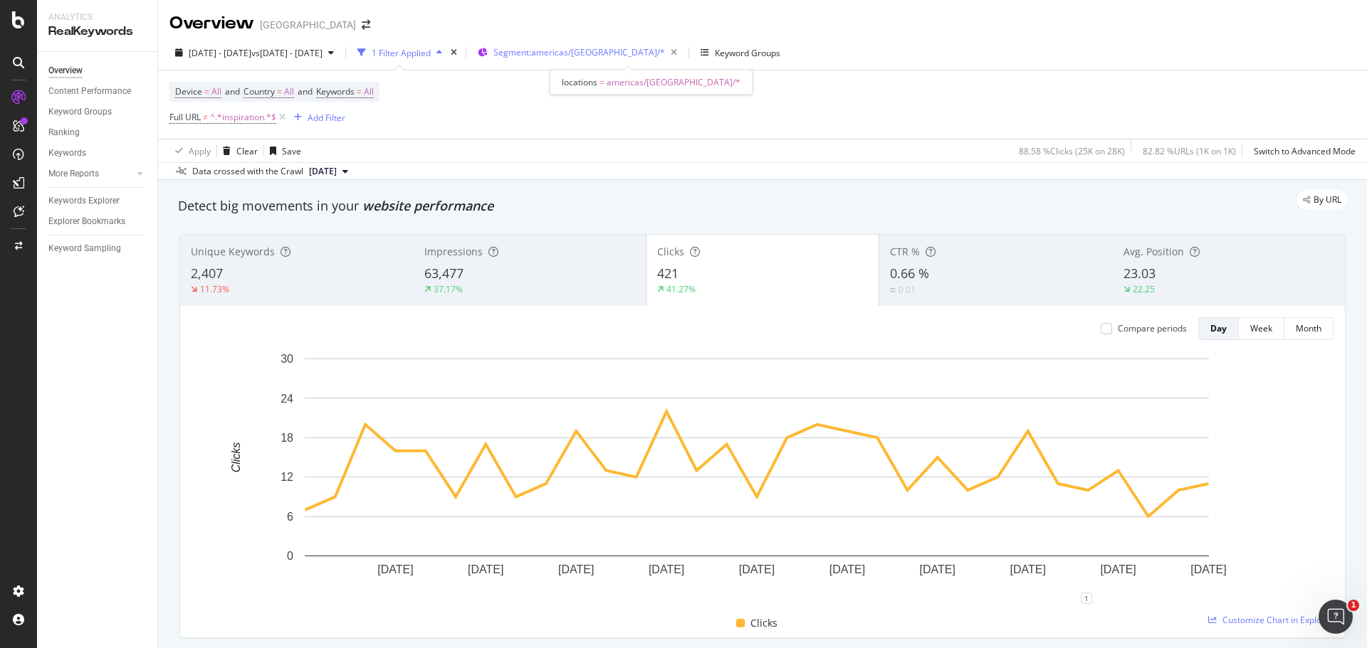
click at [621, 59] on div "Segment: americas/[GEOGRAPHIC_DATA]/*" at bounding box center [587, 53] width 189 height 20
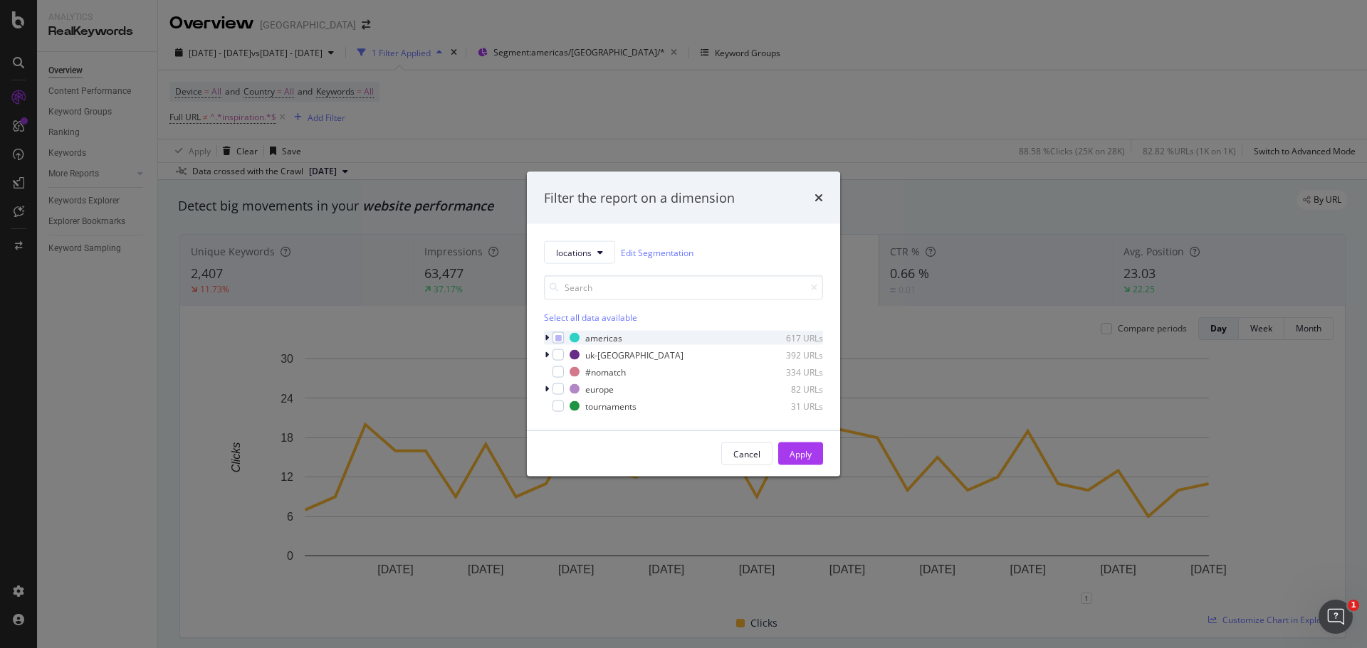
click at [544, 339] on icon "modal" at bounding box center [546, 338] width 4 height 9
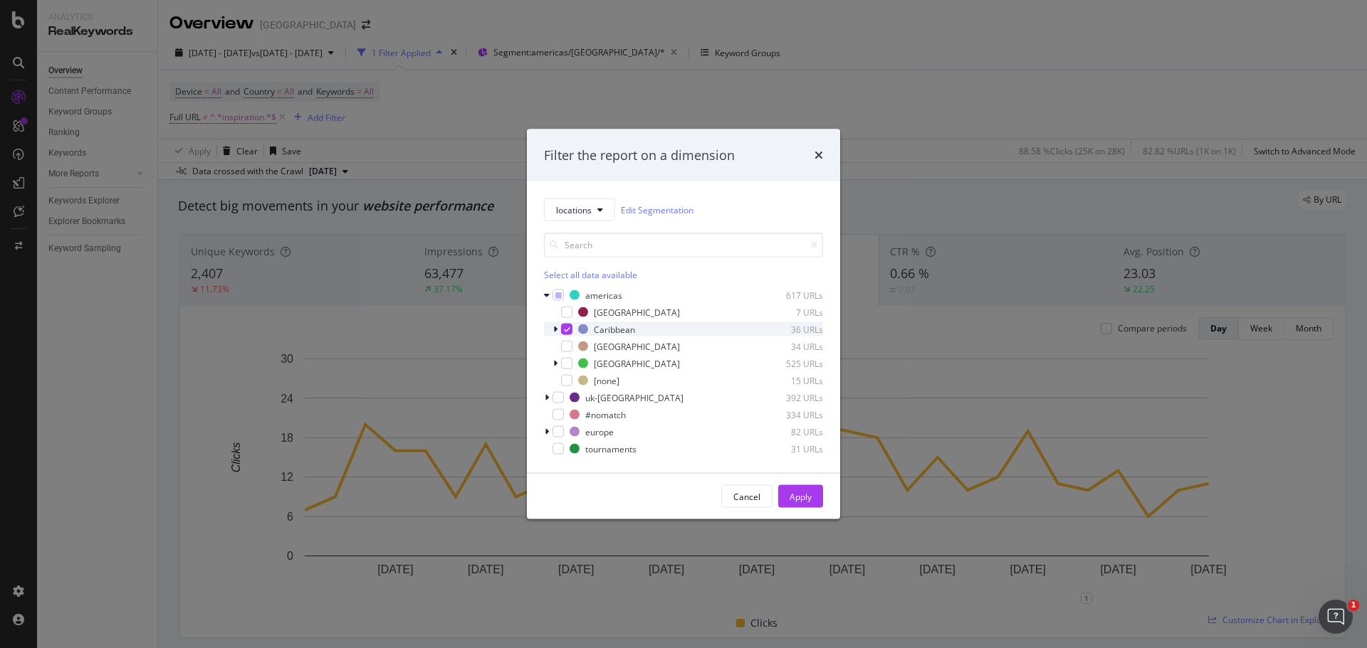
click at [567, 328] on icon "modal" at bounding box center [567, 329] width 6 height 7
click at [567, 347] on div "modal" at bounding box center [566, 346] width 11 height 11
click at [809, 502] on div "Apply" at bounding box center [800, 496] width 22 height 12
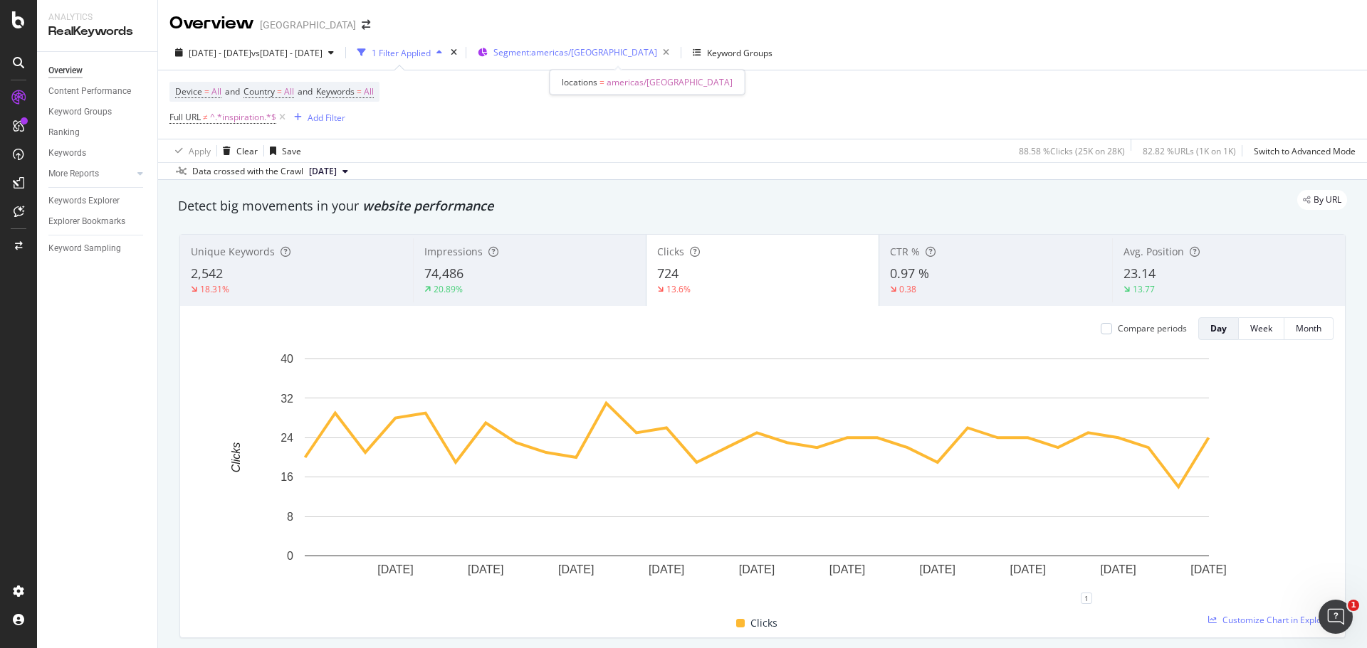
click at [609, 53] on span "Segment: [GEOGRAPHIC_DATA]/[GEOGRAPHIC_DATA]" at bounding box center [575, 52] width 164 height 12
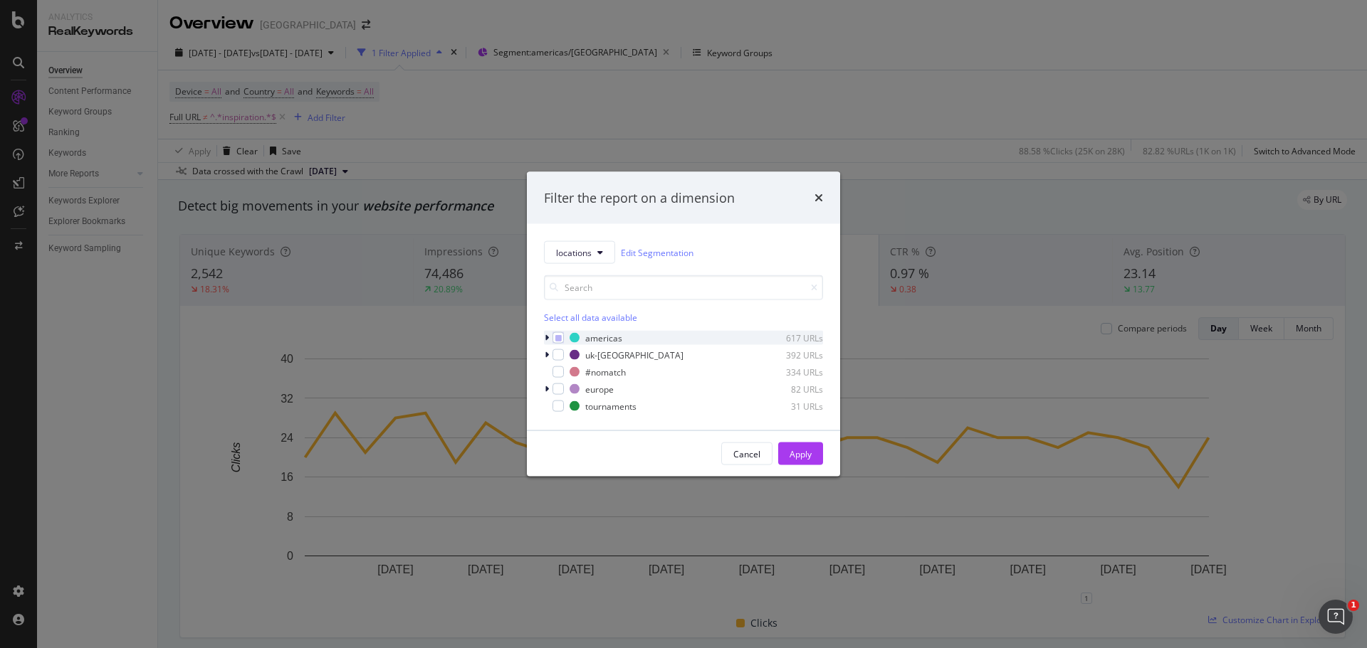
click at [546, 340] on icon "modal" at bounding box center [546, 338] width 4 height 9
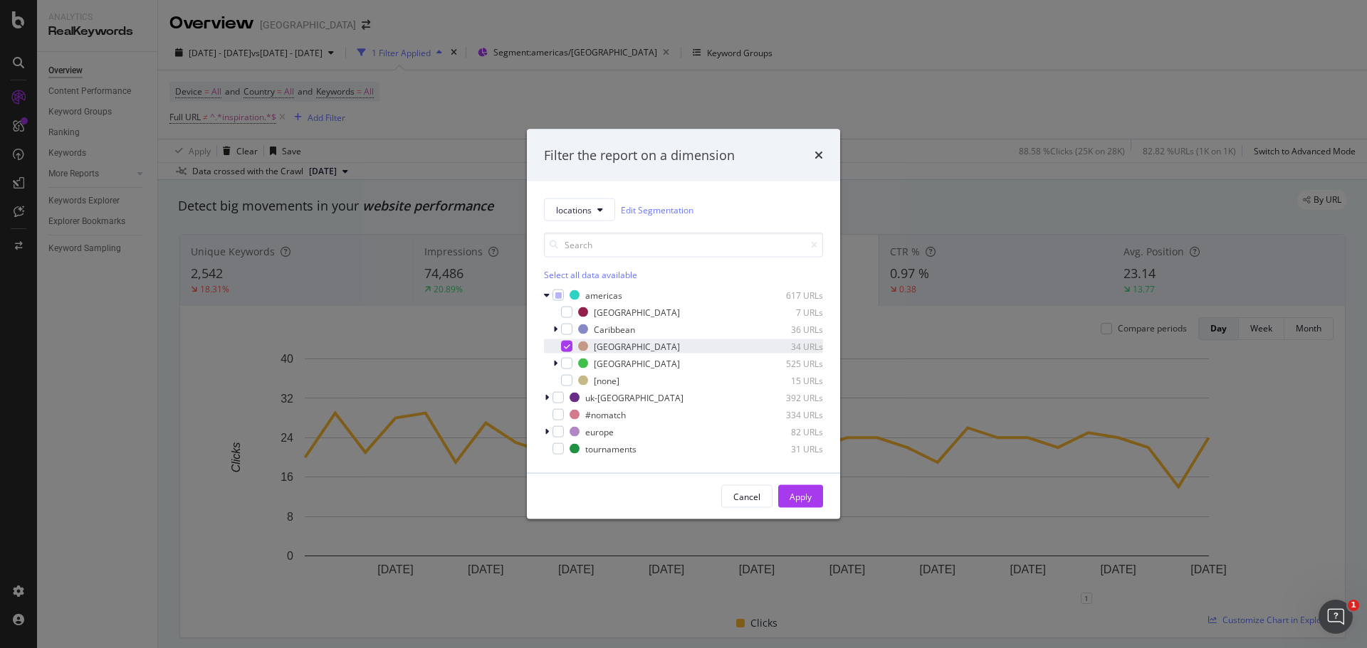
click at [567, 350] on div "modal" at bounding box center [566, 346] width 11 height 11
click at [564, 369] on div "USA 525 URLs" at bounding box center [683, 364] width 279 height 14
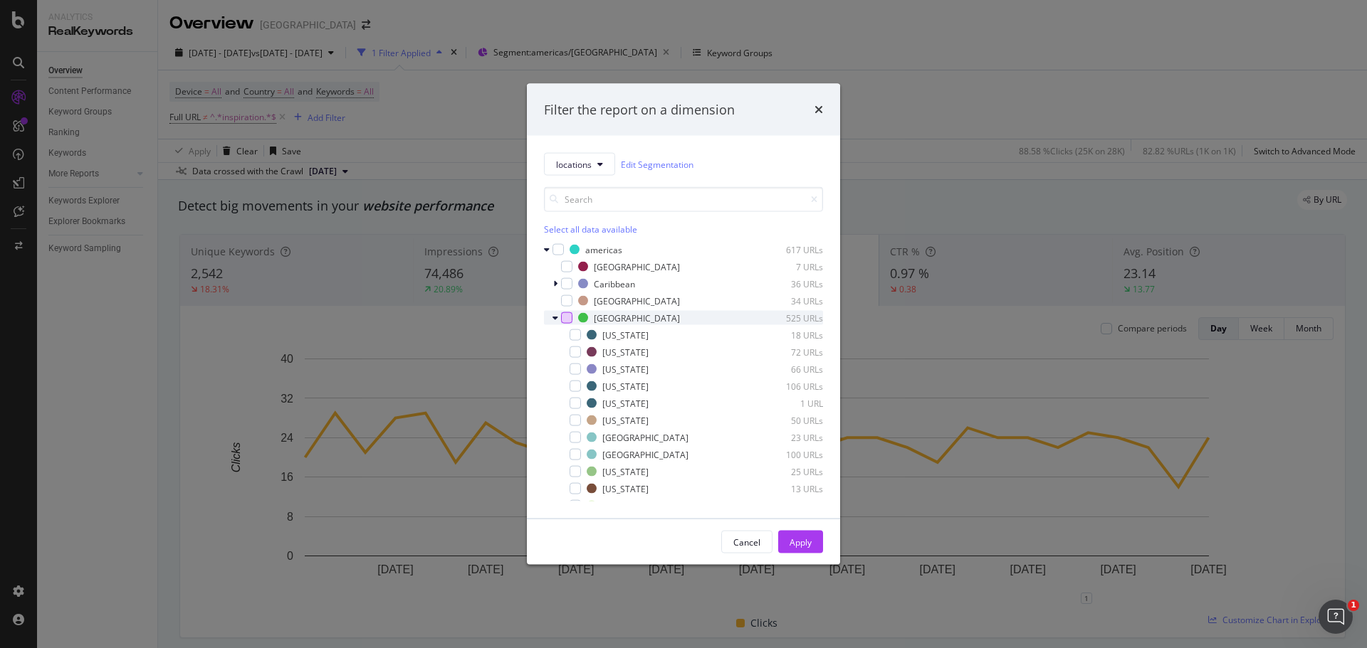
click at [563, 315] on div "modal" at bounding box center [566, 317] width 11 height 11
click at [798, 545] on div "Apply" at bounding box center [800, 542] width 22 height 12
